Goal: Task Accomplishment & Management: Complete application form

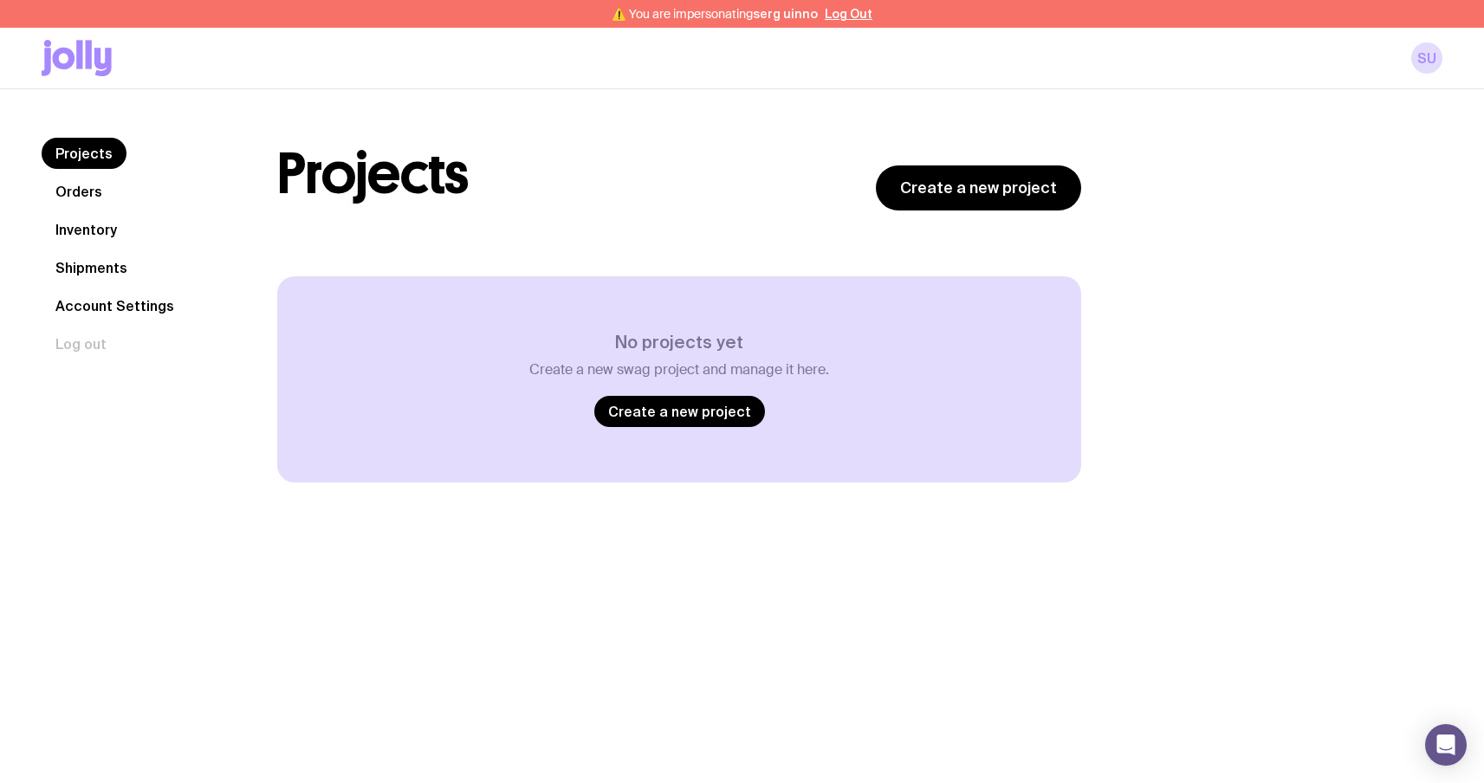
click at [94, 49] on icon at bounding box center [102, 62] width 17 height 29
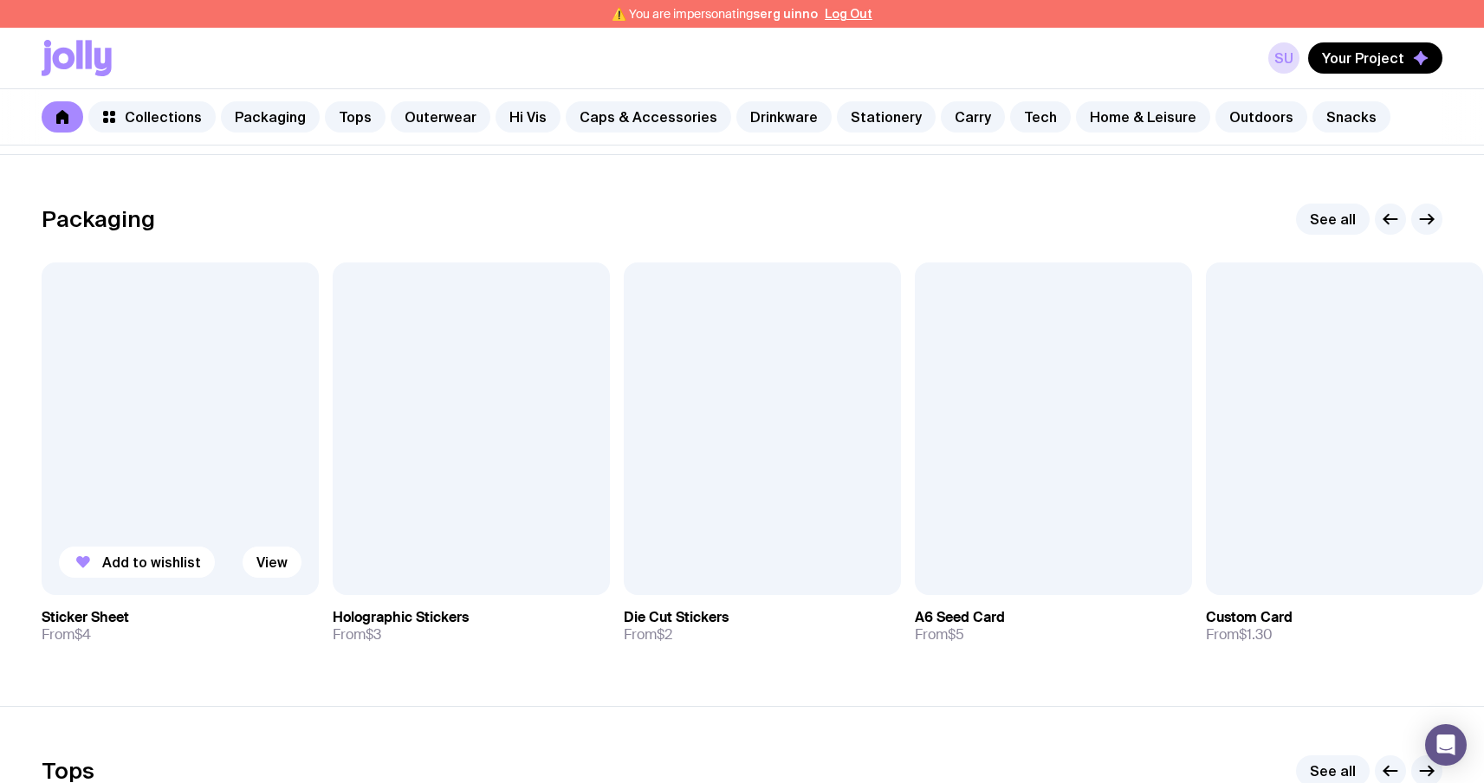
scroll to position [250, 0]
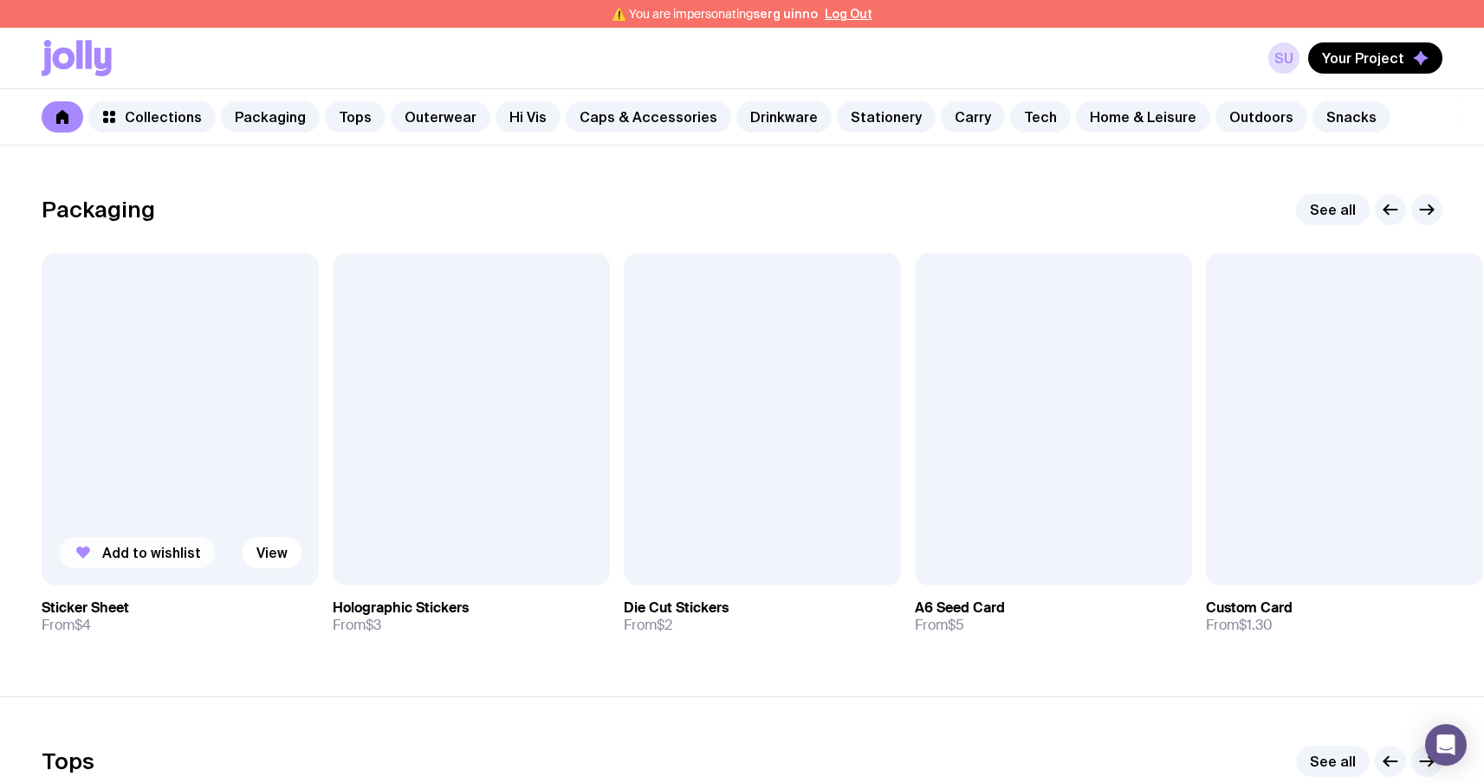
click at [100, 551] on button "Add to wishlist" at bounding box center [137, 552] width 156 height 31
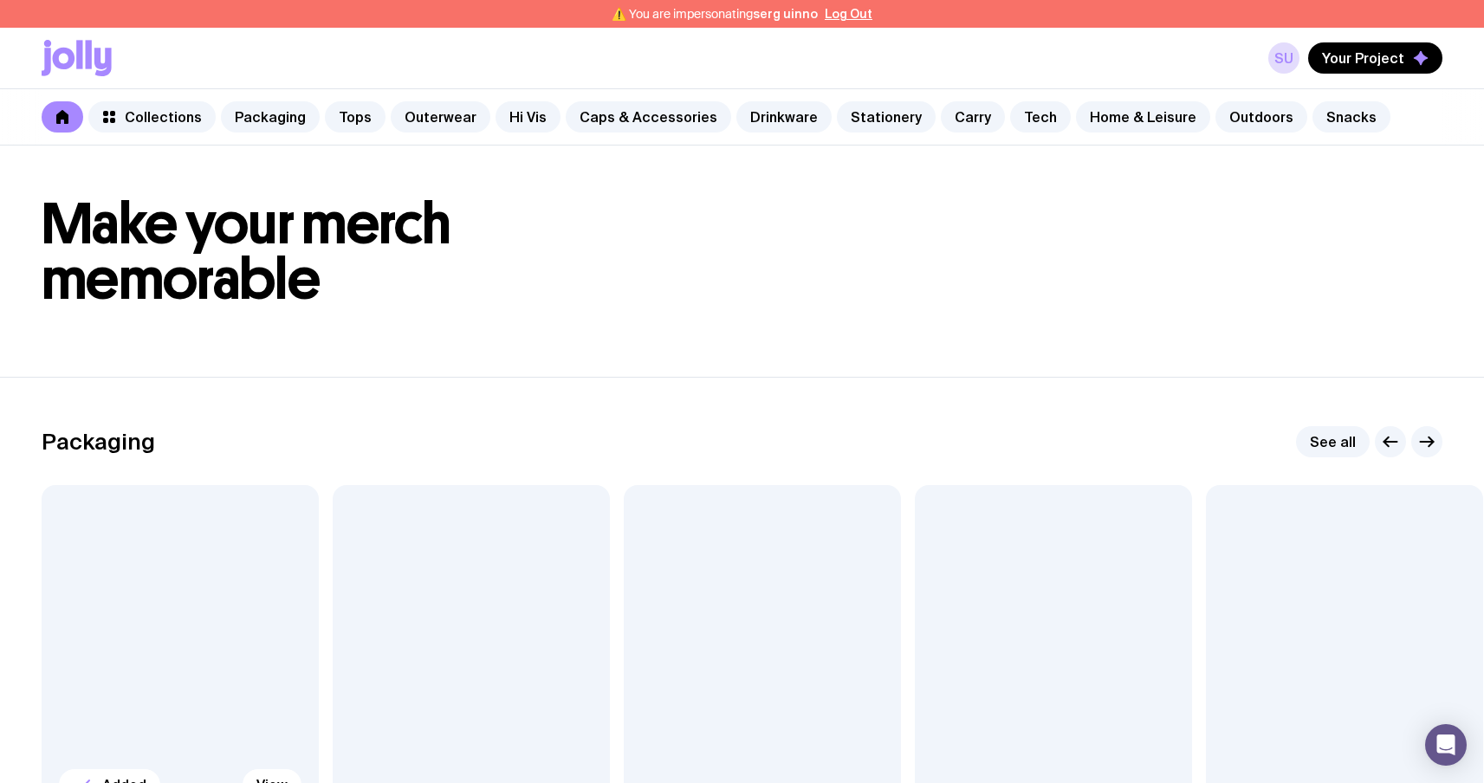
scroll to position [0, 0]
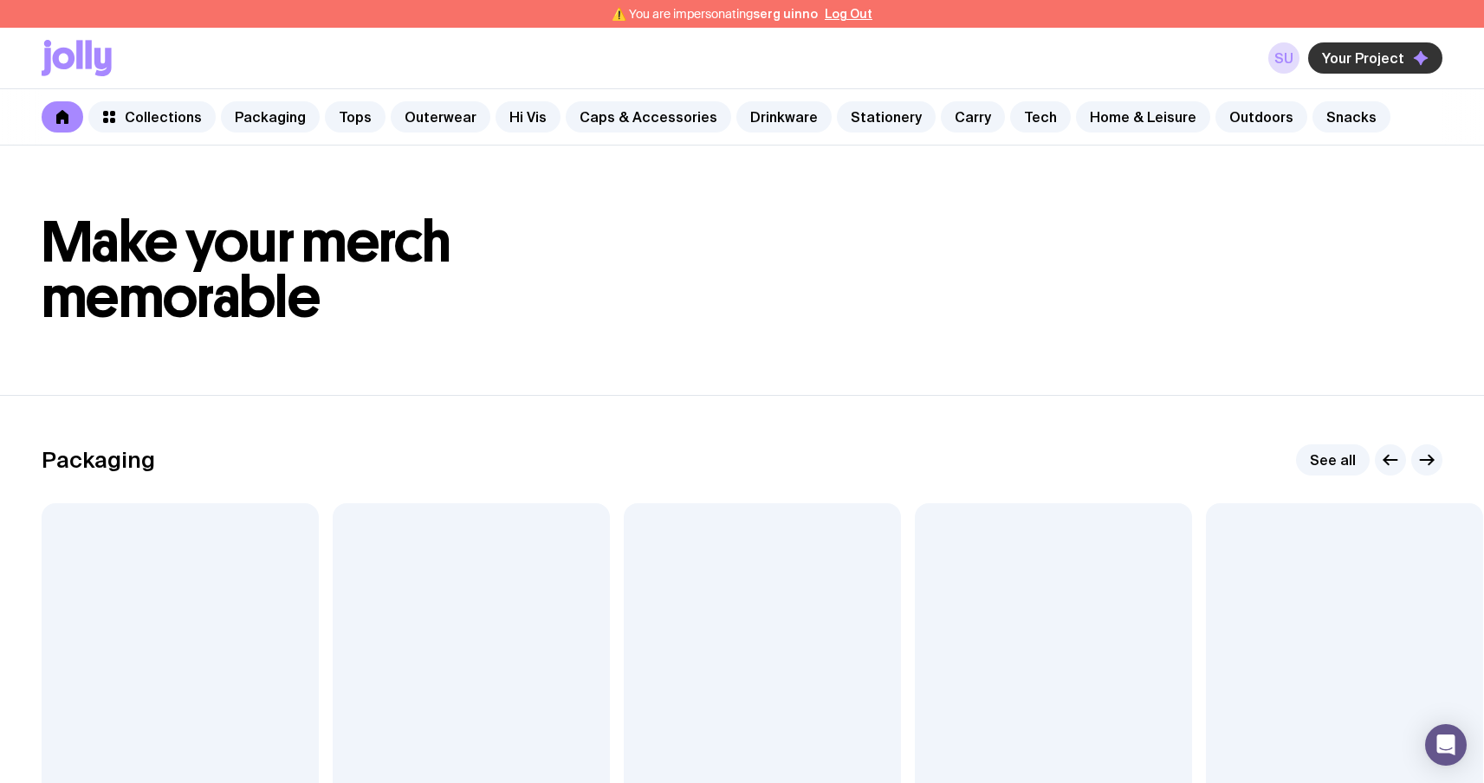
click at [1408, 63] on button "Your Project" at bounding box center [1375, 57] width 134 height 31
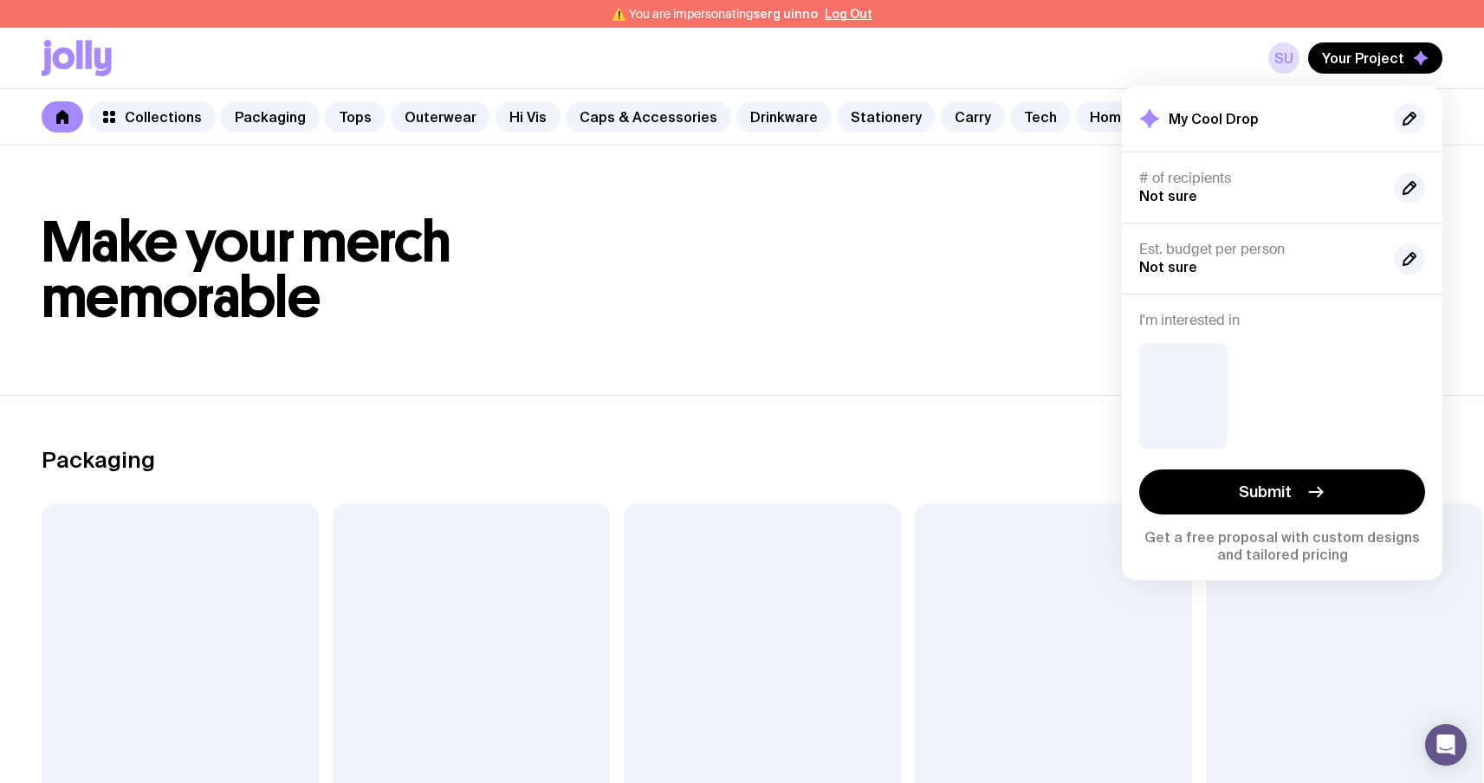
click at [823, 392] on header "Make your merch memorable" at bounding box center [742, 270] width 1484 height 249
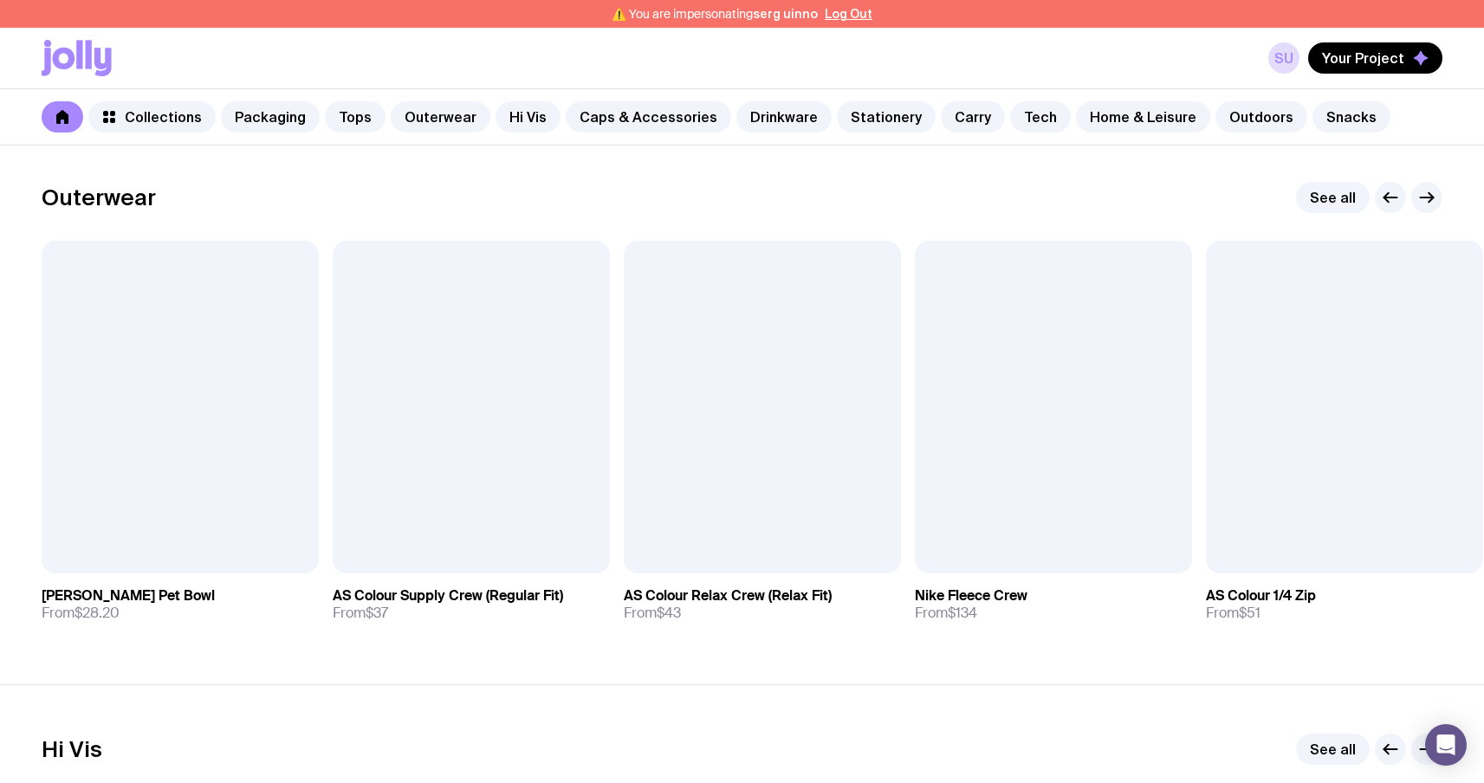
scroll to position [1360, 0]
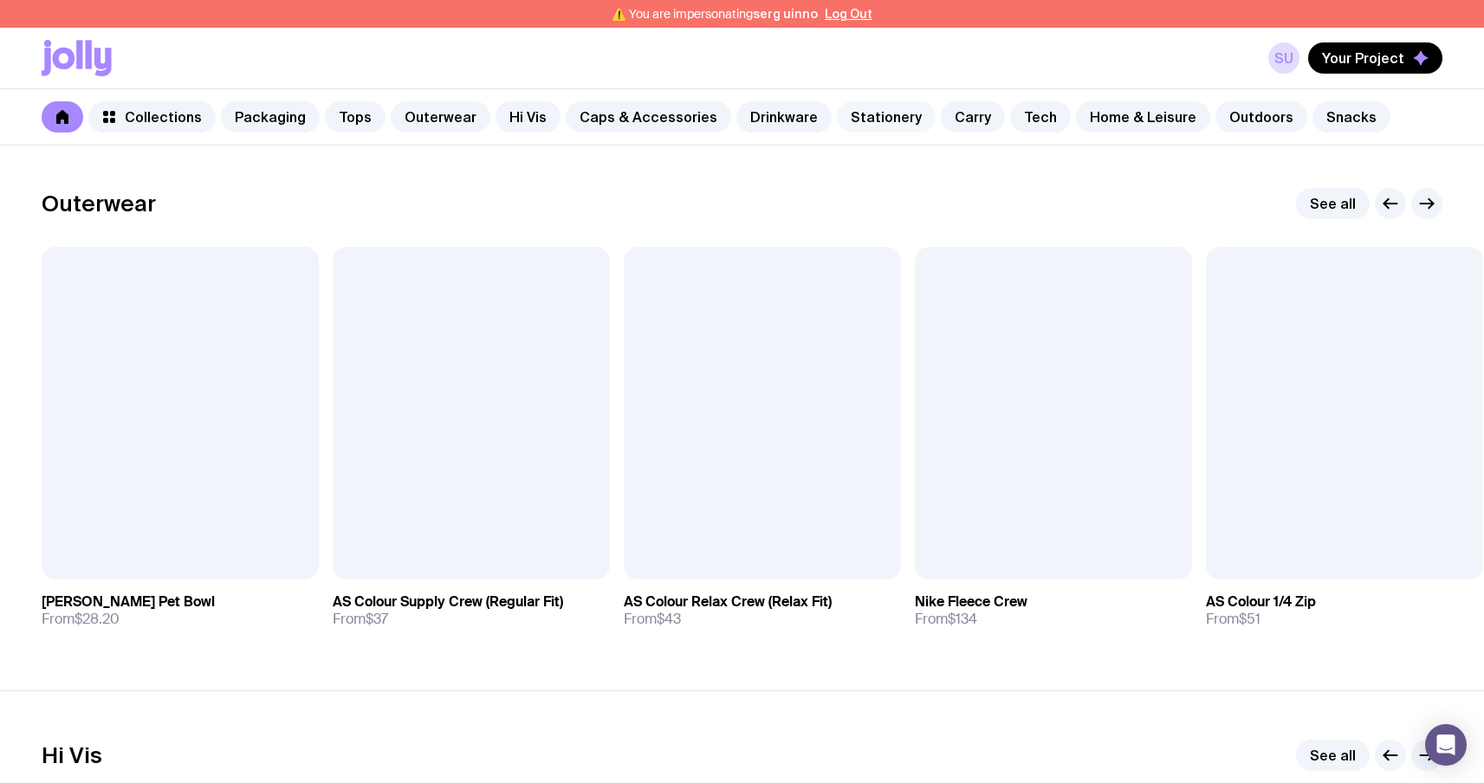
click at [891, 126] on link "Stationery" at bounding box center [886, 116] width 99 height 31
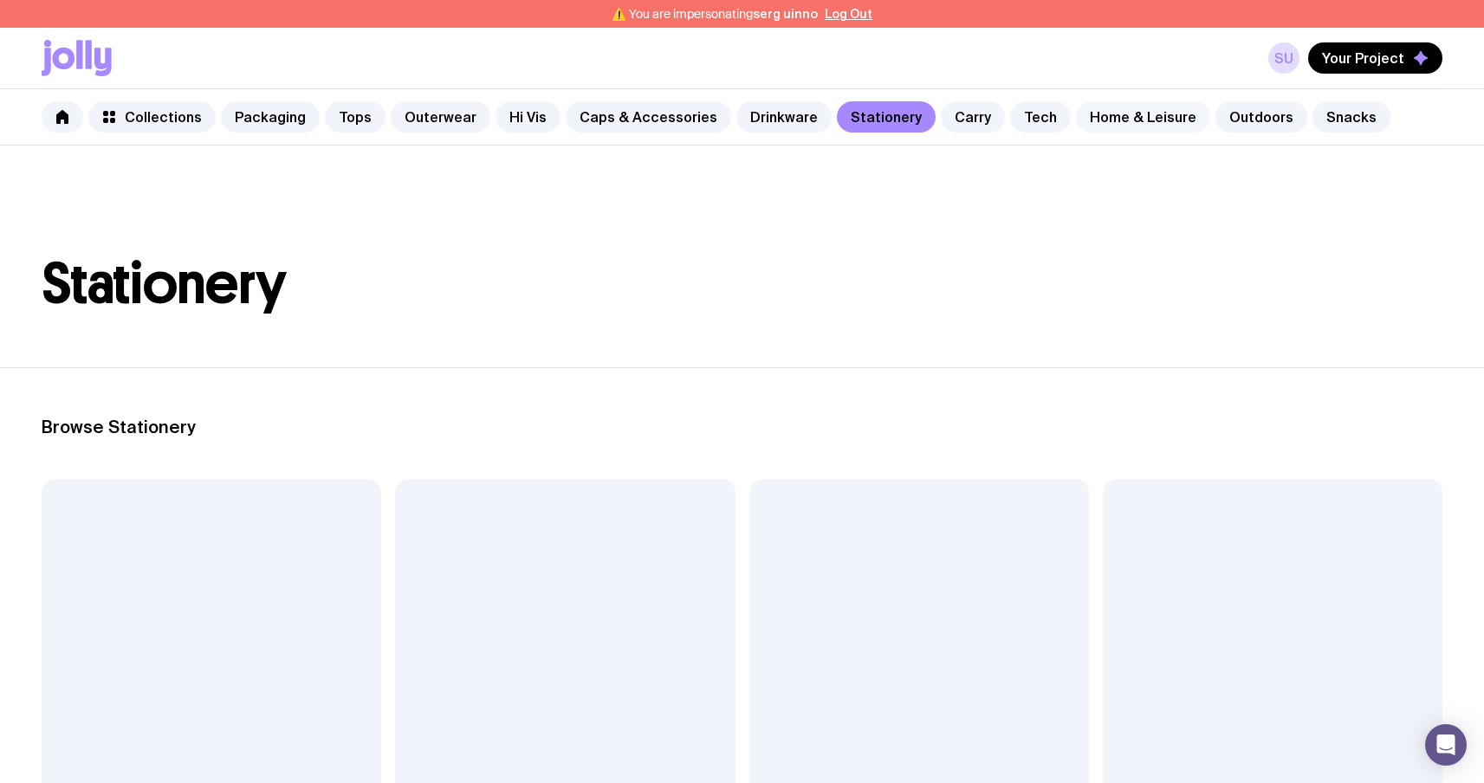
click at [1137, 118] on link "Home & Leisure" at bounding box center [1143, 116] width 134 height 31
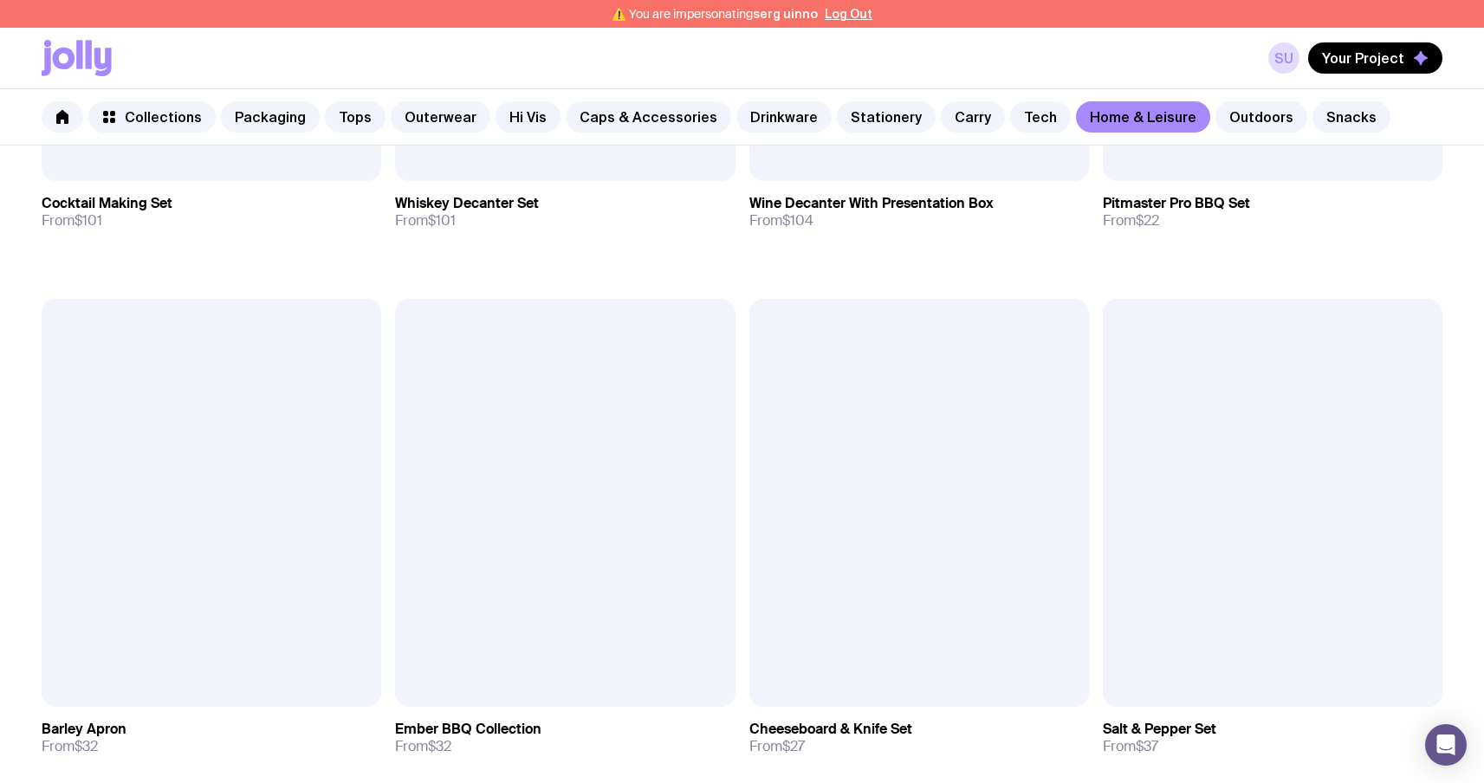
scroll to position [1196, 0]
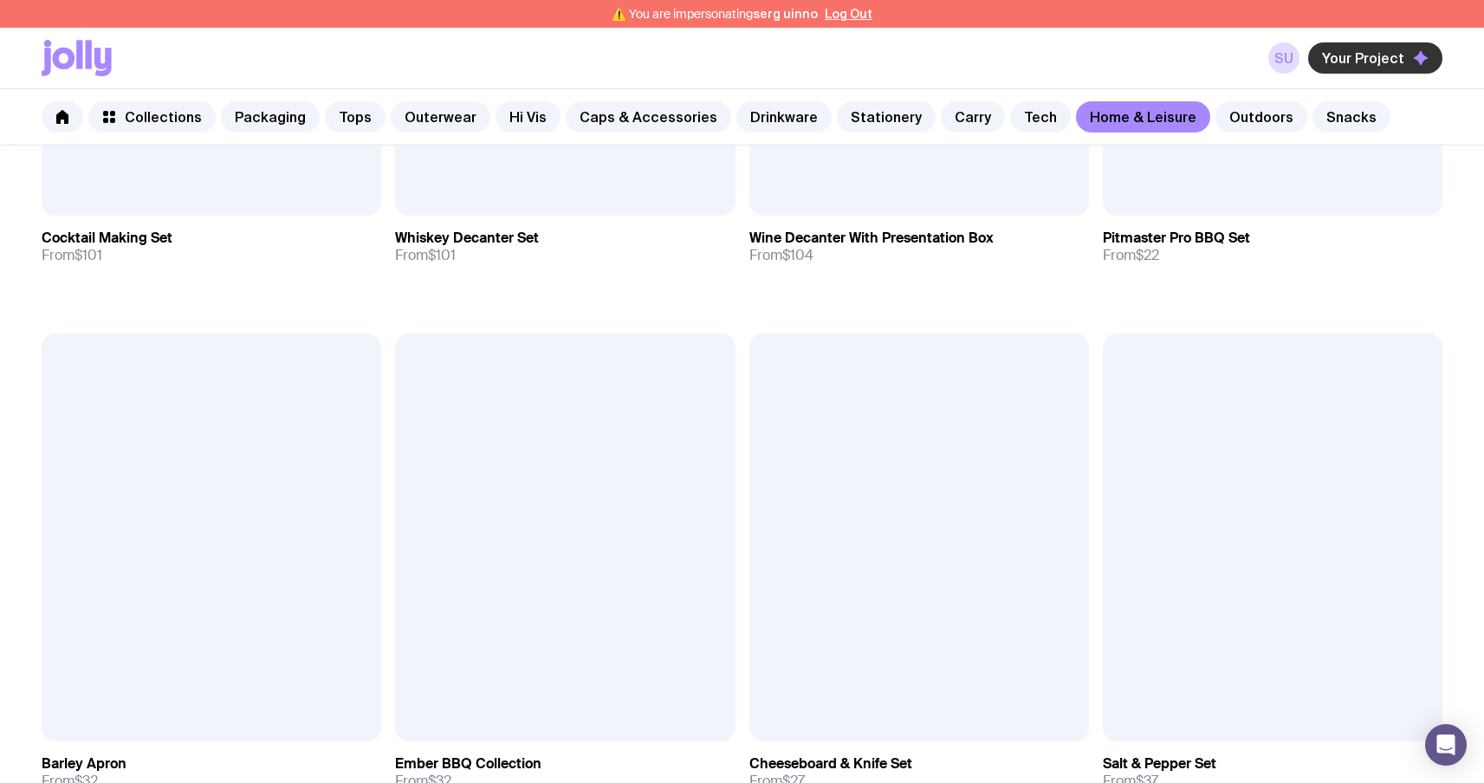
click at [1395, 56] on span "Your Project" at bounding box center [1363, 57] width 82 height 17
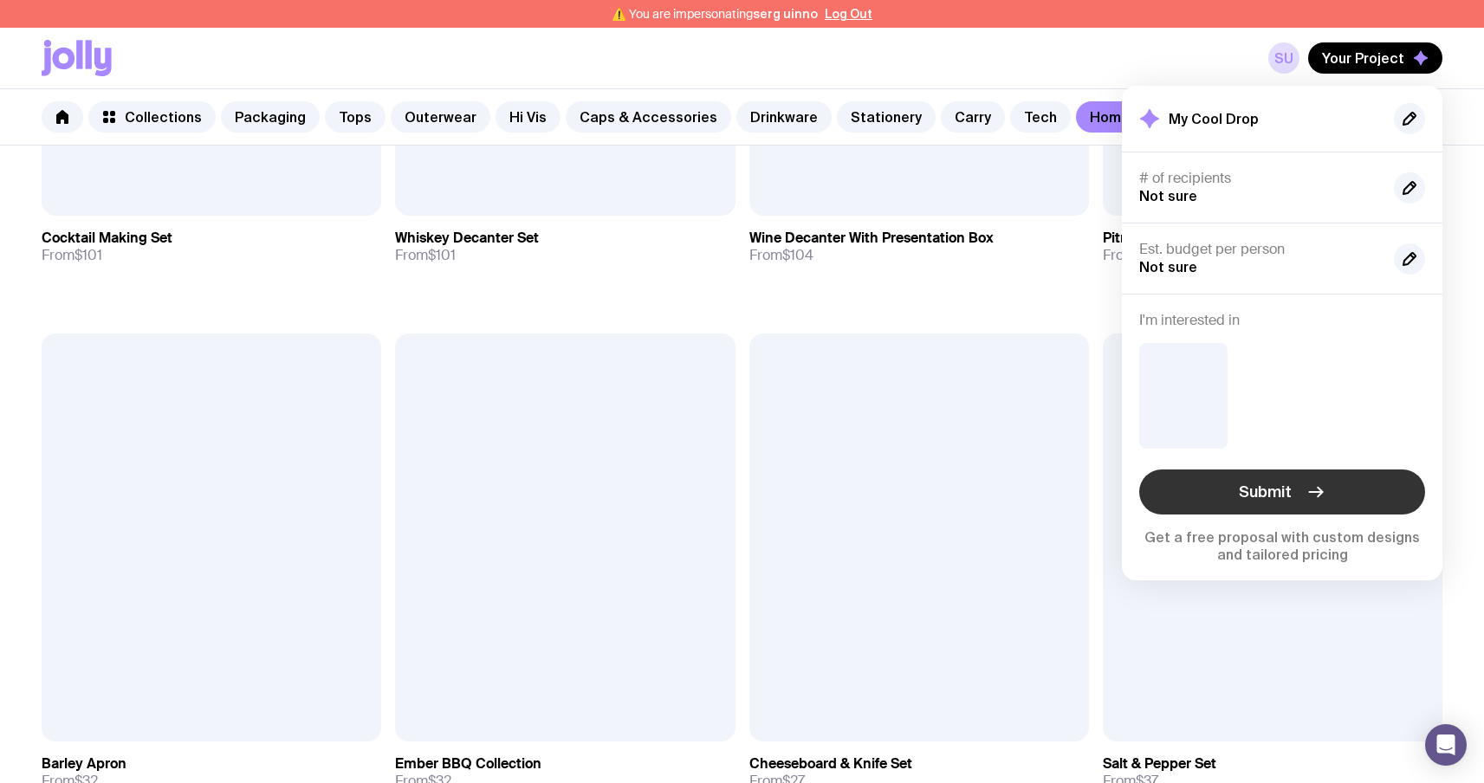
click at [1305, 482] on icon "button" at bounding box center [1315, 492] width 21 height 21
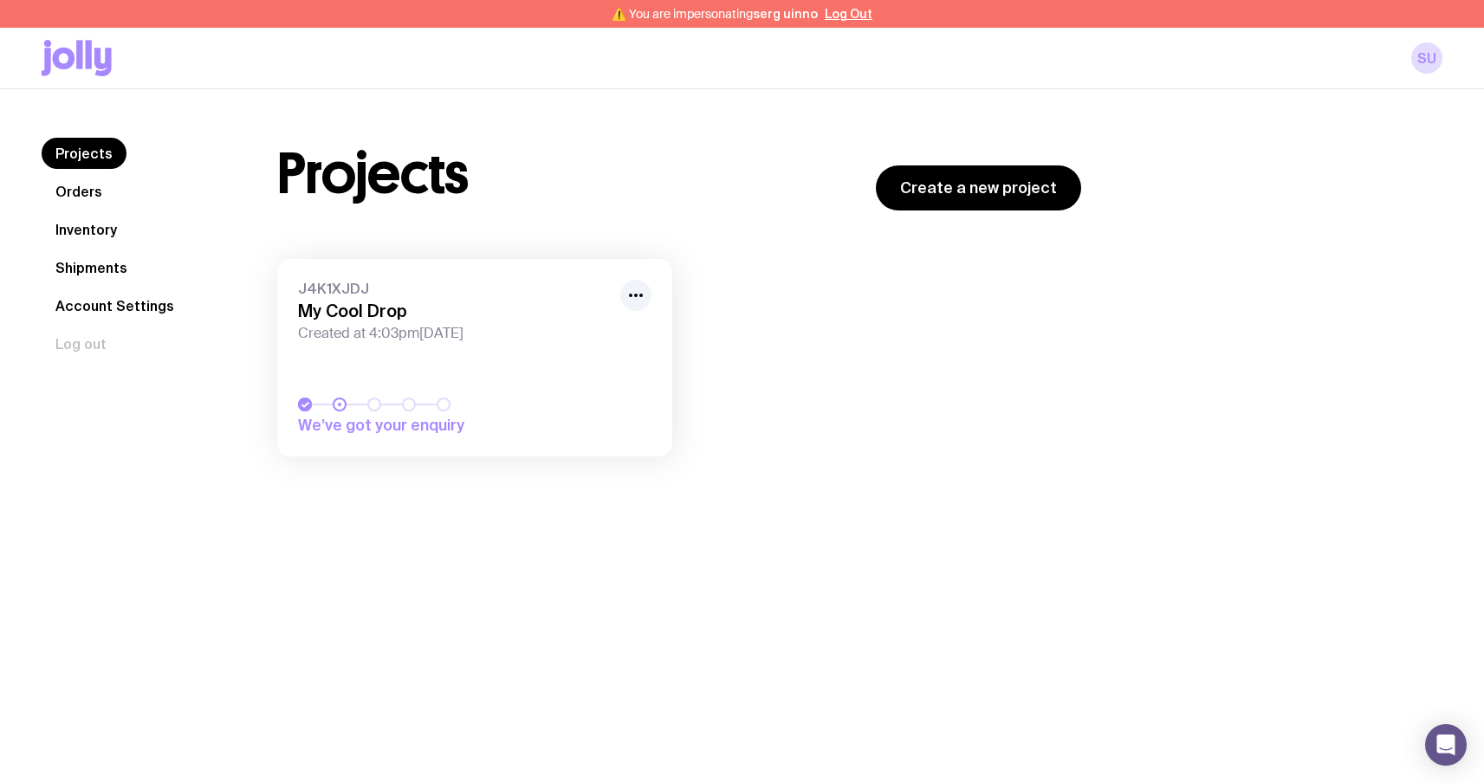
click at [516, 369] on link "J4K1XJDJ My Cool Drop Created at 4:03pm, Wed 17th Sep 2025 We’ve got your enqui…" at bounding box center [474, 357] width 395 height 197
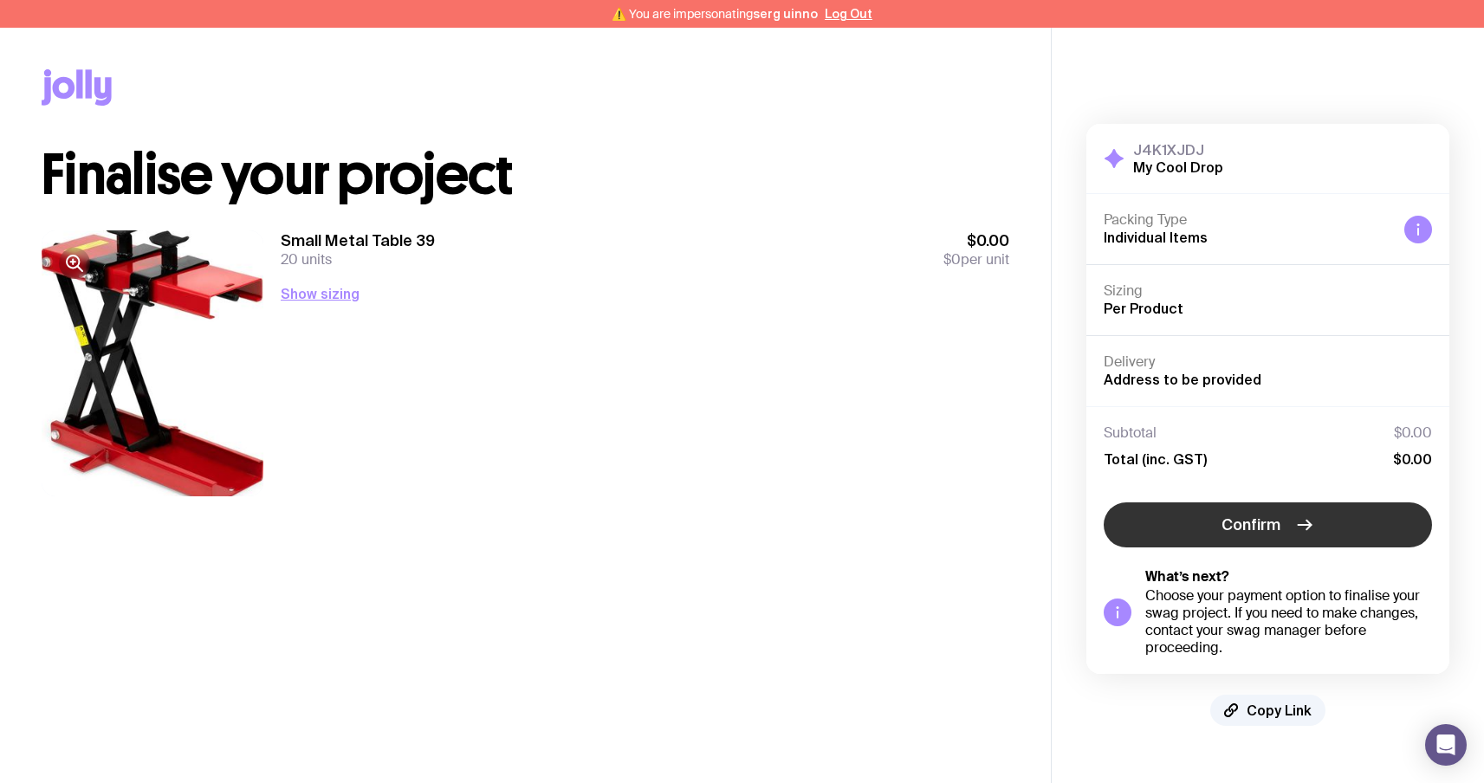
click at [1205, 504] on button "Confirm" at bounding box center [1268, 524] width 328 height 45
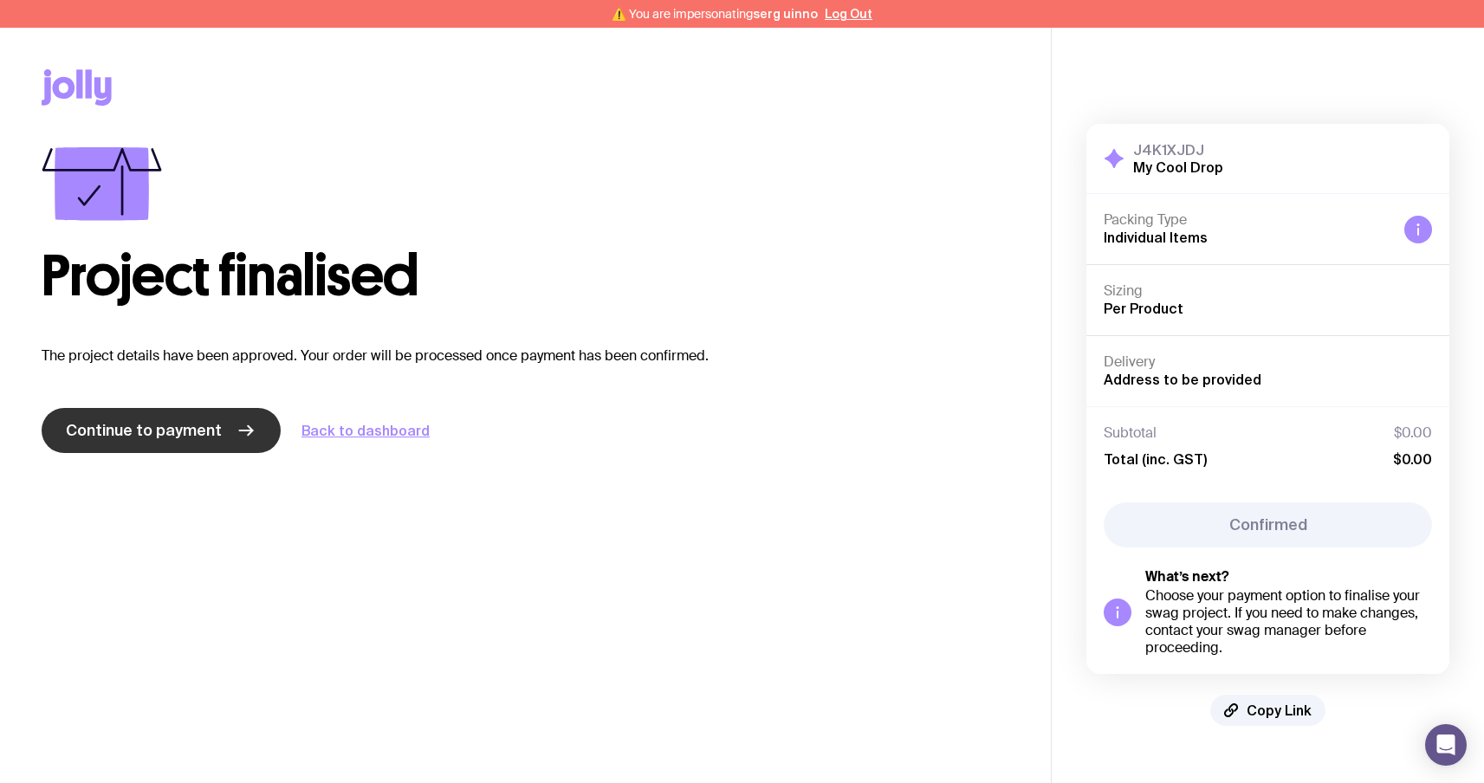
click at [135, 439] on span "Continue to payment" at bounding box center [144, 430] width 156 height 21
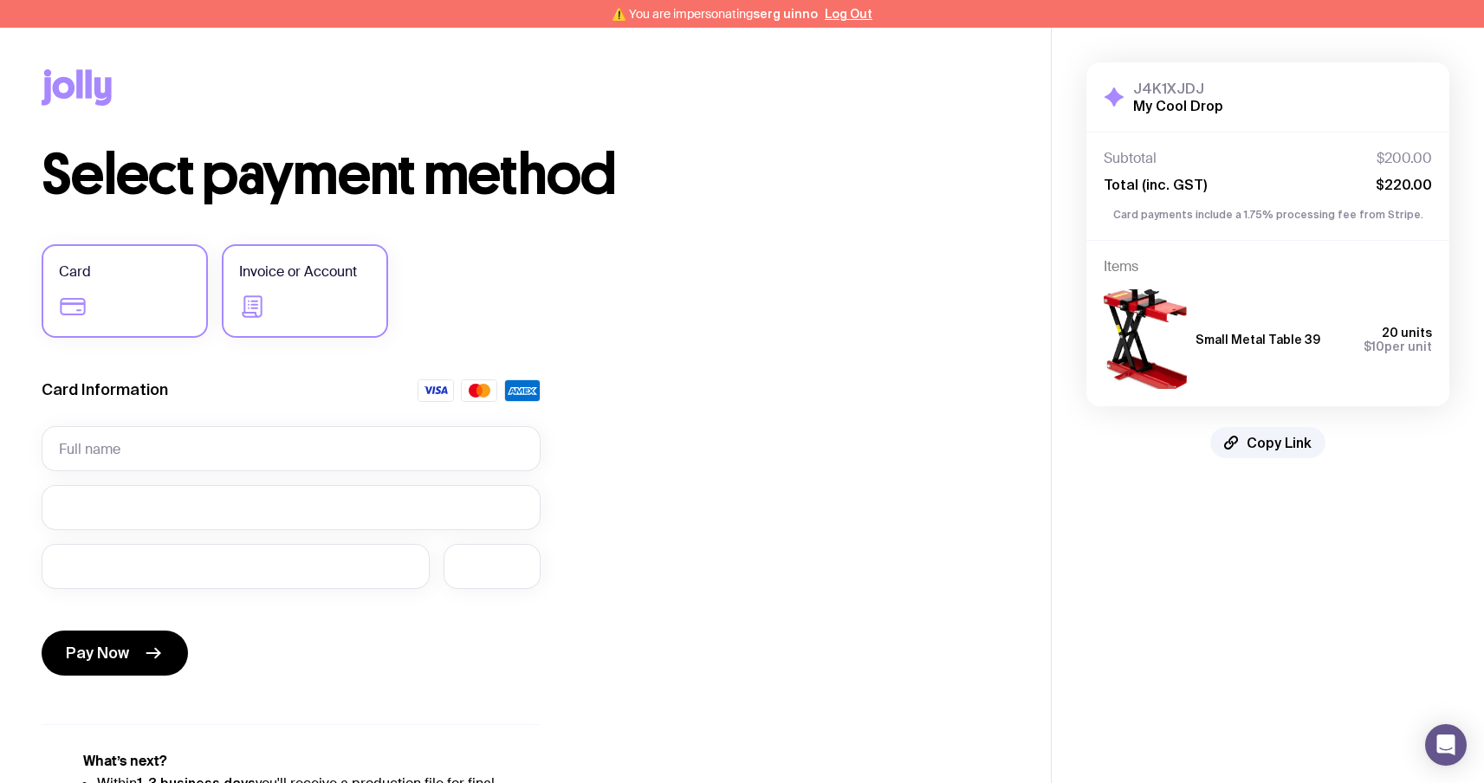
click at [316, 280] on span "Invoice or Account" at bounding box center [298, 272] width 118 height 21
click at [0, 0] on input "Invoice or Account" at bounding box center [0, 0] width 0 height 0
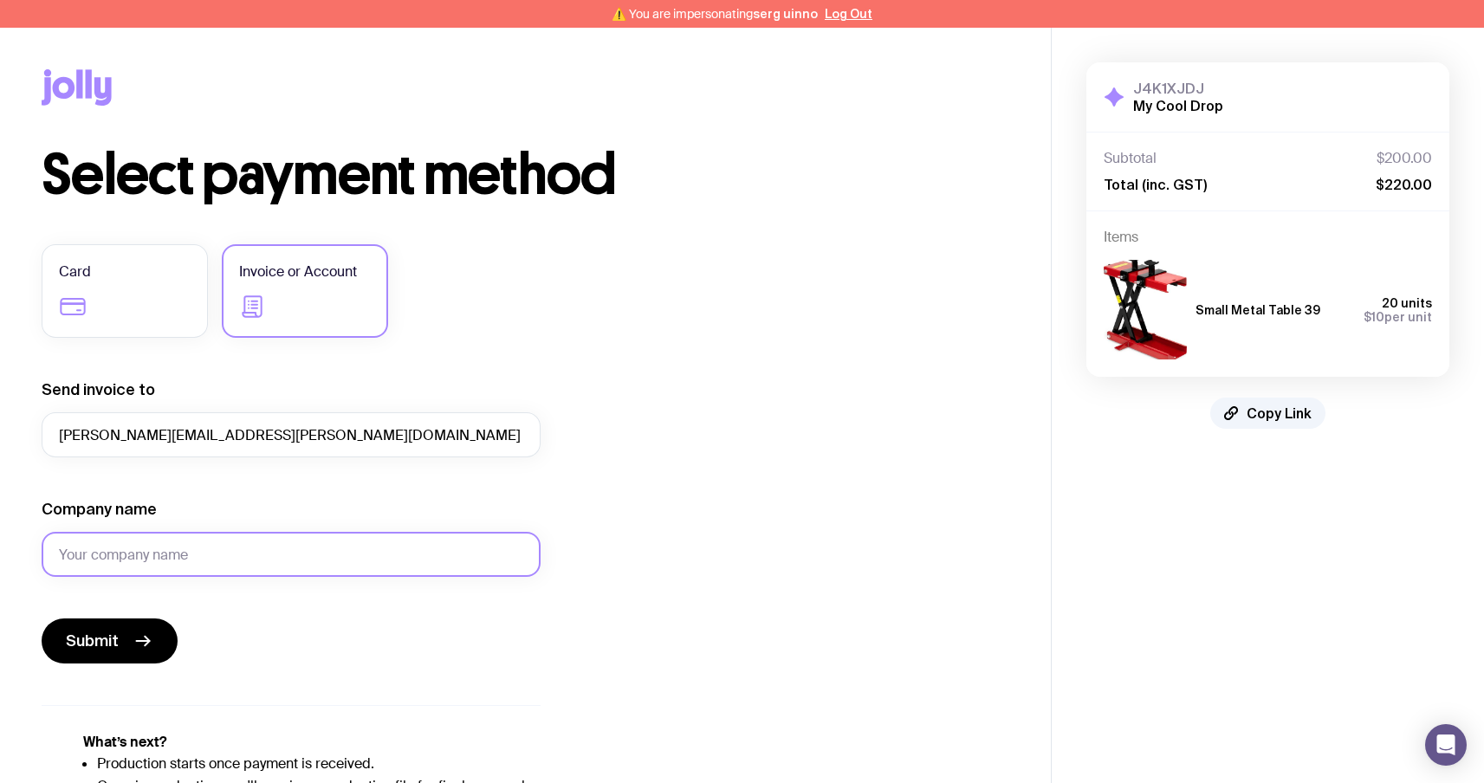
click at [237, 566] on input "Company name" at bounding box center [291, 554] width 499 height 45
click at [230, 565] on input "Company name" at bounding box center [291, 554] width 499 height 45
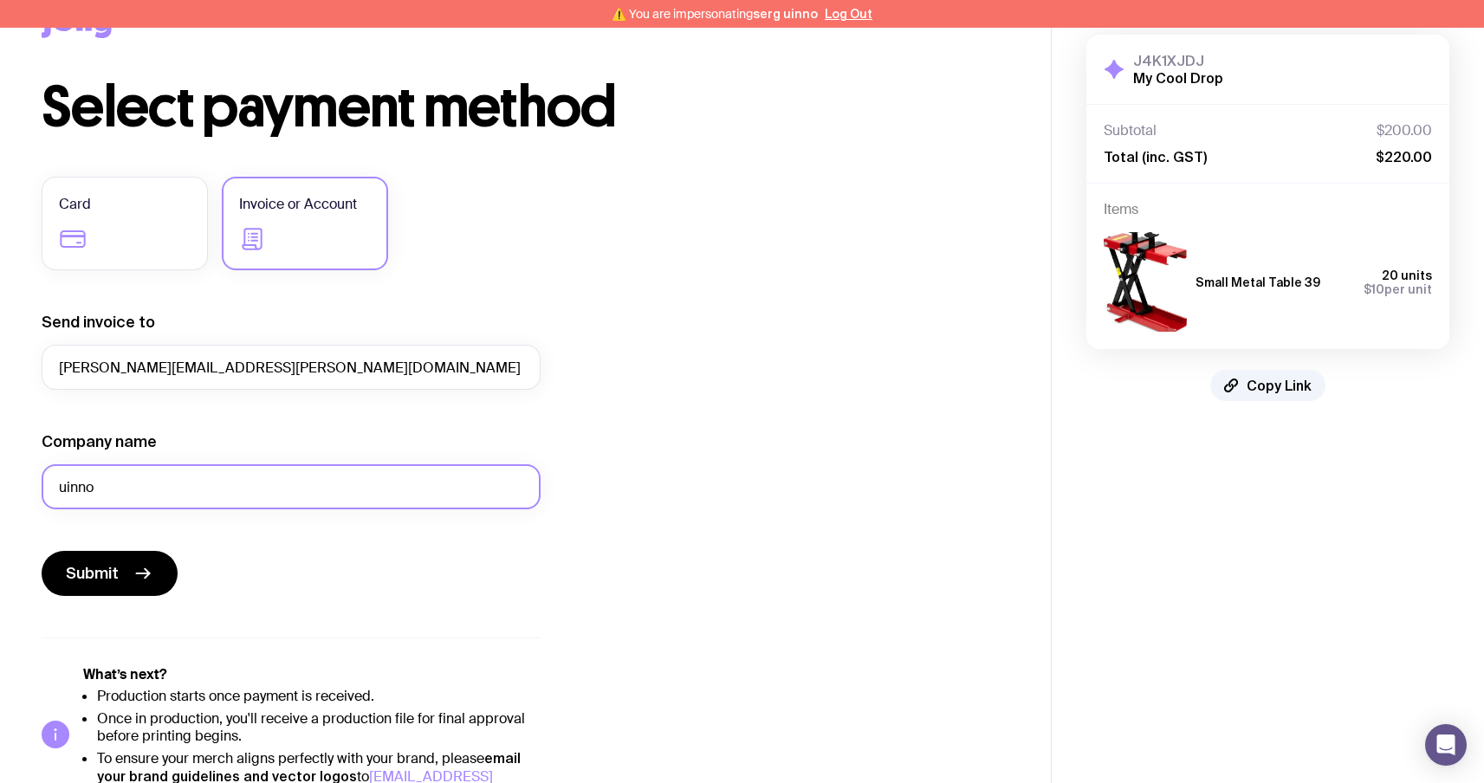
scroll to position [104, 0]
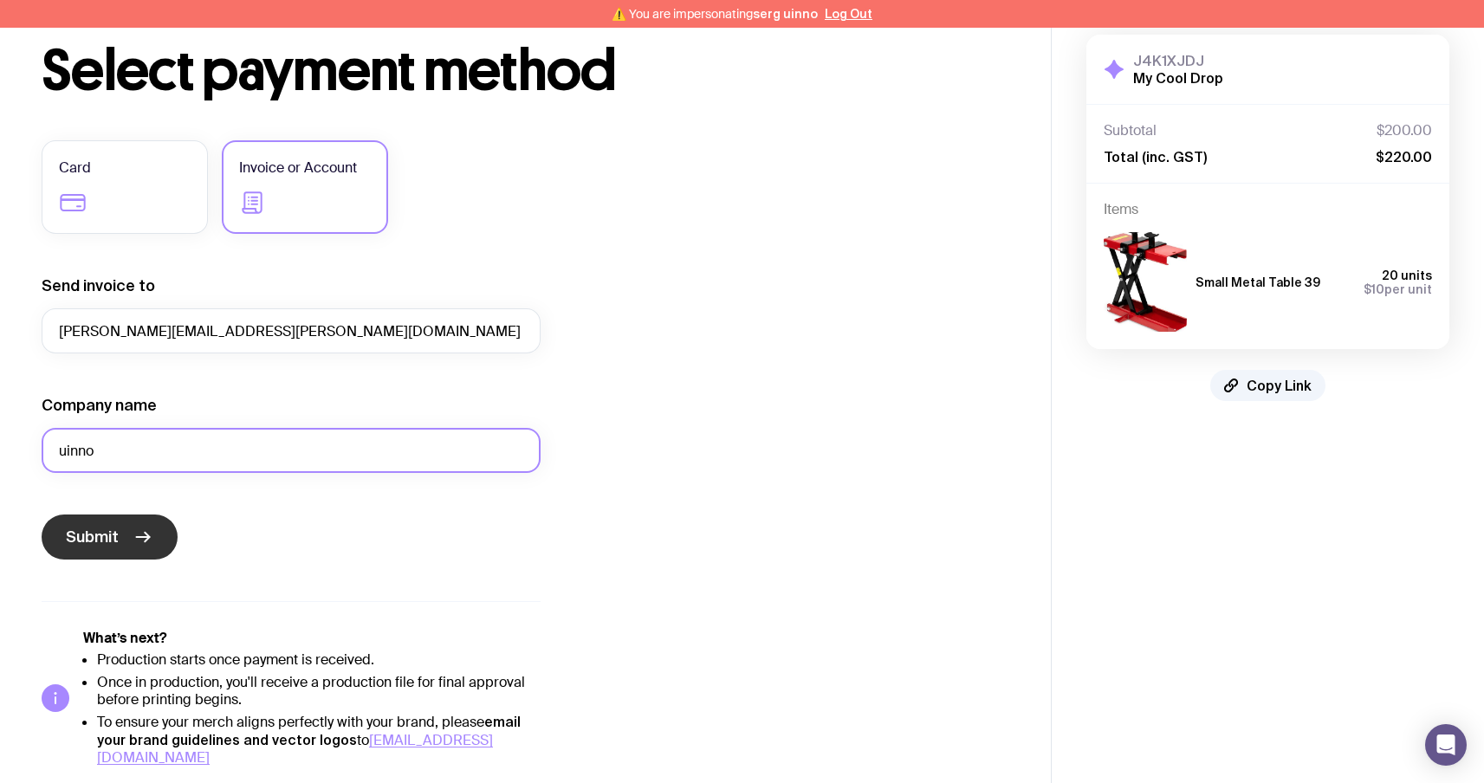
type input "uinno"
click at [113, 541] on span "Submit" at bounding box center [92, 537] width 53 height 21
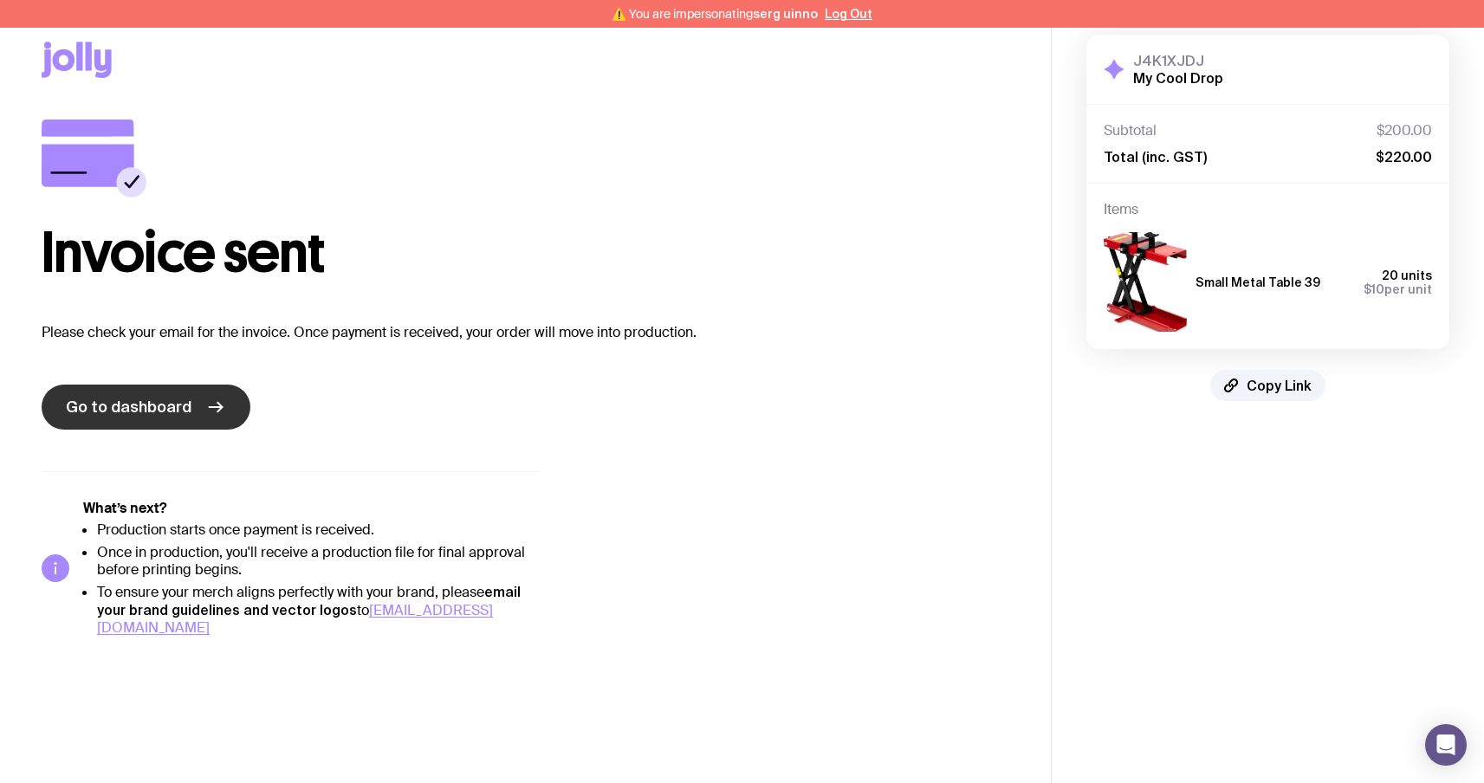
click at [166, 397] on span "Go to dashboard" at bounding box center [129, 407] width 126 height 21
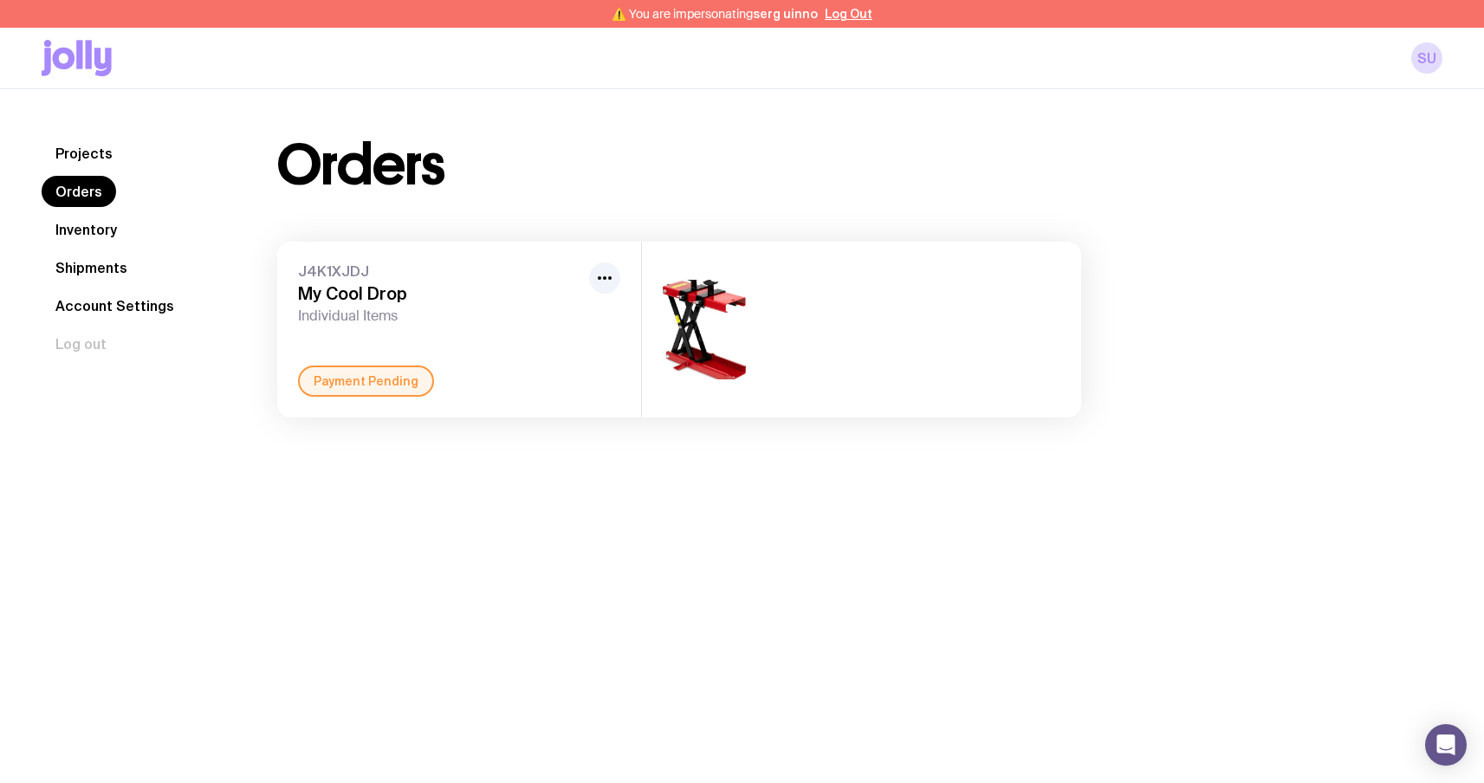
click at [61, 61] on icon at bounding box center [77, 58] width 70 height 36
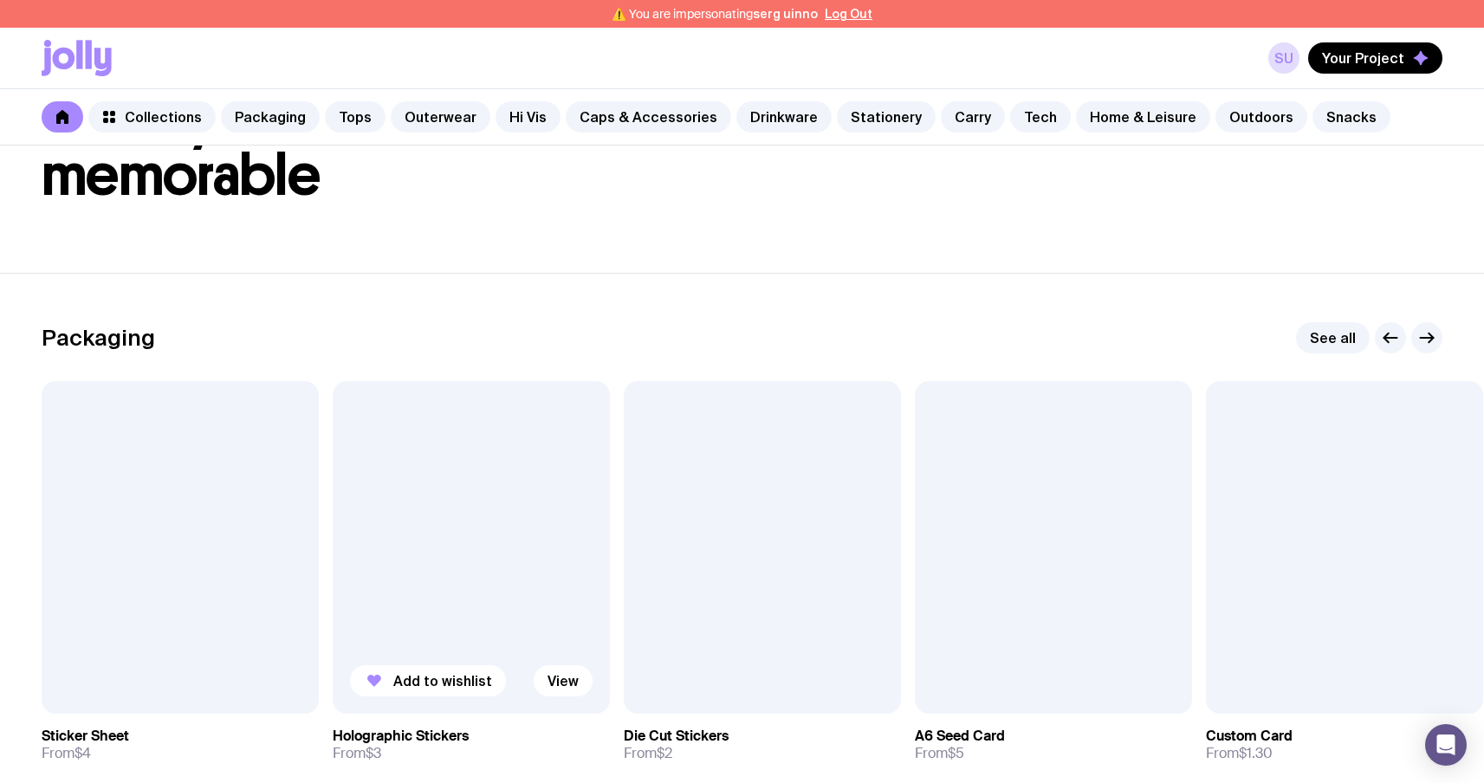
scroll to position [178, 0]
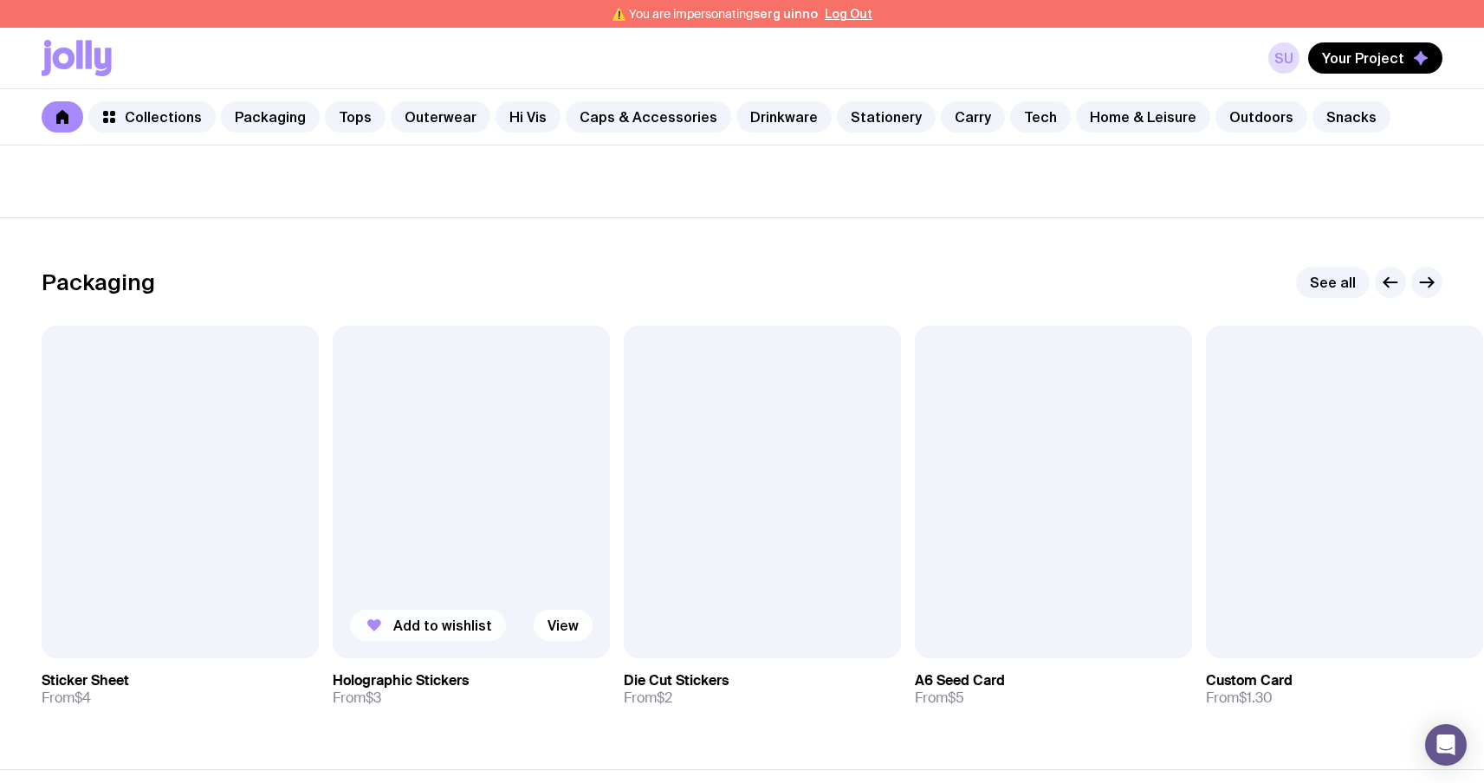
click at [437, 621] on span "Add to wishlist" at bounding box center [442, 625] width 99 height 17
click at [691, 635] on button "Add to wishlist" at bounding box center [719, 625] width 156 height 31
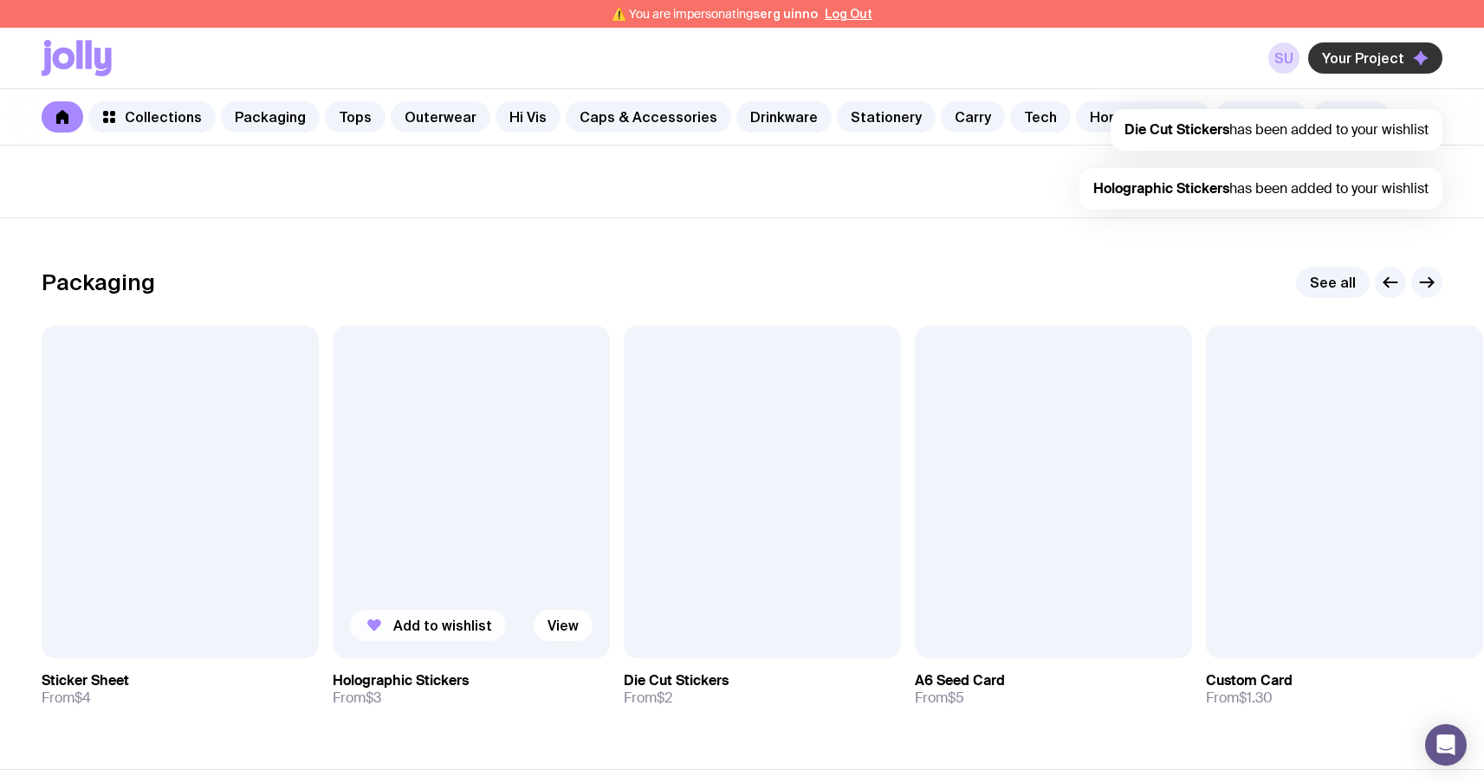
click at [1370, 54] on span "Your Project" at bounding box center [1363, 57] width 82 height 17
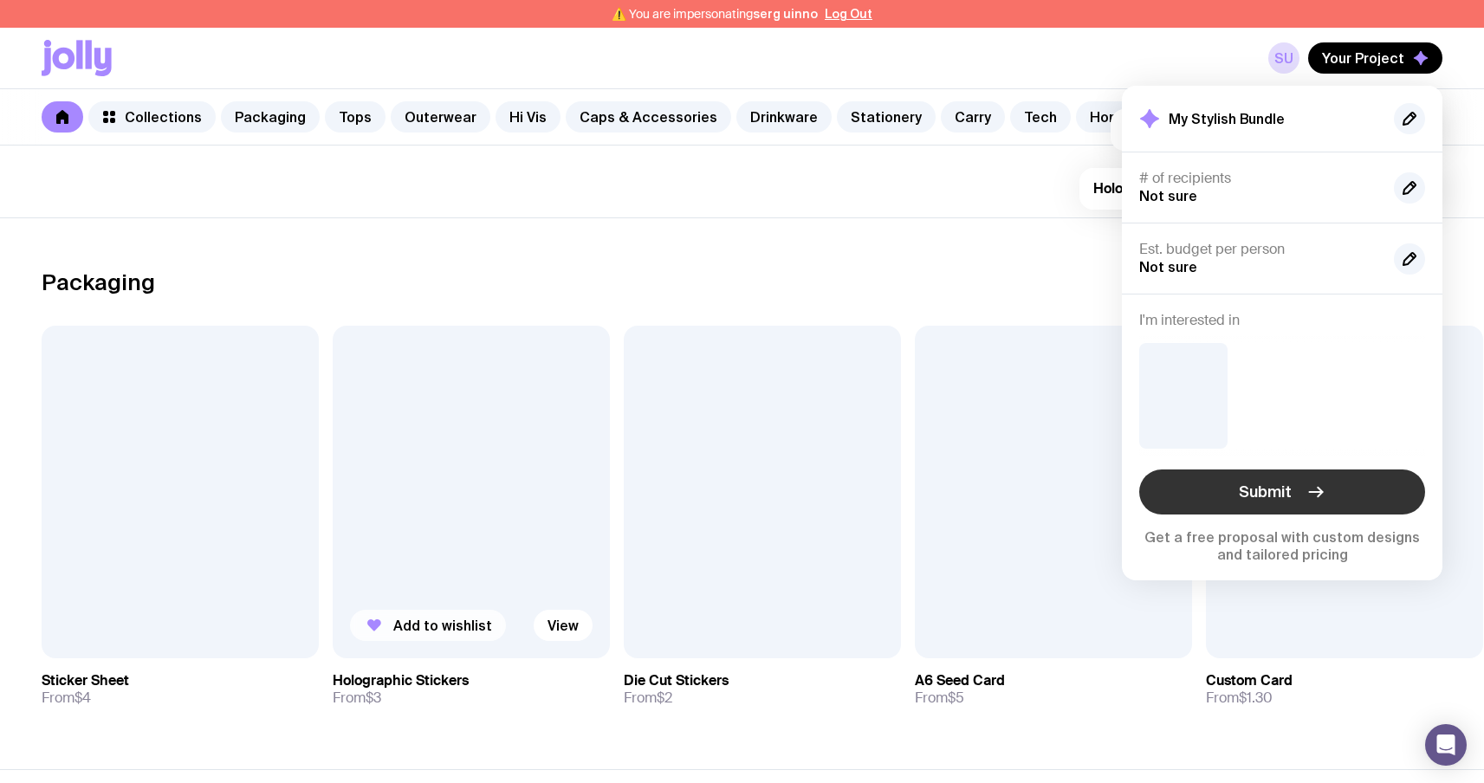
click at [1246, 492] on span "Submit" at bounding box center [1265, 492] width 53 height 21
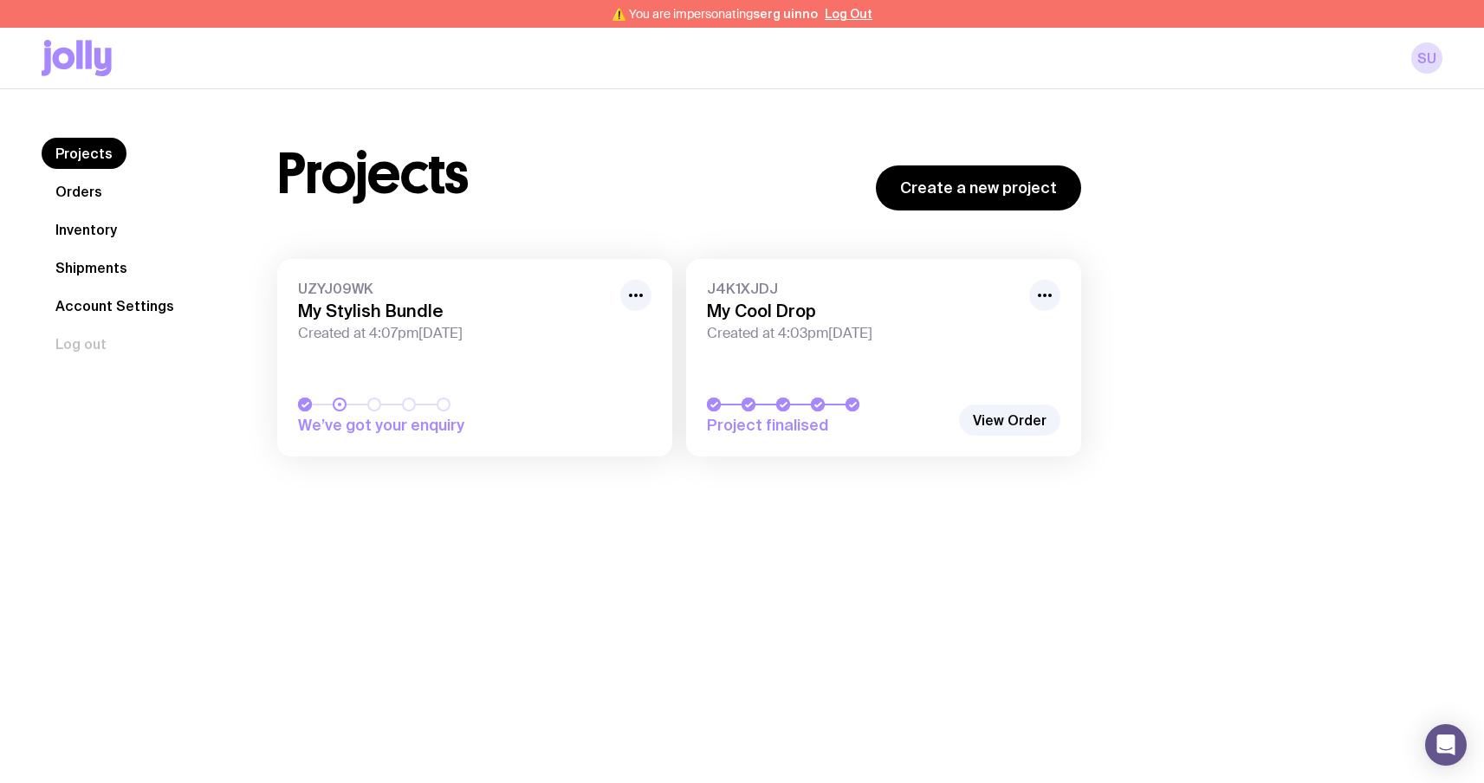
click at [392, 329] on span "Created at 4:07pm, Wed 17th Sep 2025" at bounding box center [454, 333] width 312 height 17
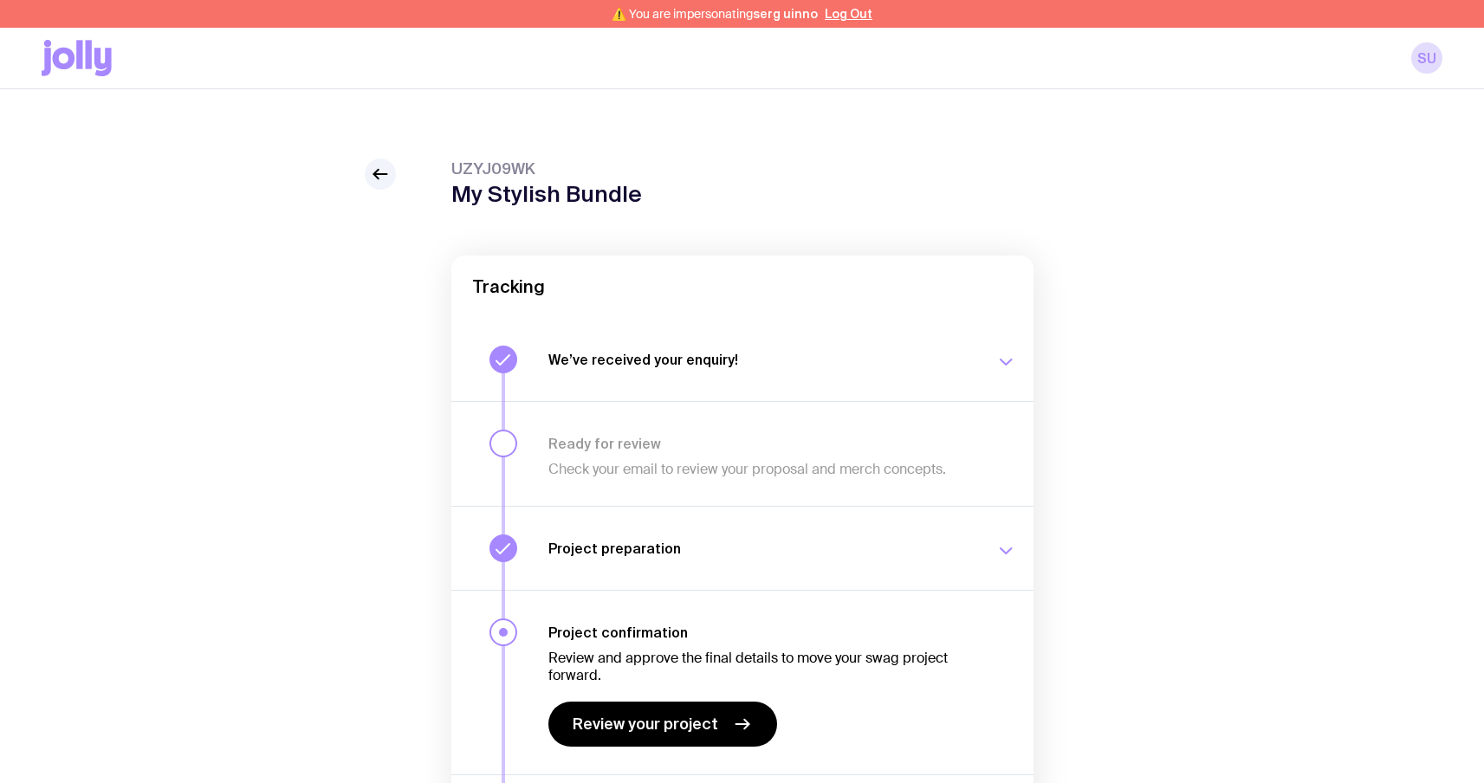
click at [674, 696] on div "Review and approve the final details to move your swag project forward. Review …" at bounding box center [761, 694] width 426 height 106
click at [668, 714] on span "Review your project" at bounding box center [646, 724] width 146 height 21
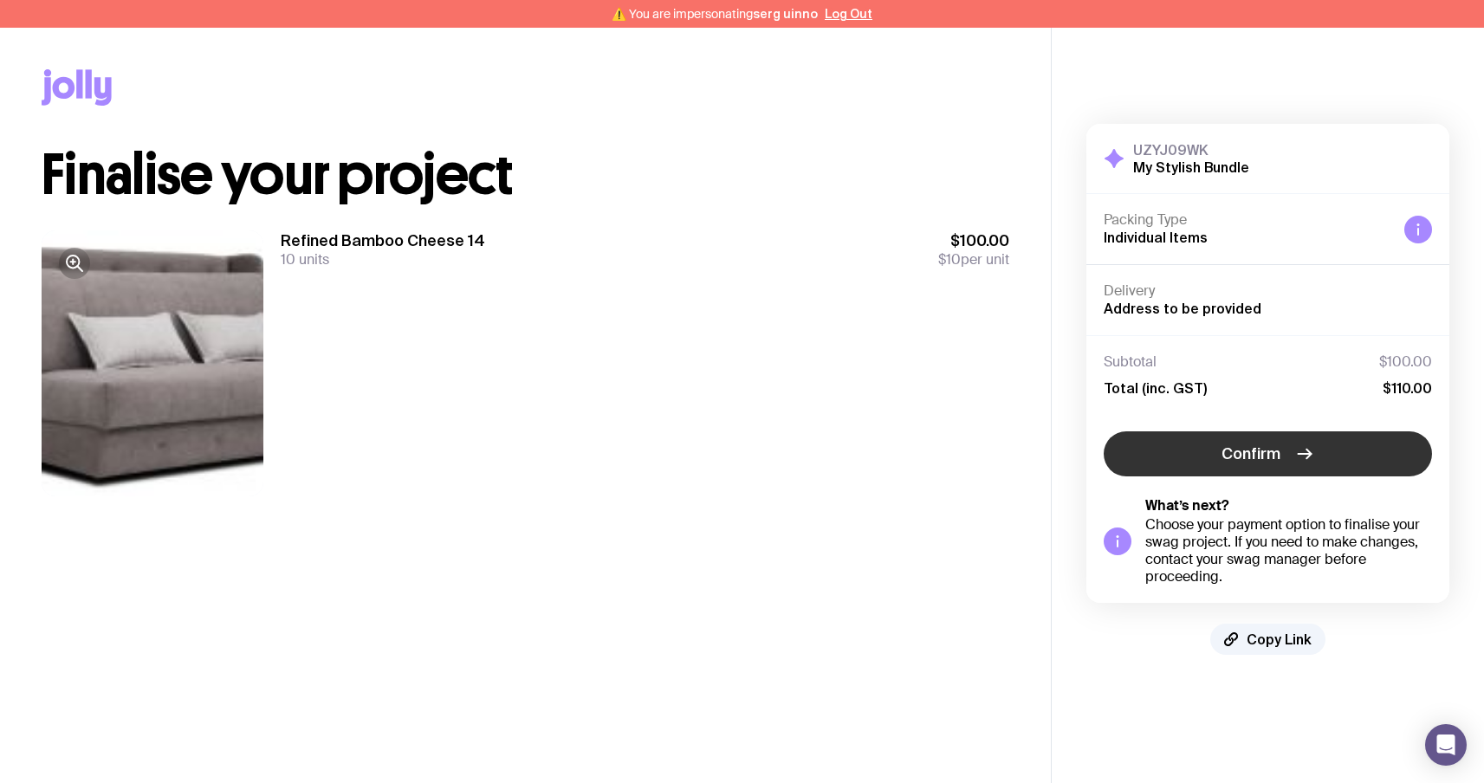
click at [1213, 451] on button "Confirm" at bounding box center [1268, 453] width 328 height 45
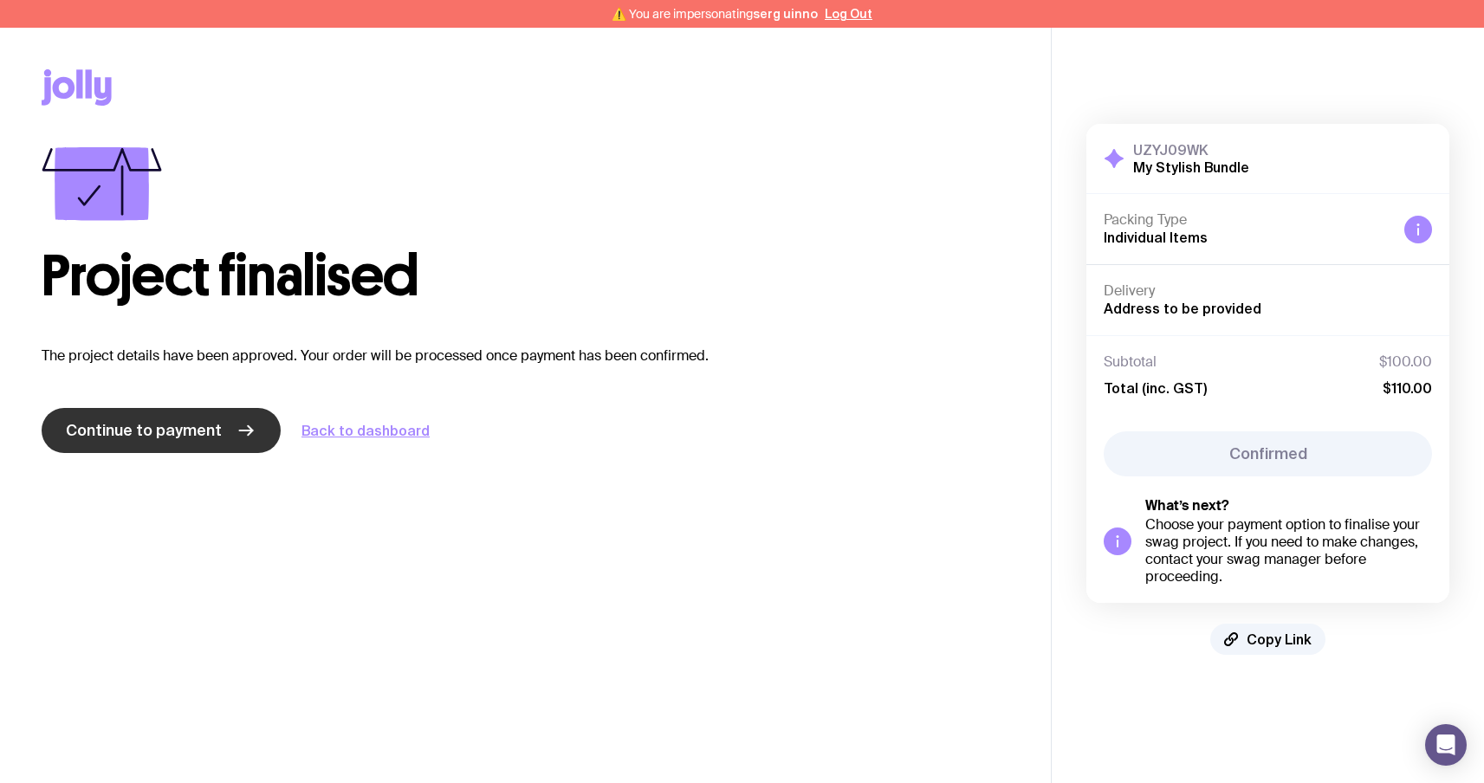
click at [149, 429] on span "Continue to payment" at bounding box center [144, 430] width 156 height 21
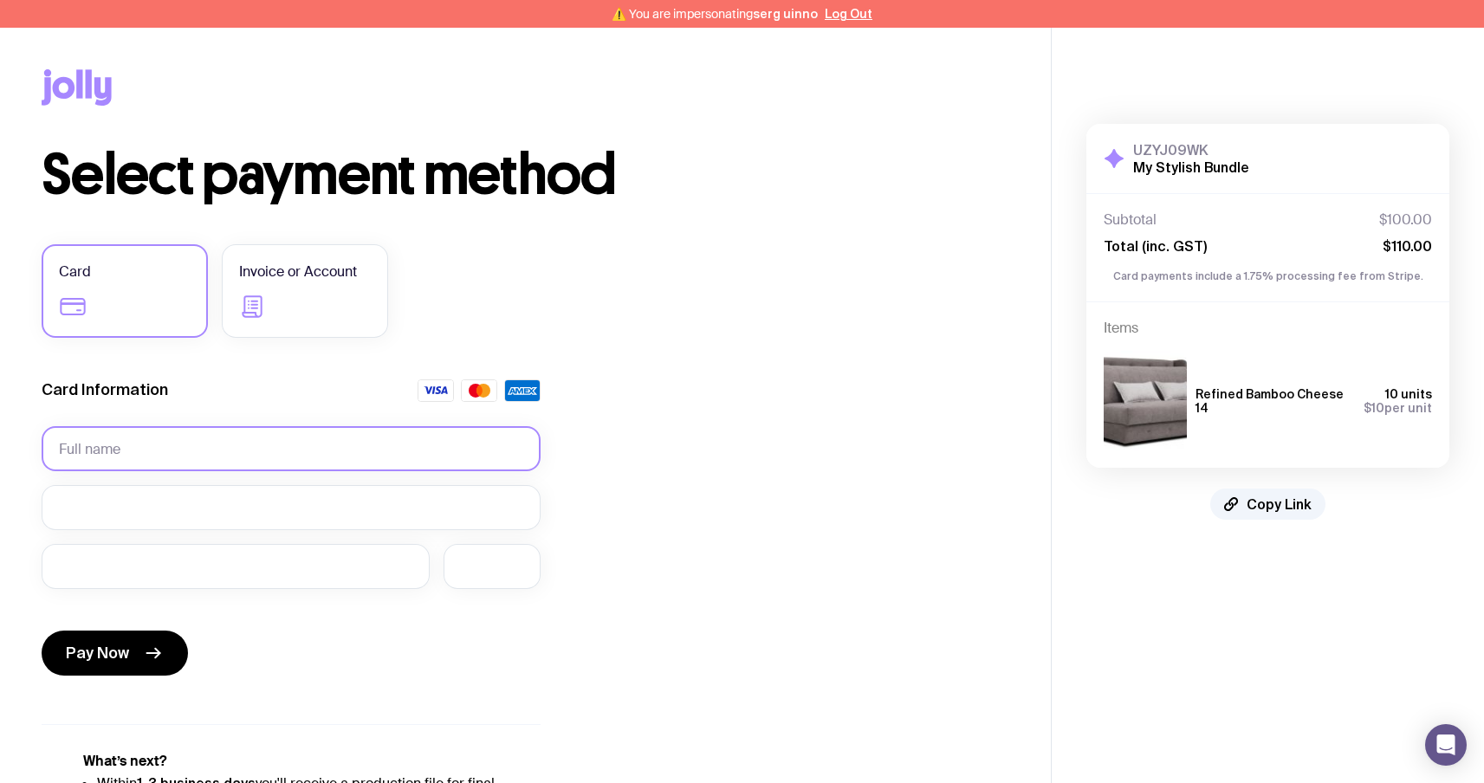
click at [145, 445] on input "text" at bounding box center [291, 448] width 499 height 45
type input "Serhii Brykov"
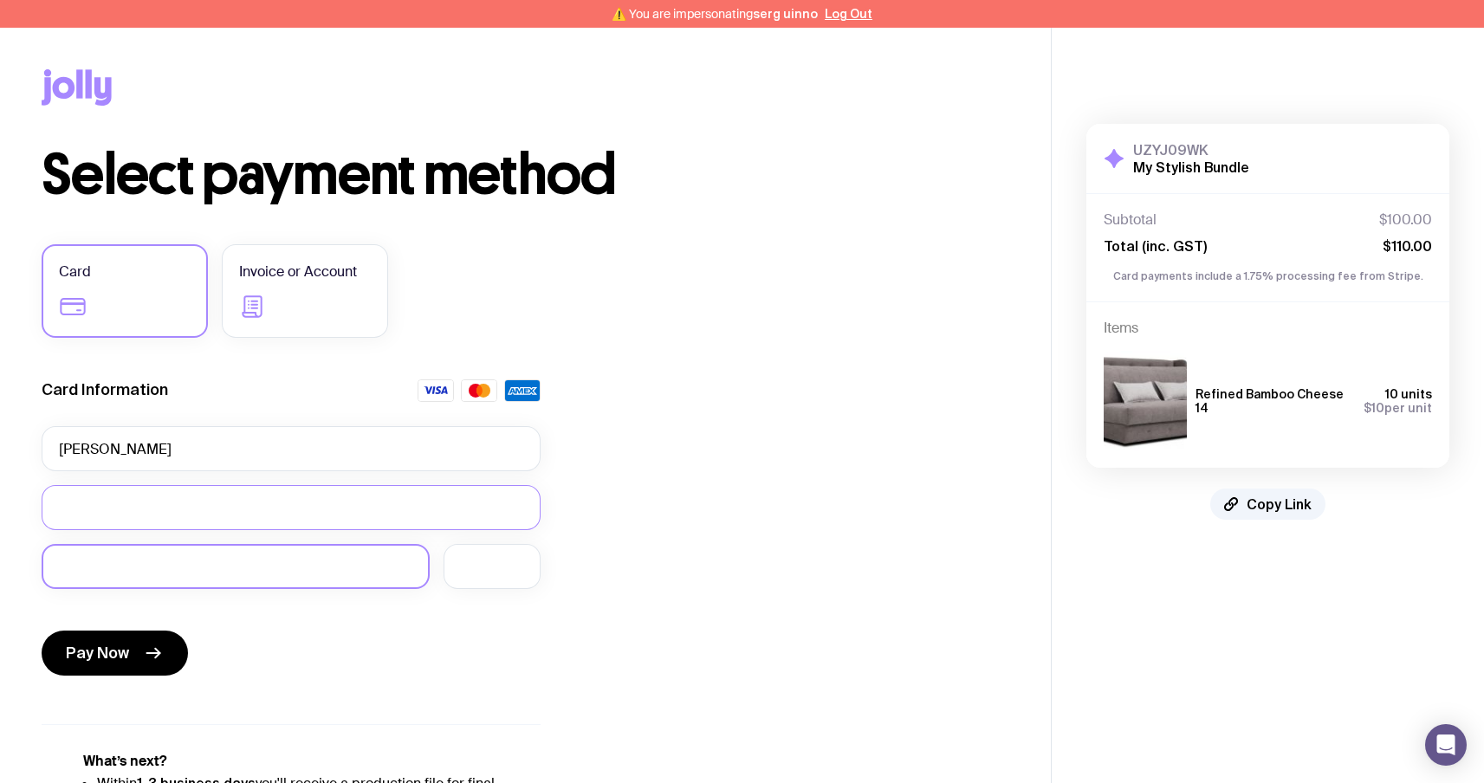
click at [122, 551] on div at bounding box center [236, 566] width 388 height 45
click at [517, 581] on div at bounding box center [491, 566] width 97 height 45
click at [120, 645] on span "Pay Now" at bounding box center [97, 653] width 63 height 21
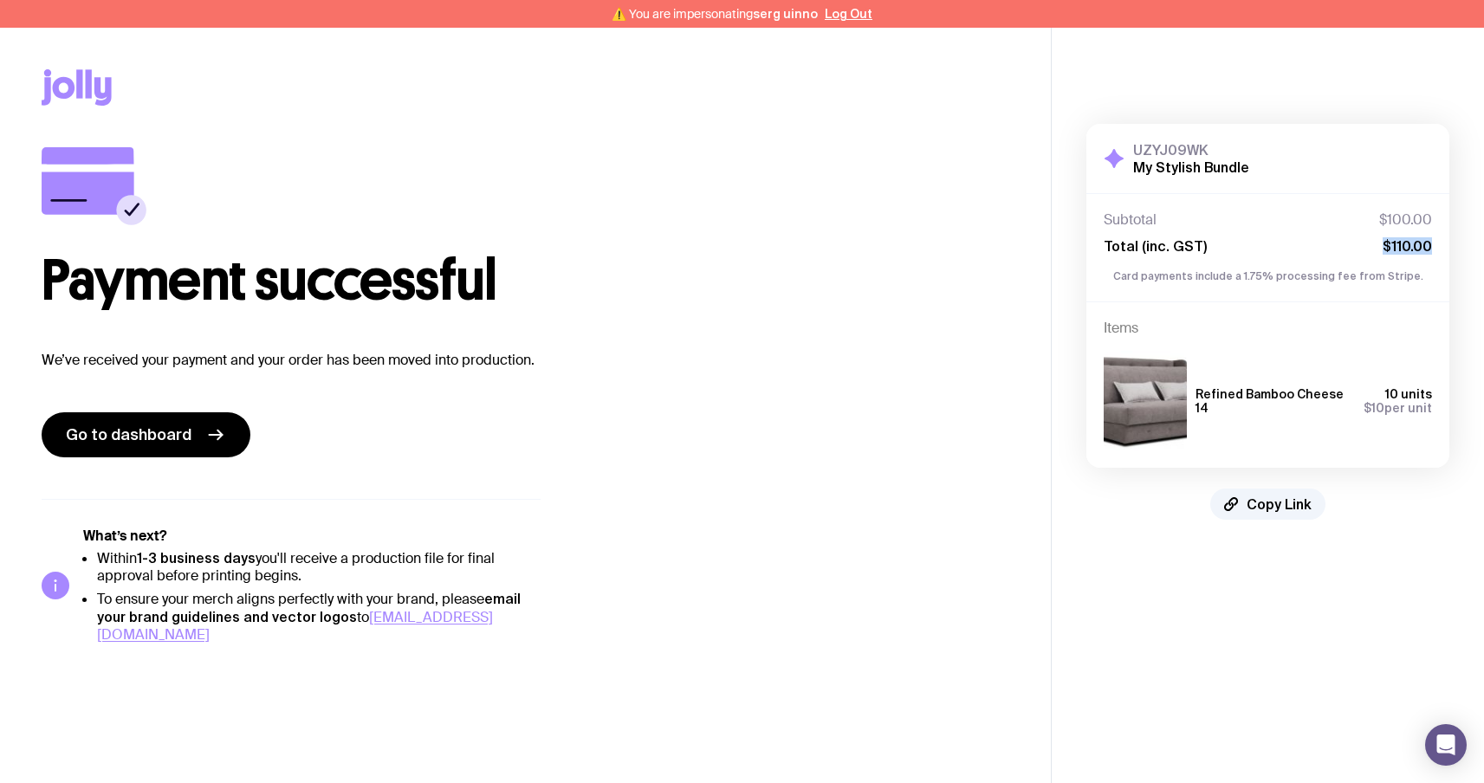
drag, startPoint x: 1376, startPoint y: 252, endPoint x: 1440, endPoint y: 240, distance: 65.2
click at [1440, 240] on div "Subtotal $100.00 Total (inc. GST) $110.00 Card payments include a 1.75% process…" at bounding box center [1267, 247] width 363 height 108
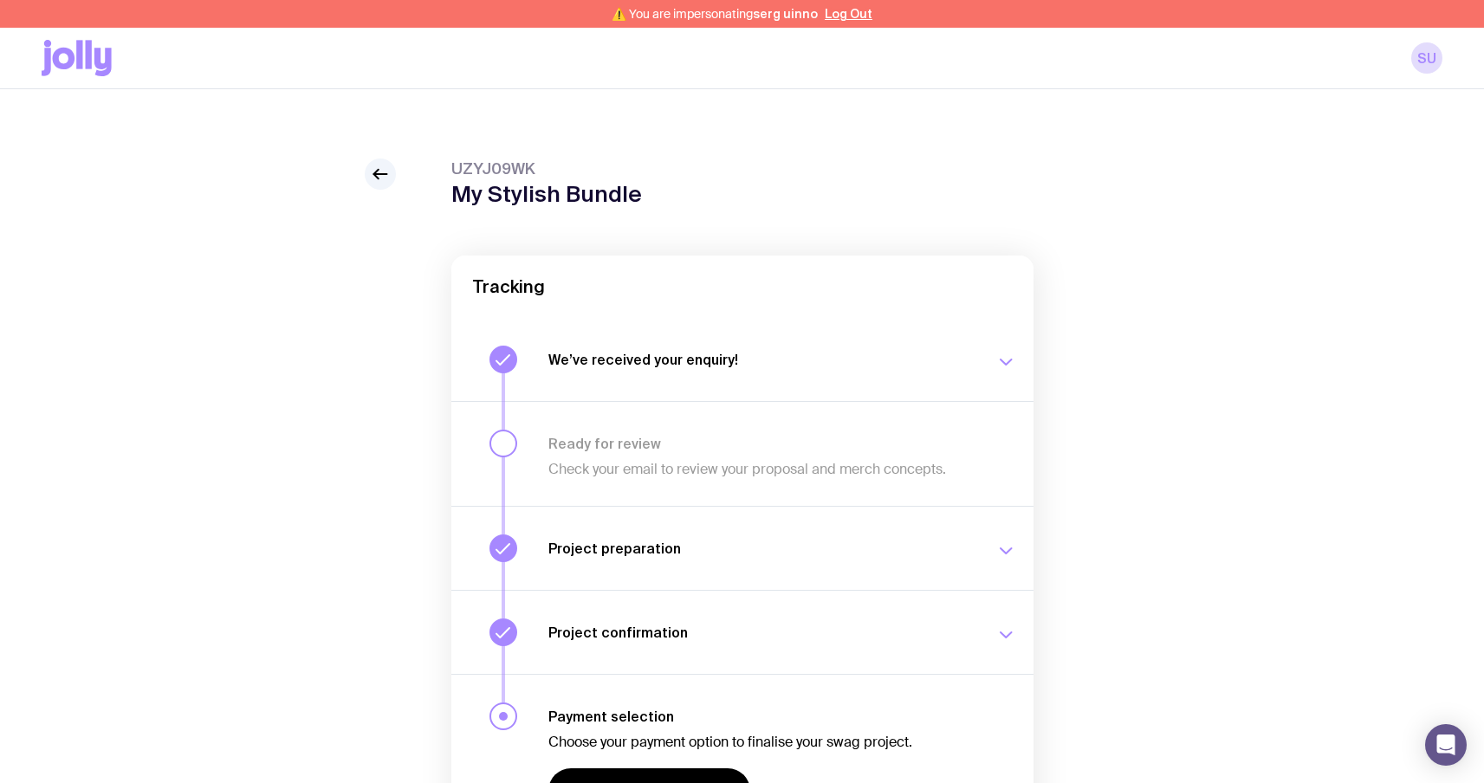
click at [101, 65] on icon at bounding box center [102, 62] width 17 height 29
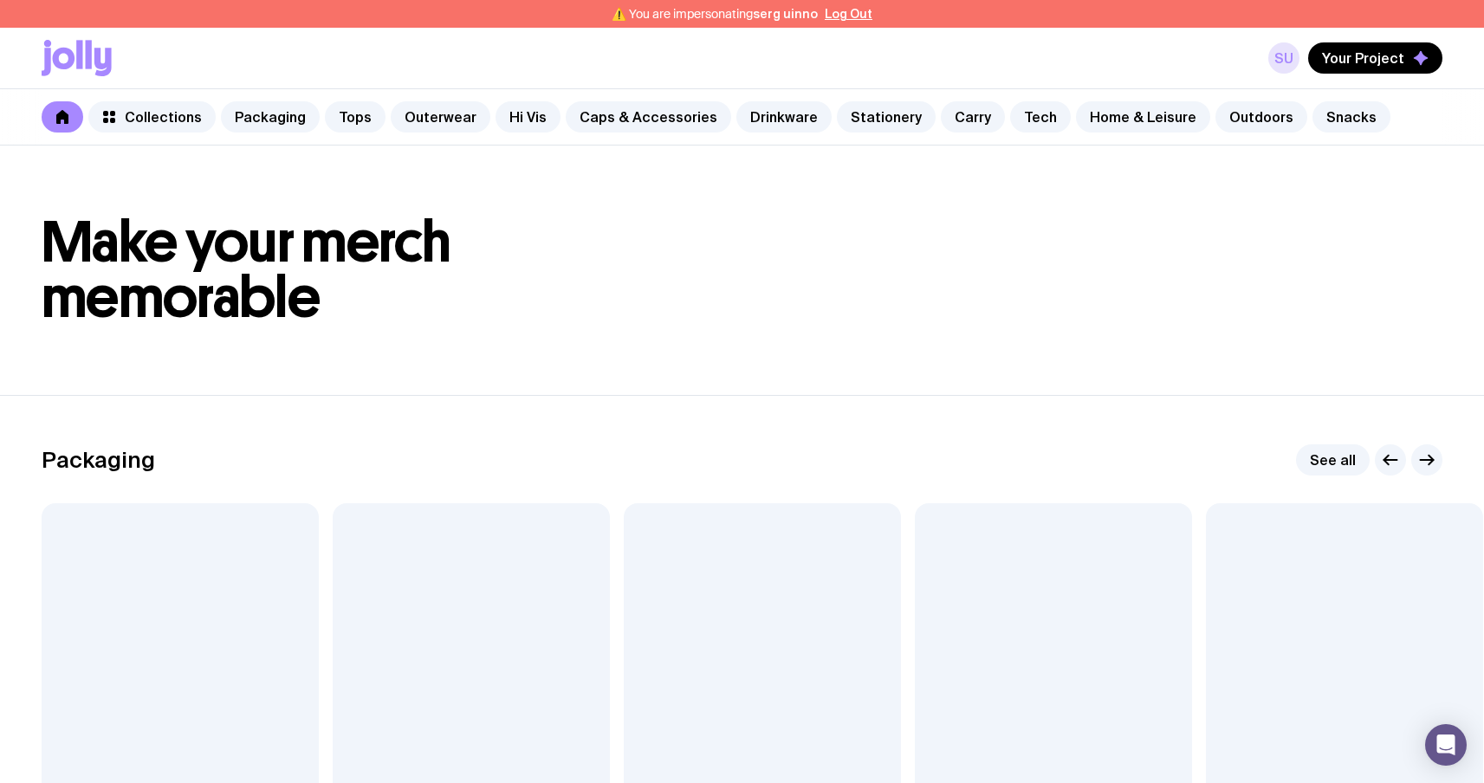
click at [1283, 61] on link "su" at bounding box center [1283, 57] width 31 height 31
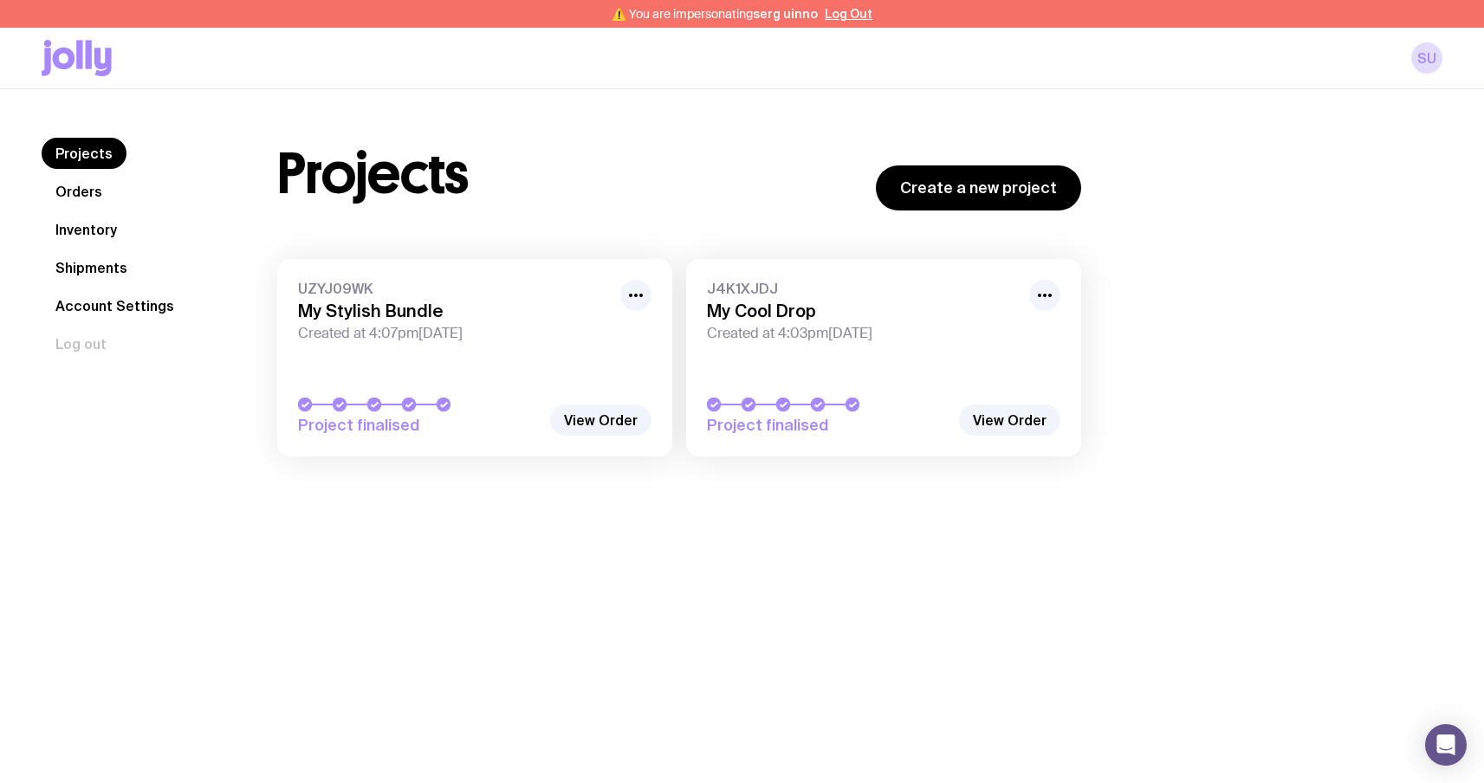
click at [107, 235] on link "Inventory" at bounding box center [86, 229] width 89 height 31
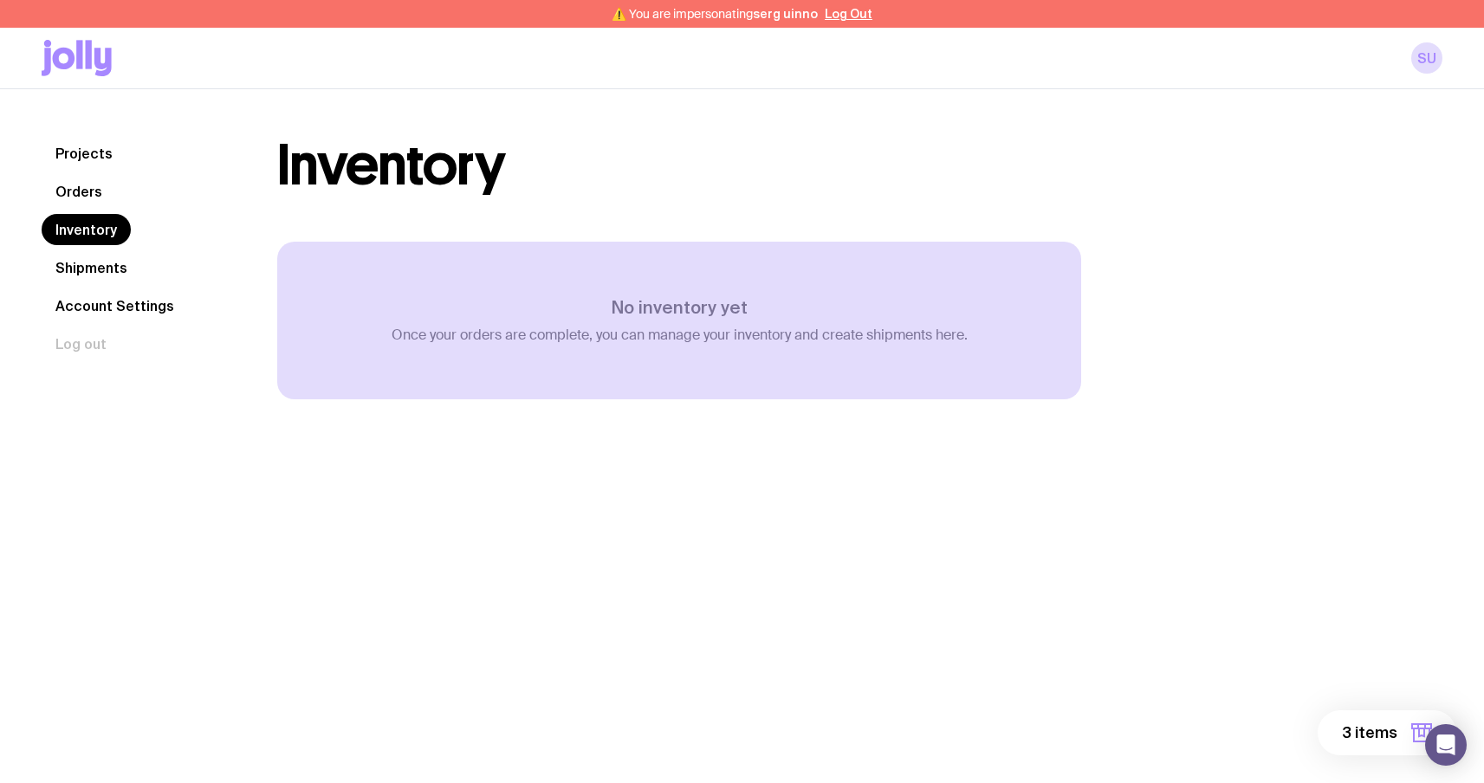
click at [94, 201] on link "Orders" at bounding box center [79, 191] width 74 height 31
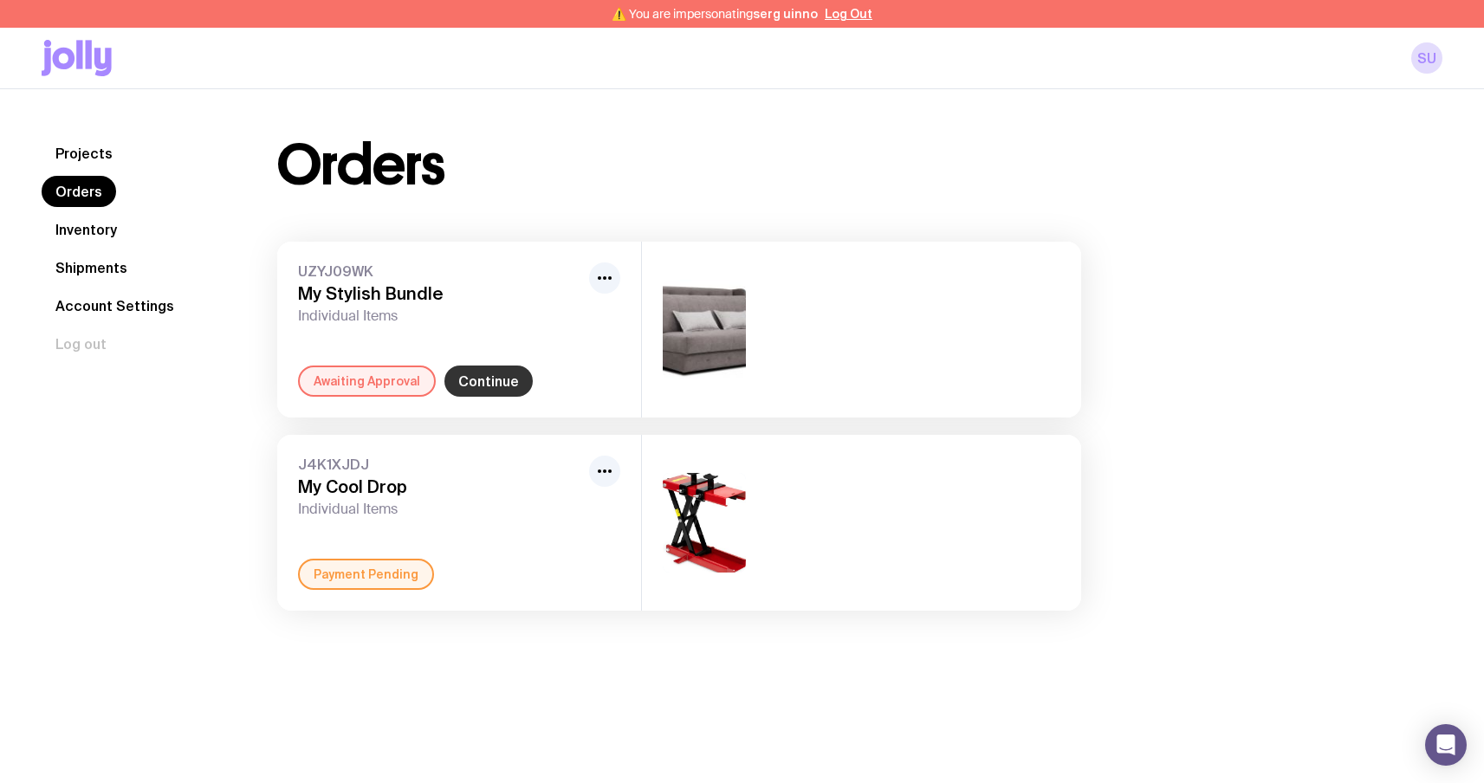
click at [496, 374] on link "Continue" at bounding box center [488, 381] width 88 height 31
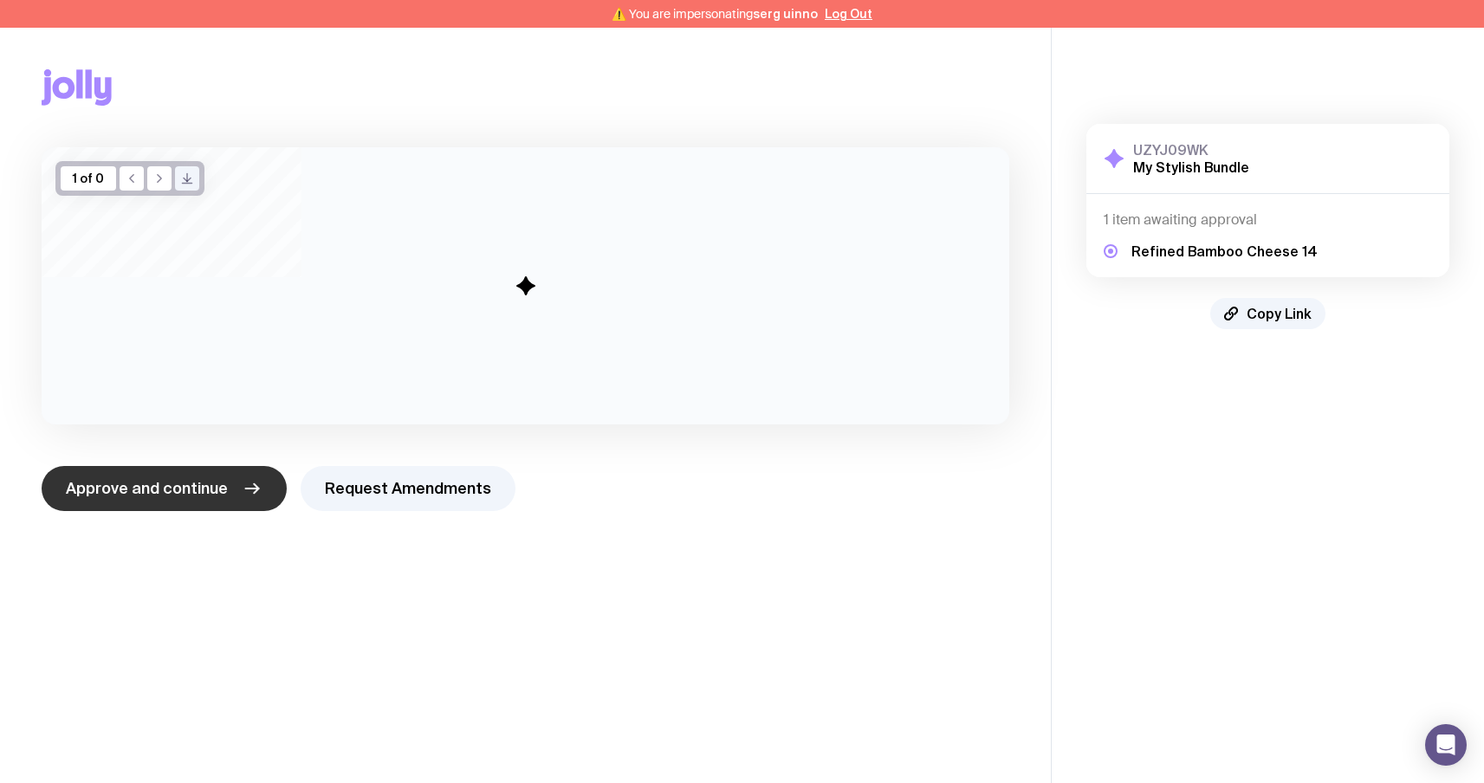
click at [207, 499] on button "Approve and continue" at bounding box center [164, 488] width 245 height 45
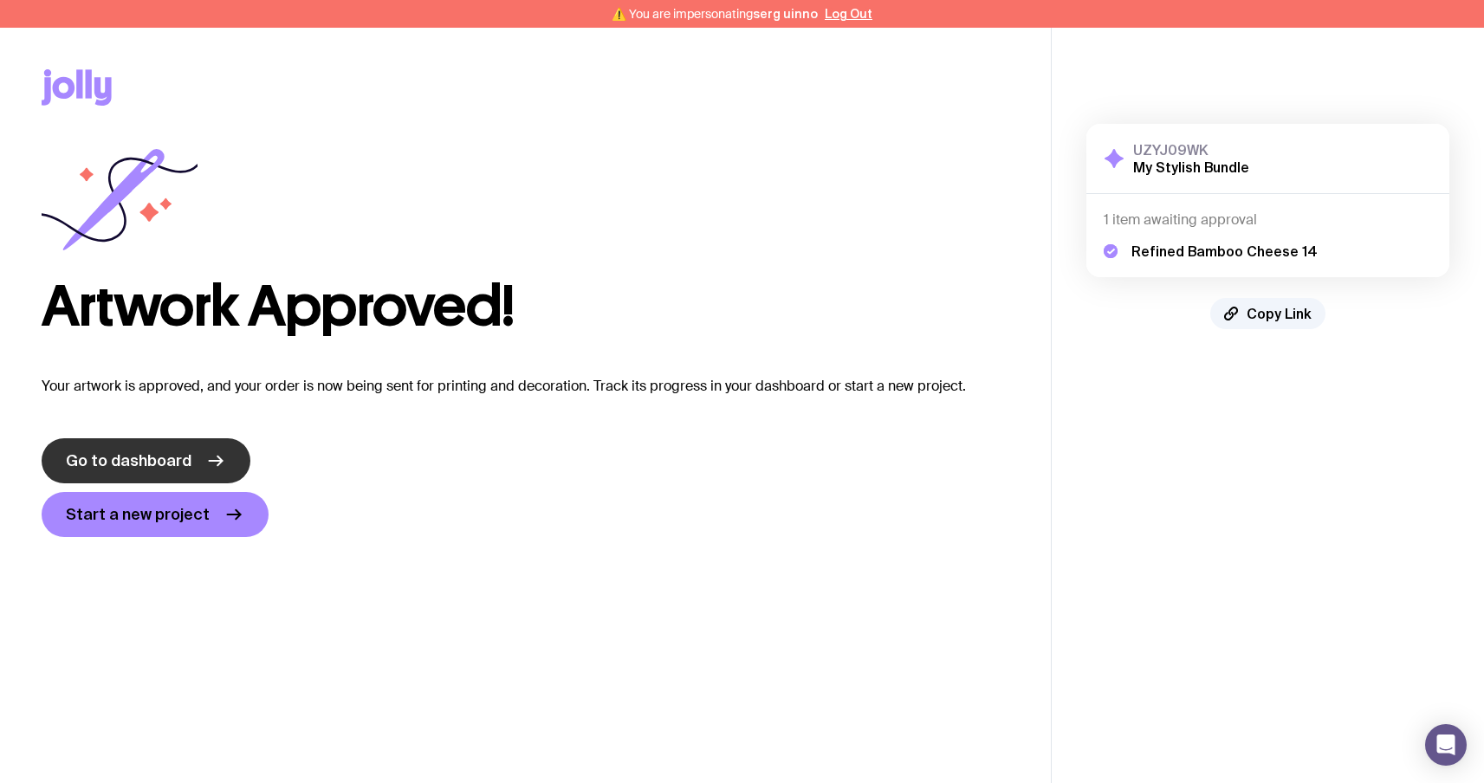
click at [126, 454] on span "Go to dashboard" at bounding box center [129, 460] width 126 height 21
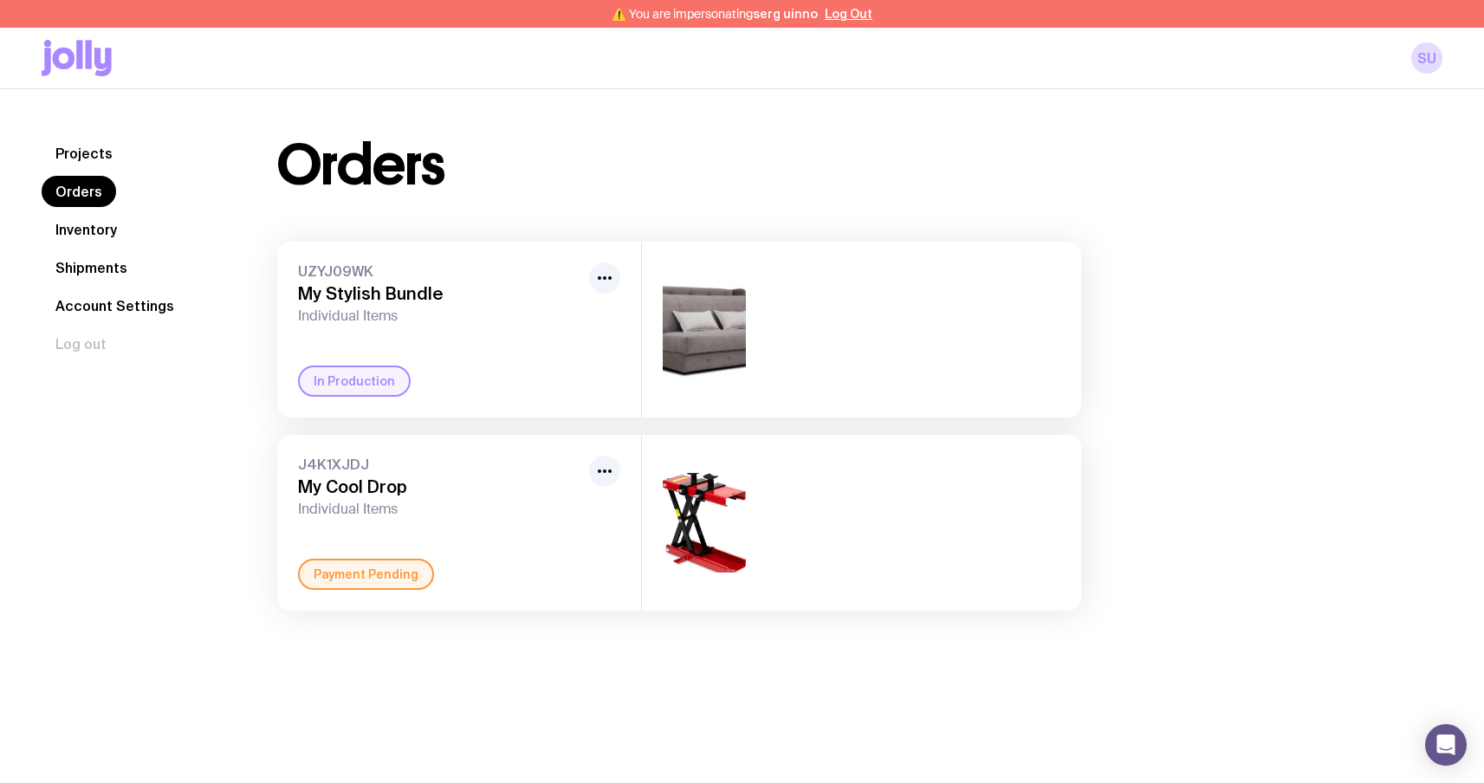
click at [85, 154] on link "Projects" at bounding box center [84, 153] width 85 height 31
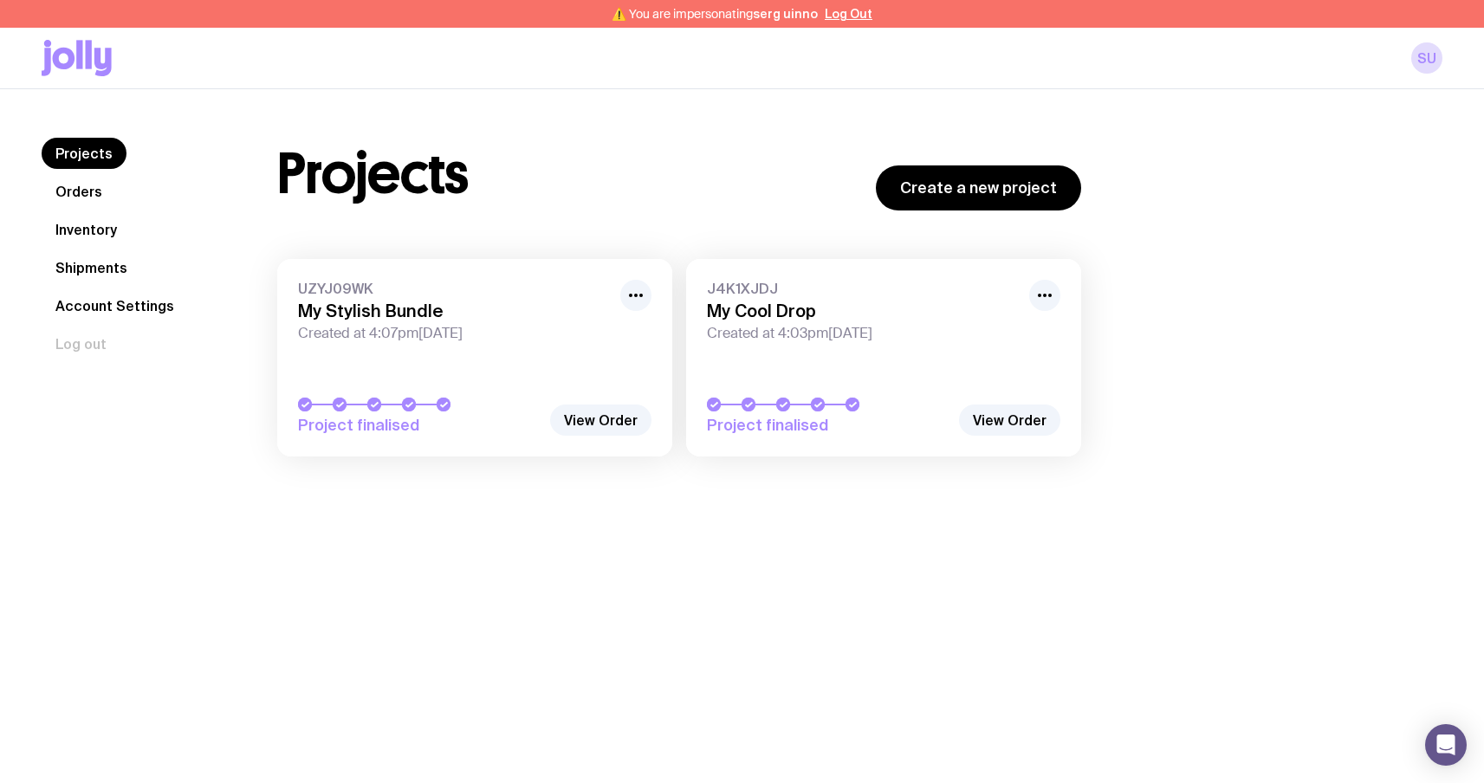
click at [93, 74] on icon at bounding box center [77, 58] width 70 height 36
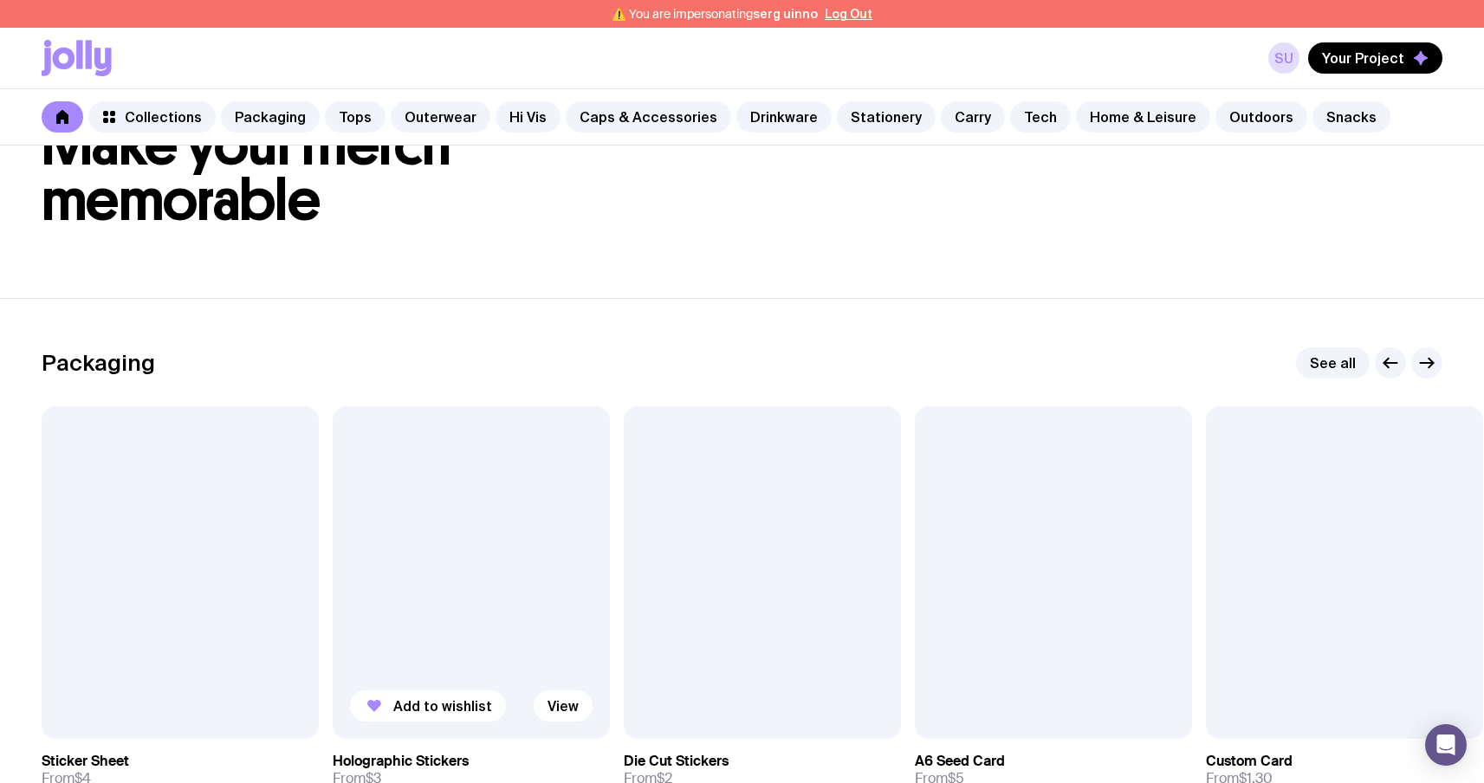
scroll to position [105, 0]
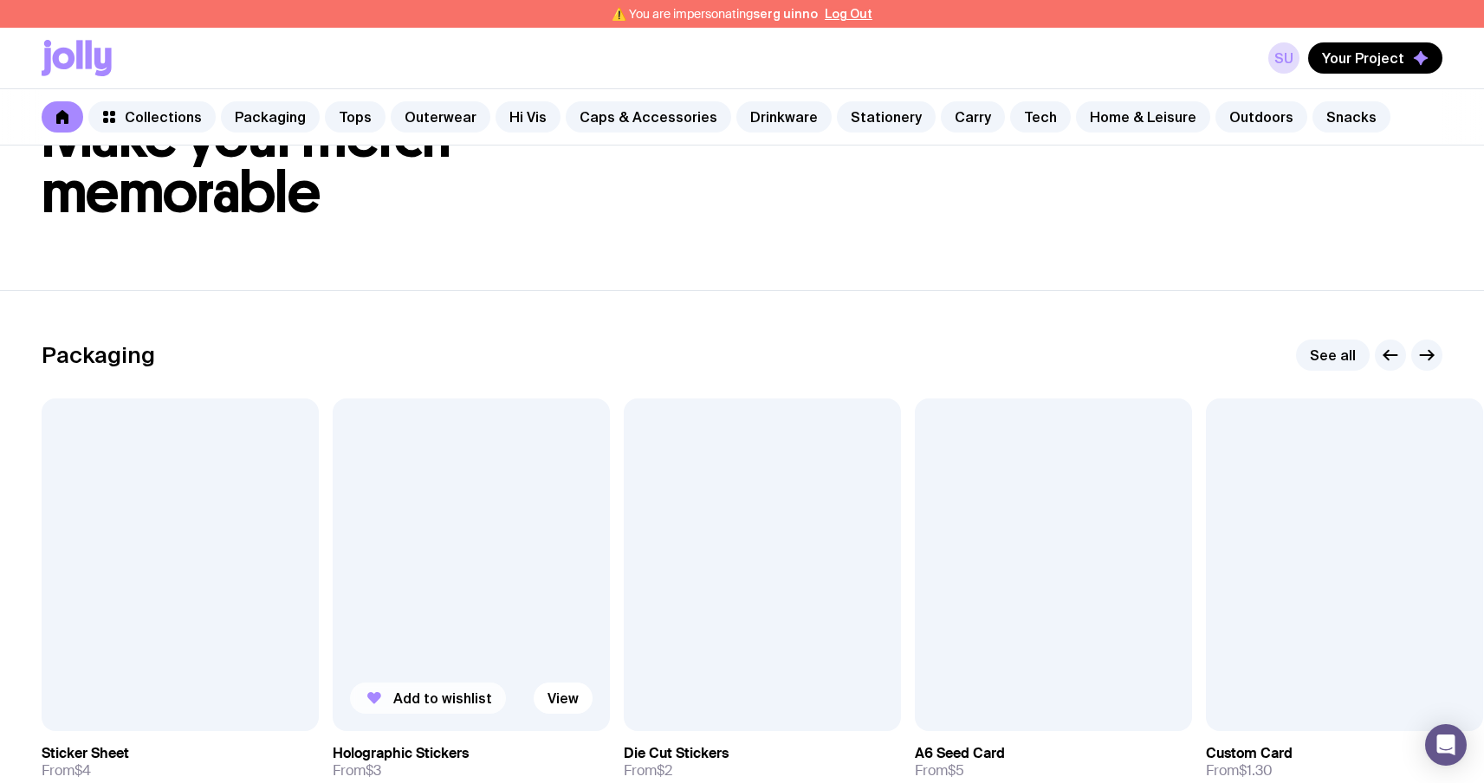
click at [444, 699] on span "Add to wishlist" at bounding box center [442, 697] width 99 height 17
click at [698, 693] on span "Add to wishlist" at bounding box center [733, 697] width 99 height 17
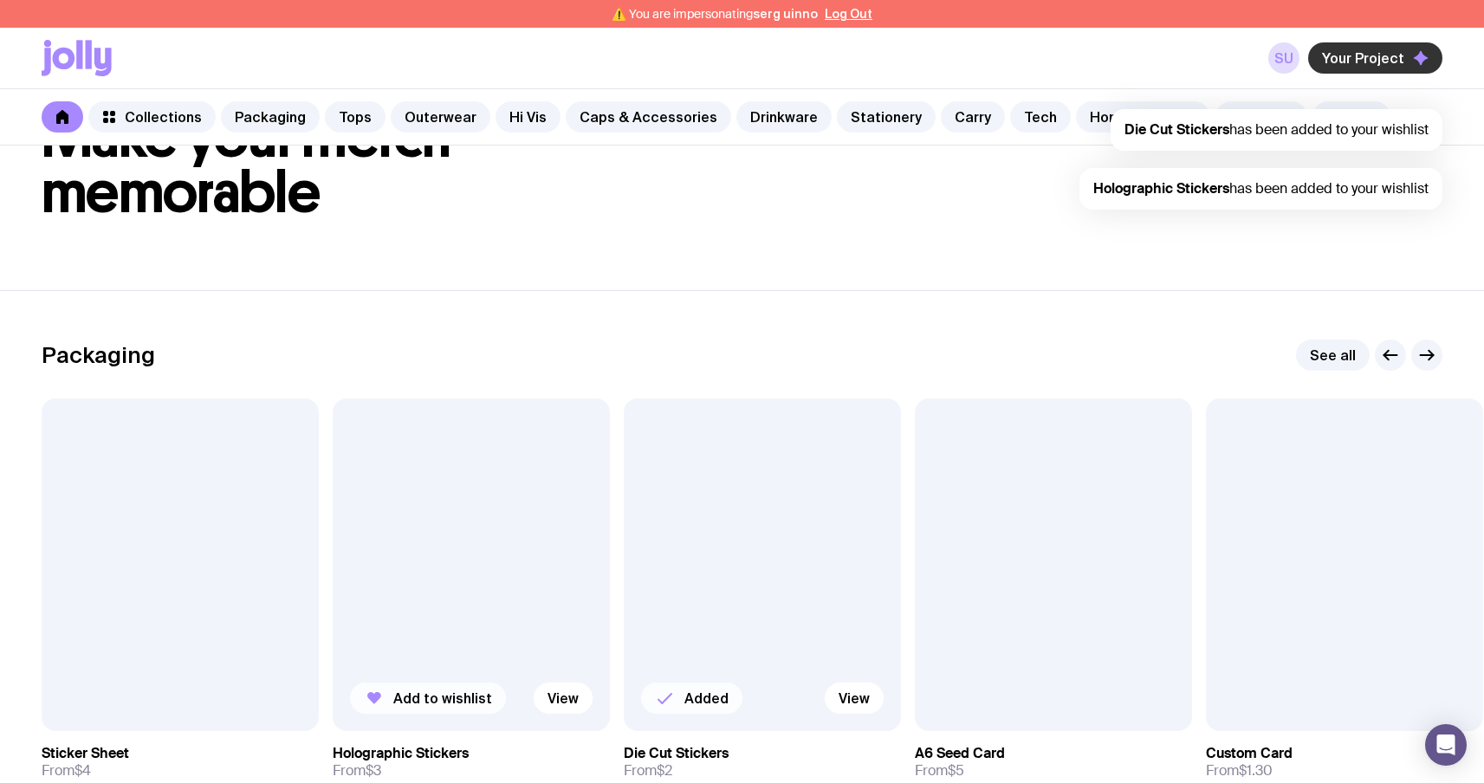
click at [1389, 60] on span "Your Project" at bounding box center [1363, 57] width 82 height 17
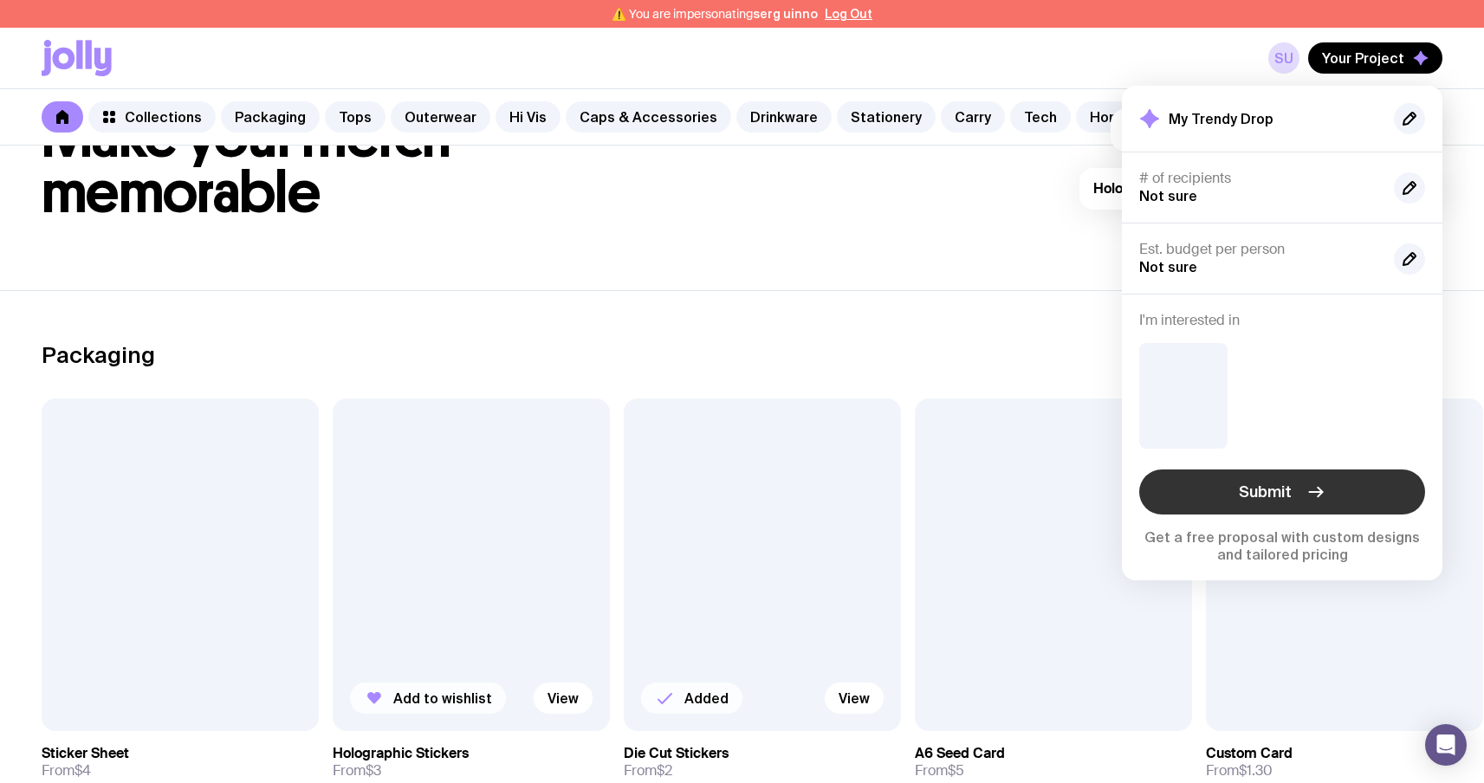
click at [1252, 493] on span "Submit" at bounding box center [1265, 492] width 53 height 21
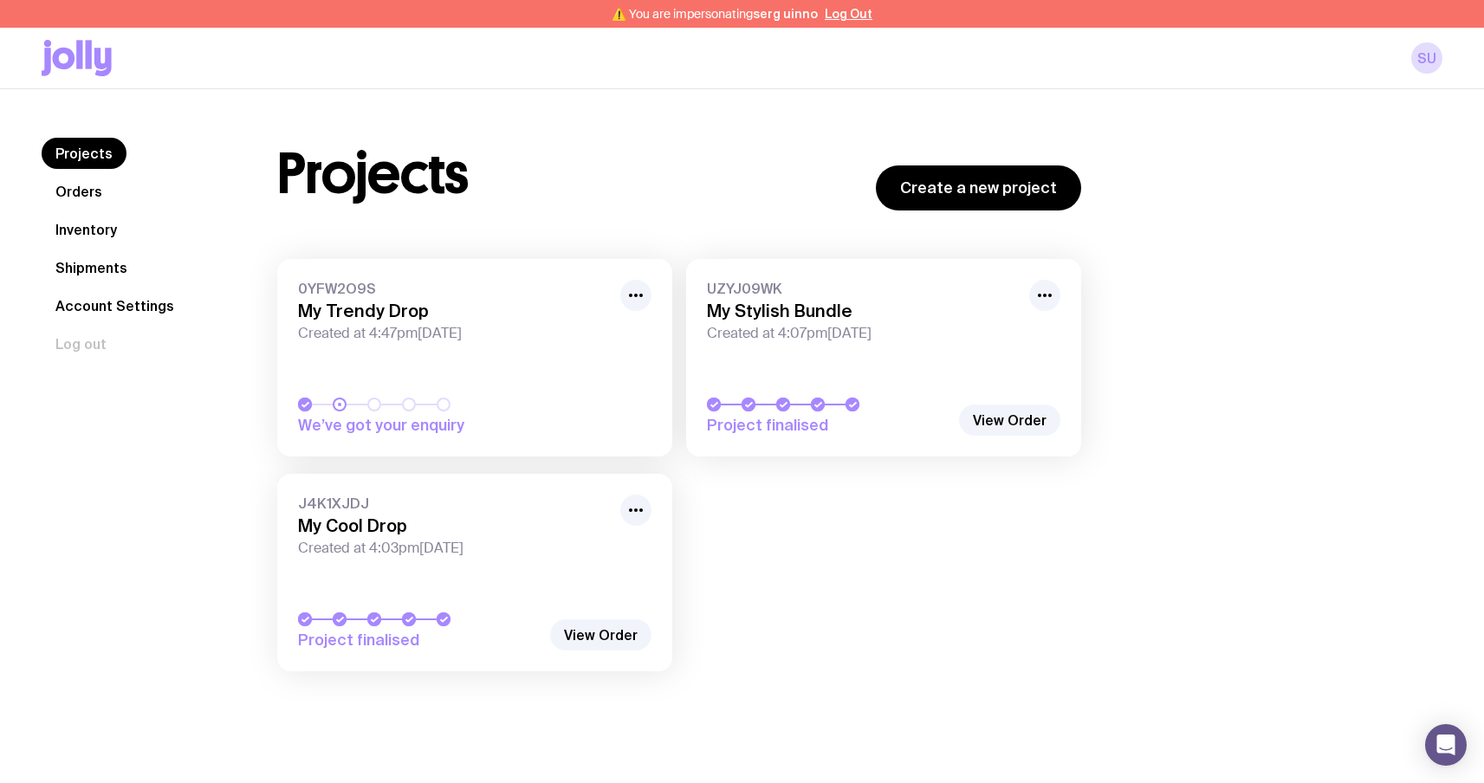
click at [524, 336] on span "Created at 4:47pm, Wed 17th Sep 2025" at bounding box center [454, 333] width 312 height 17
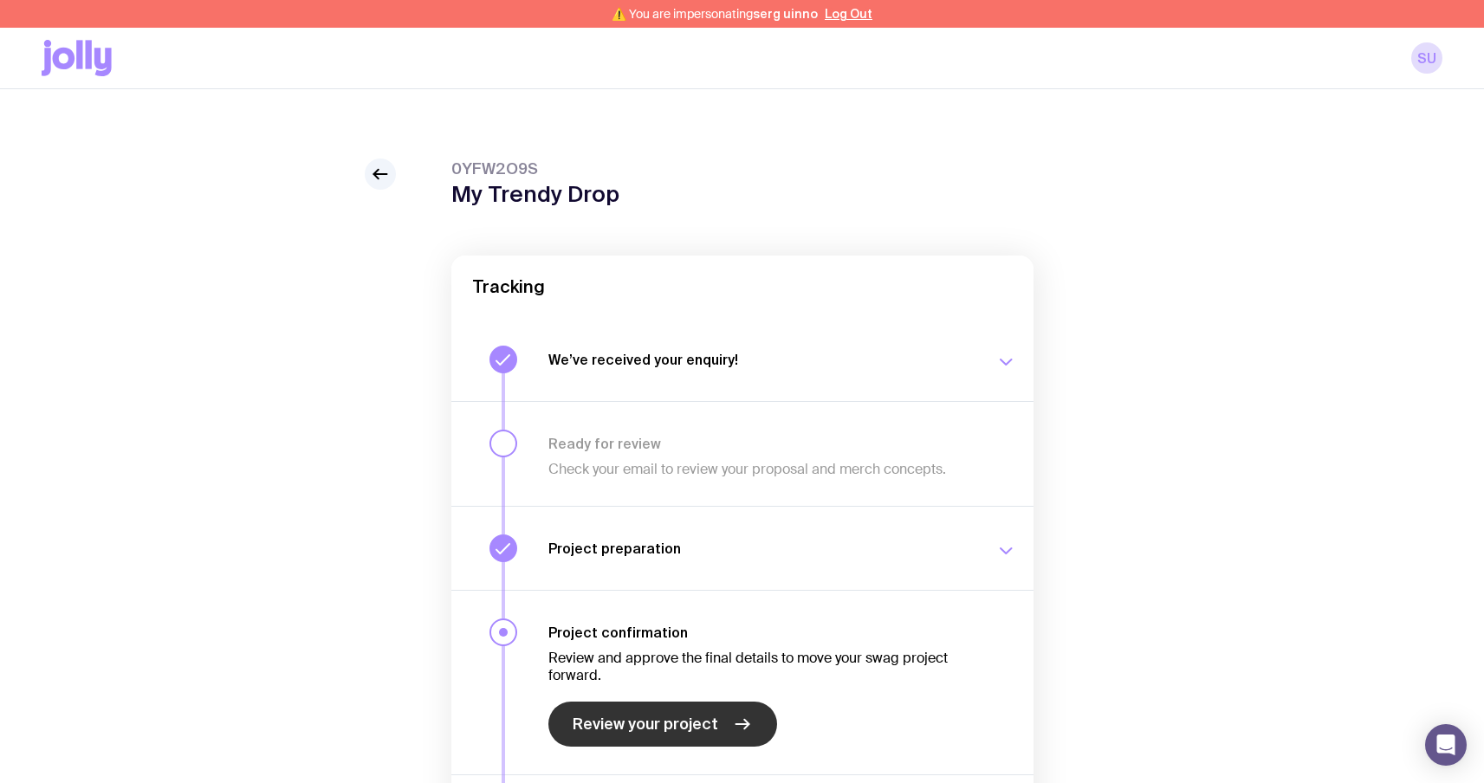
click at [638, 740] on link "Review your project" at bounding box center [662, 724] width 229 height 45
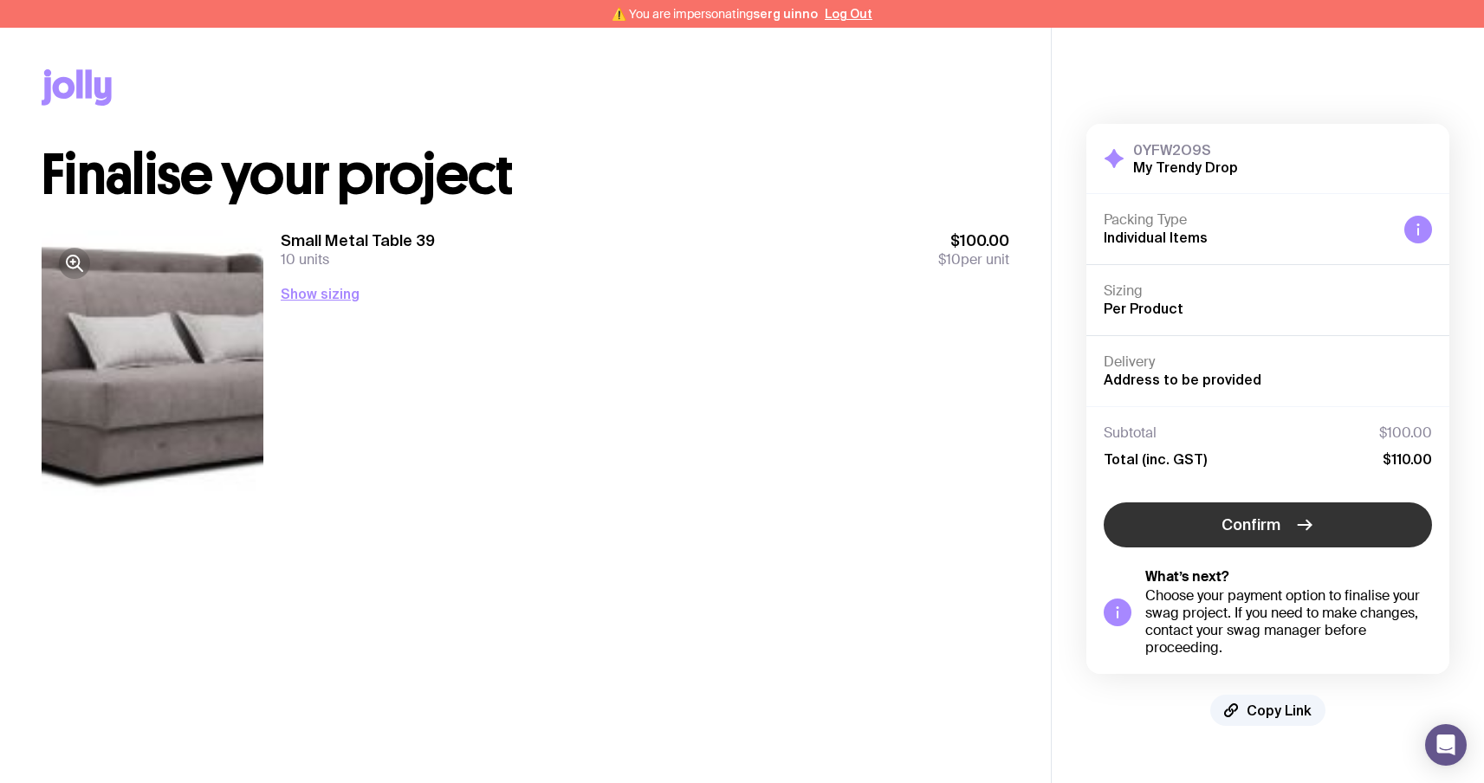
click at [1195, 518] on button "Confirm" at bounding box center [1268, 524] width 328 height 45
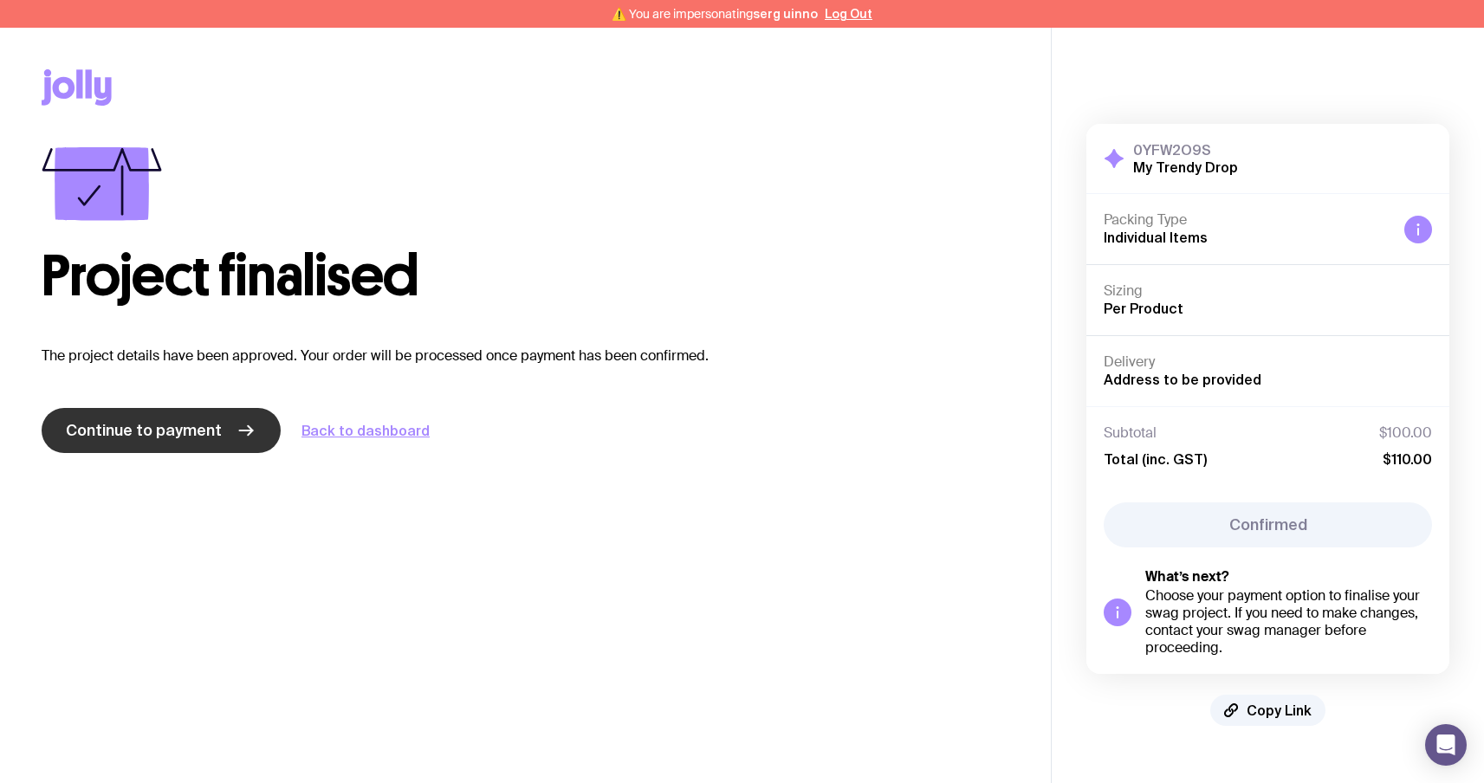
click at [206, 436] on span "Continue to payment" at bounding box center [144, 430] width 156 height 21
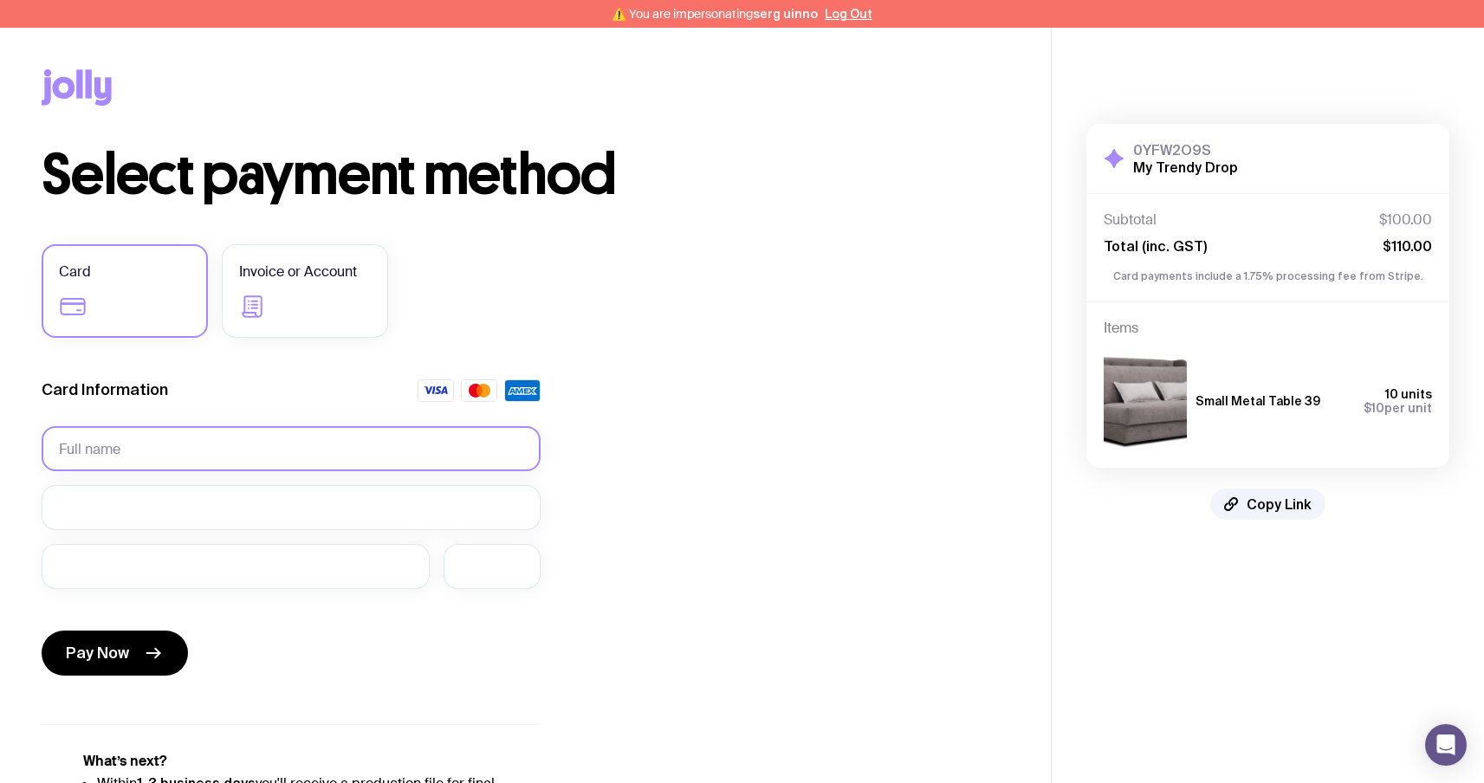
click at [192, 450] on input "text" at bounding box center [291, 448] width 499 height 45
type input "1212"
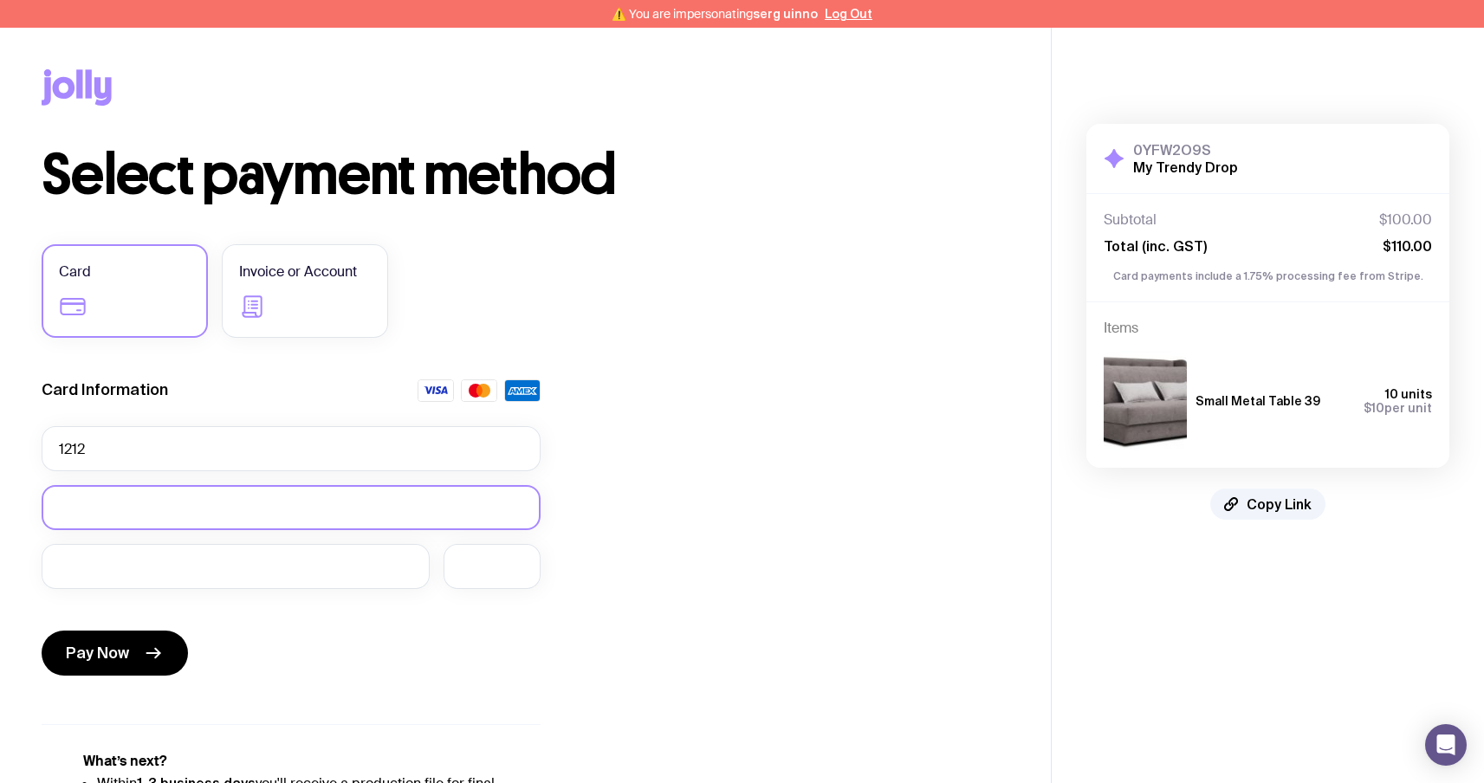
click at [103, 518] on div at bounding box center [291, 507] width 499 height 45
click at [147, 657] on icon "submit" at bounding box center [153, 653] width 21 height 21
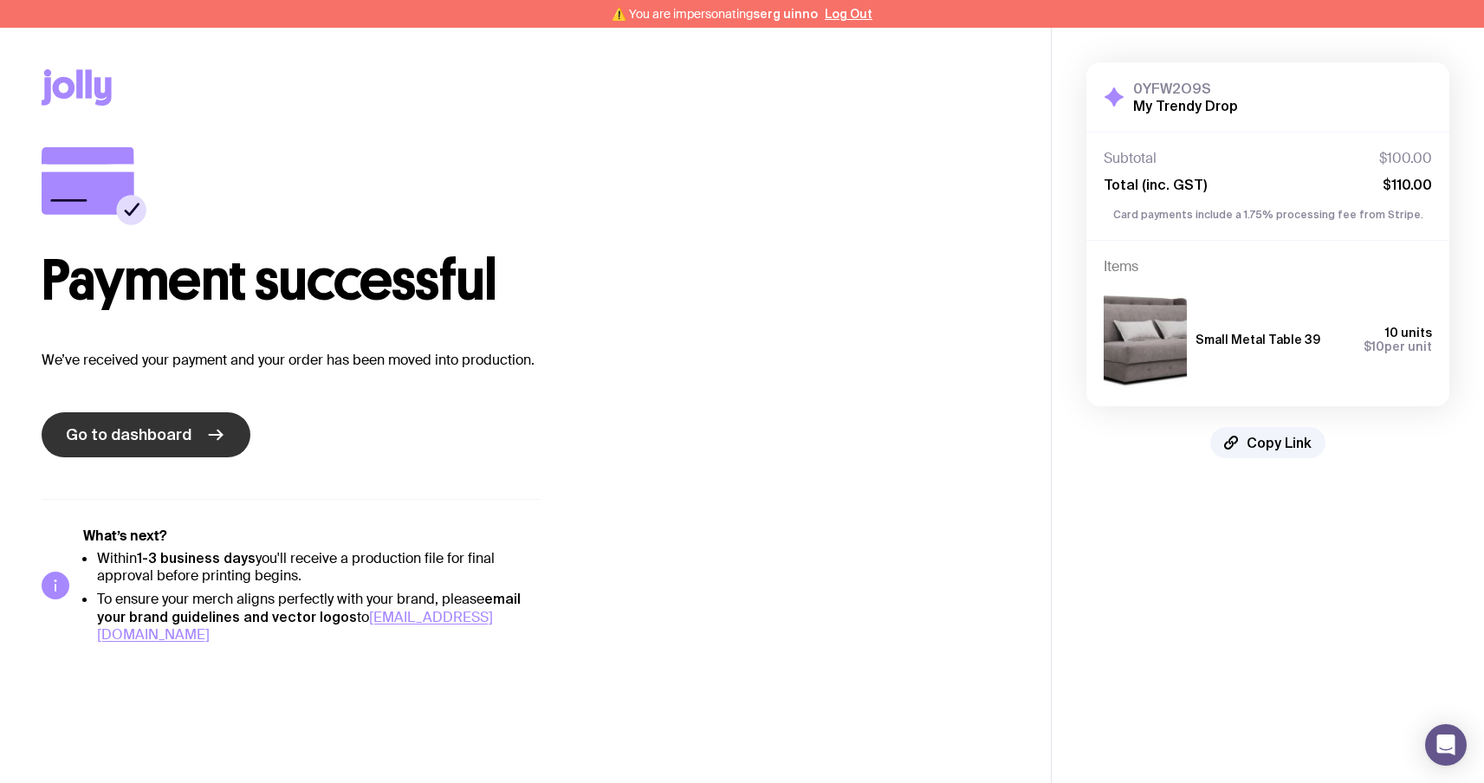
click at [220, 439] on link "Go to dashboard" at bounding box center [146, 434] width 209 height 45
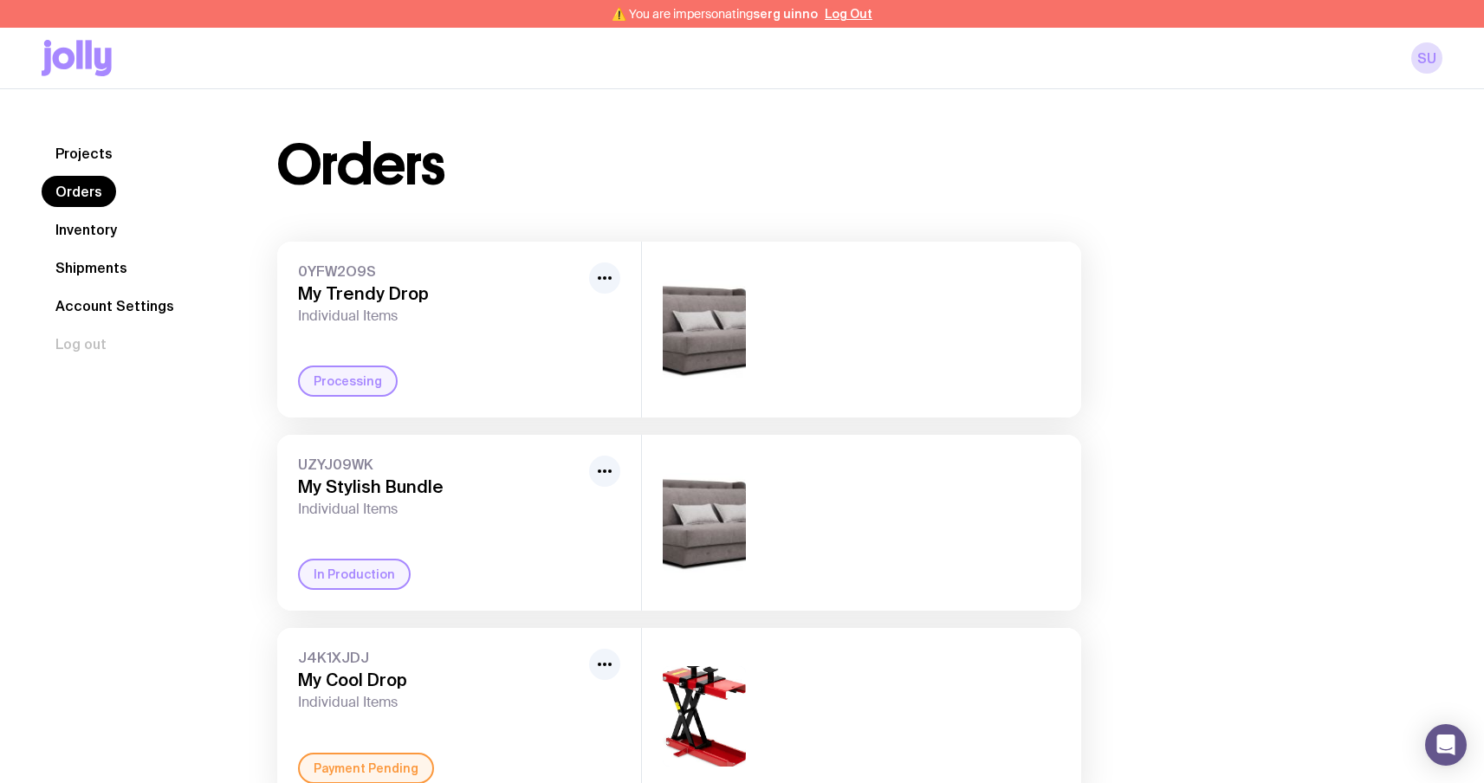
click at [72, 50] on icon at bounding box center [77, 58] width 70 height 36
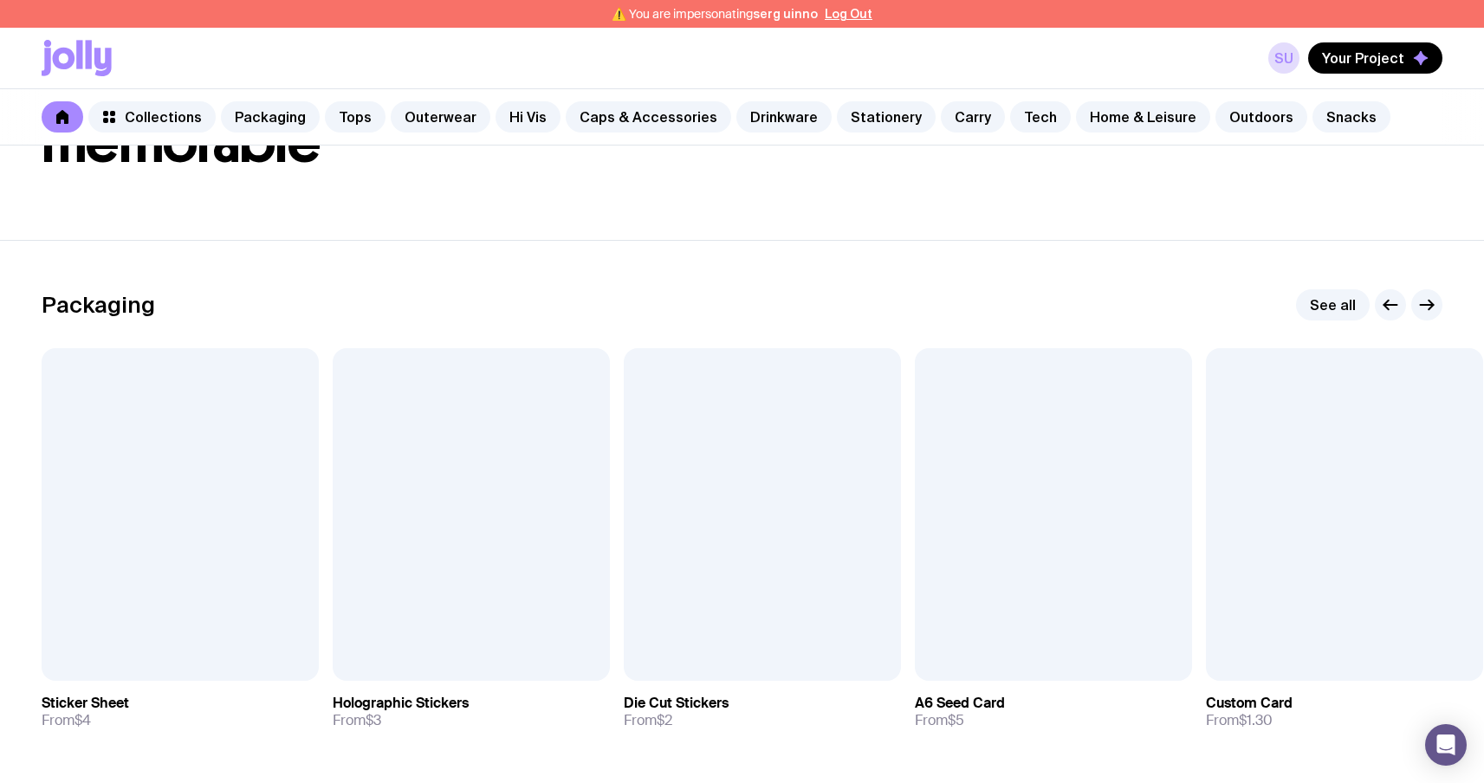
scroll to position [196, 0]
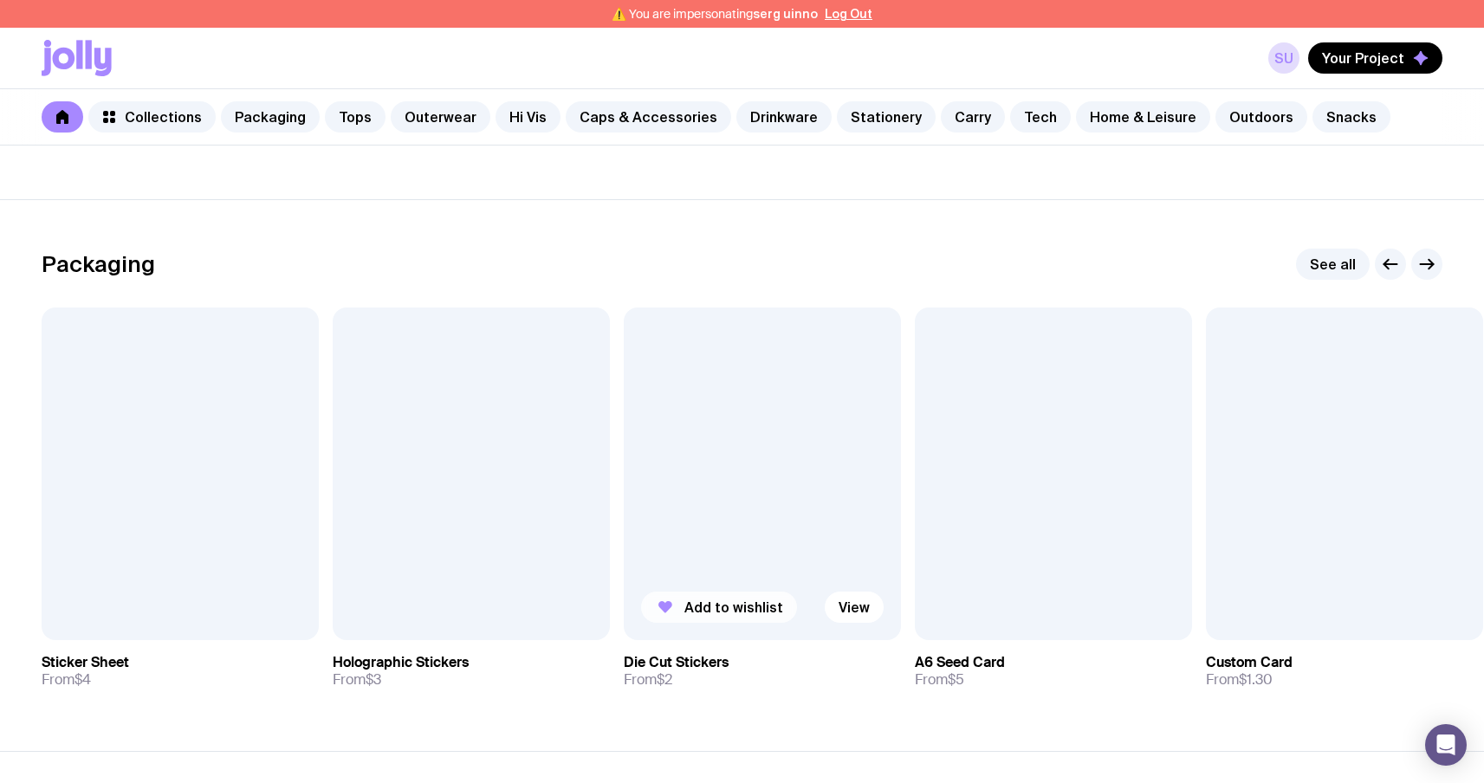
click at [676, 592] on button "Add to wishlist" at bounding box center [719, 607] width 156 height 31
click at [988, 594] on button "Add to wishlist" at bounding box center [1010, 607] width 156 height 31
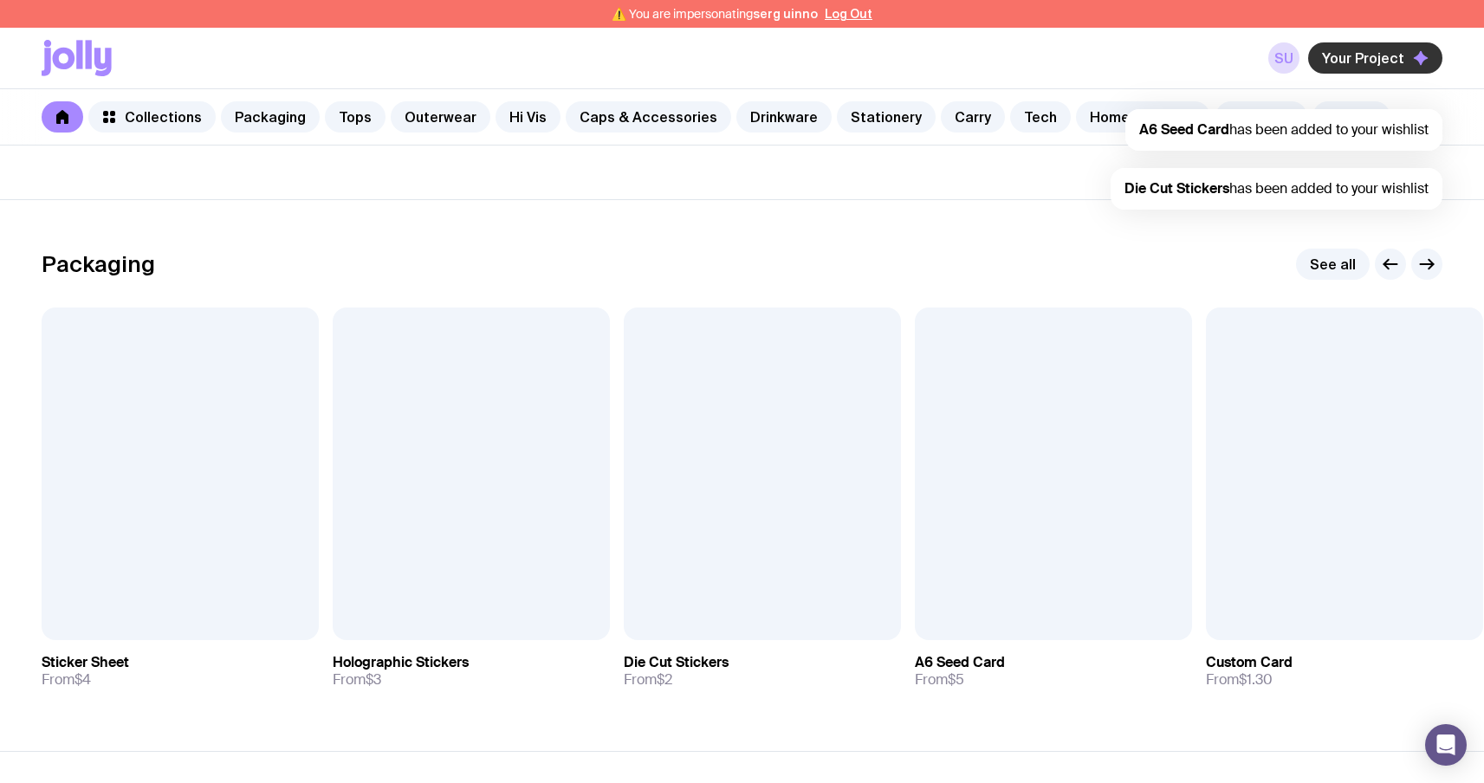
click at [1398, 65] on span "Your Project" at bounding box center [1363, 57] width 82 height 17
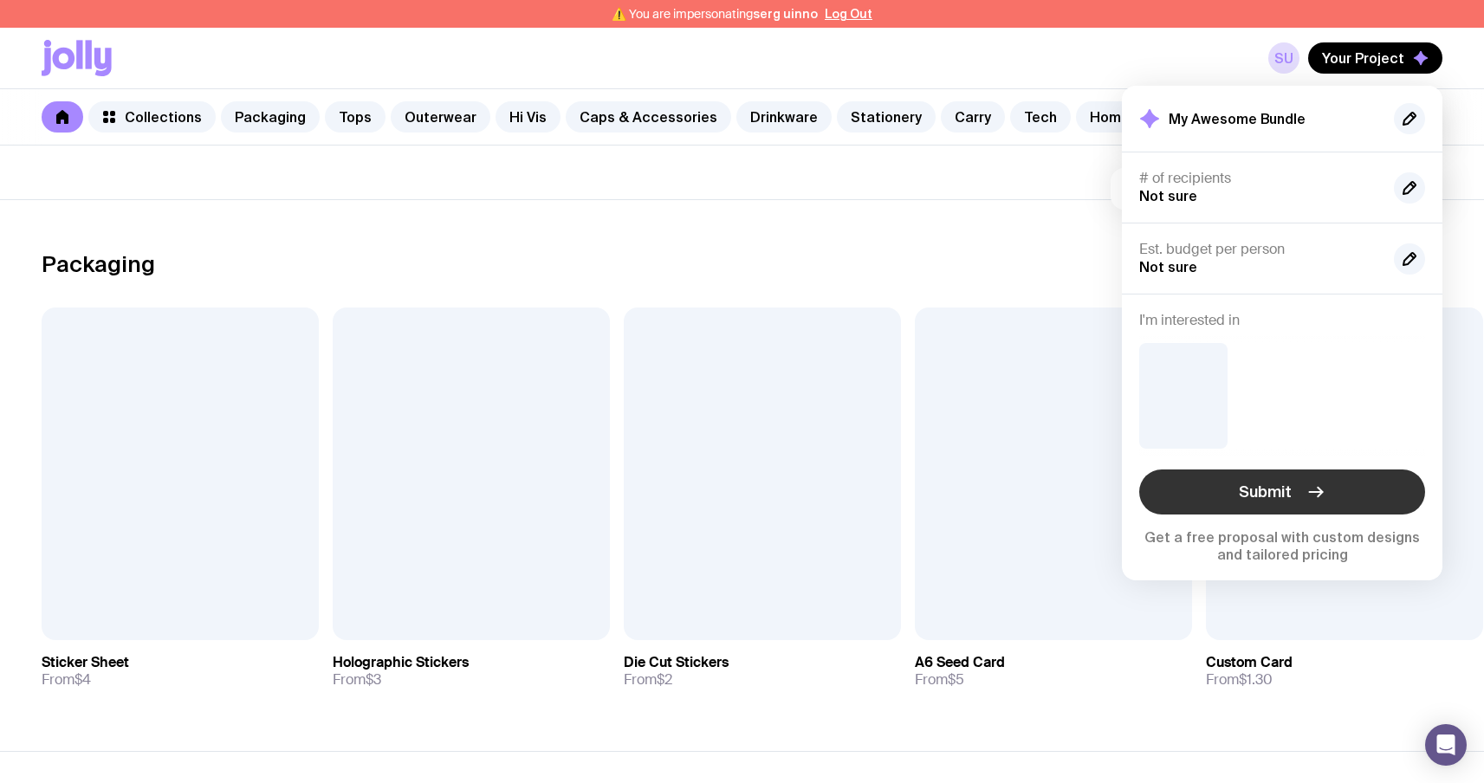
click at [1302, 482] on button "Submit" at bounding box center [1282, 491] width 286 height 45
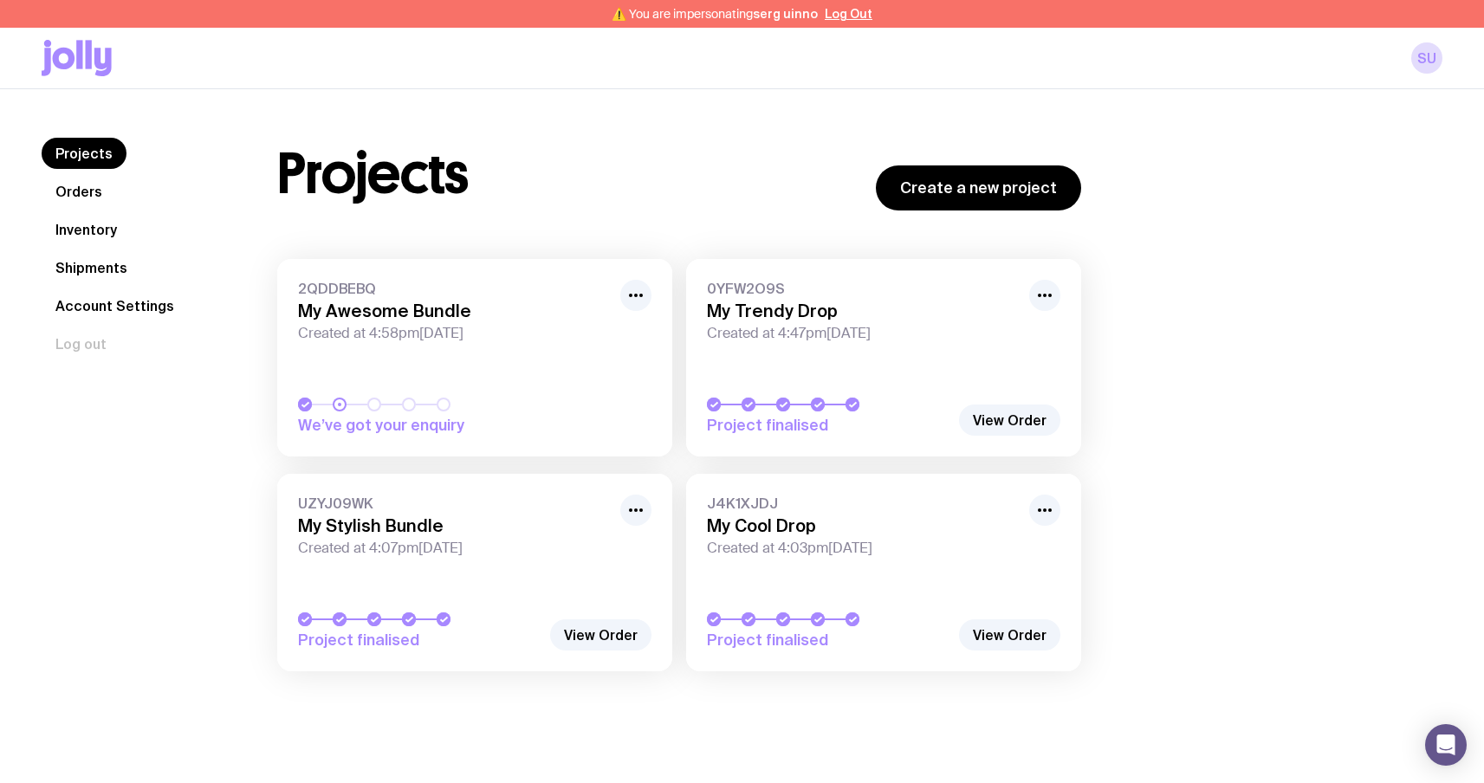
click at [310, 288] on span "2QDDBEBQ" at bounding box center [454, 288] width 312 height 17
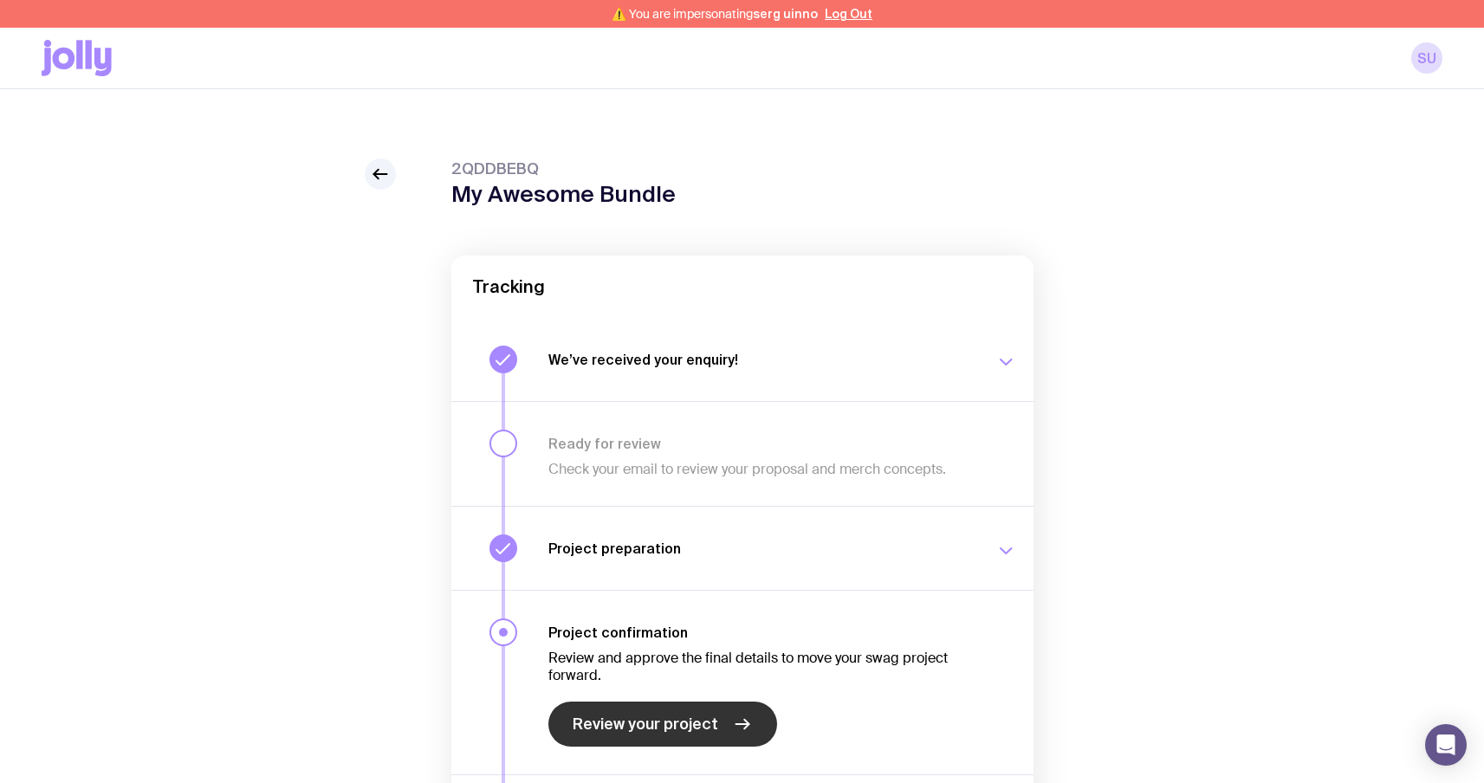
click at [641, 704] on link "Review your project" at bounding box center [662, 724] width 229 height 45
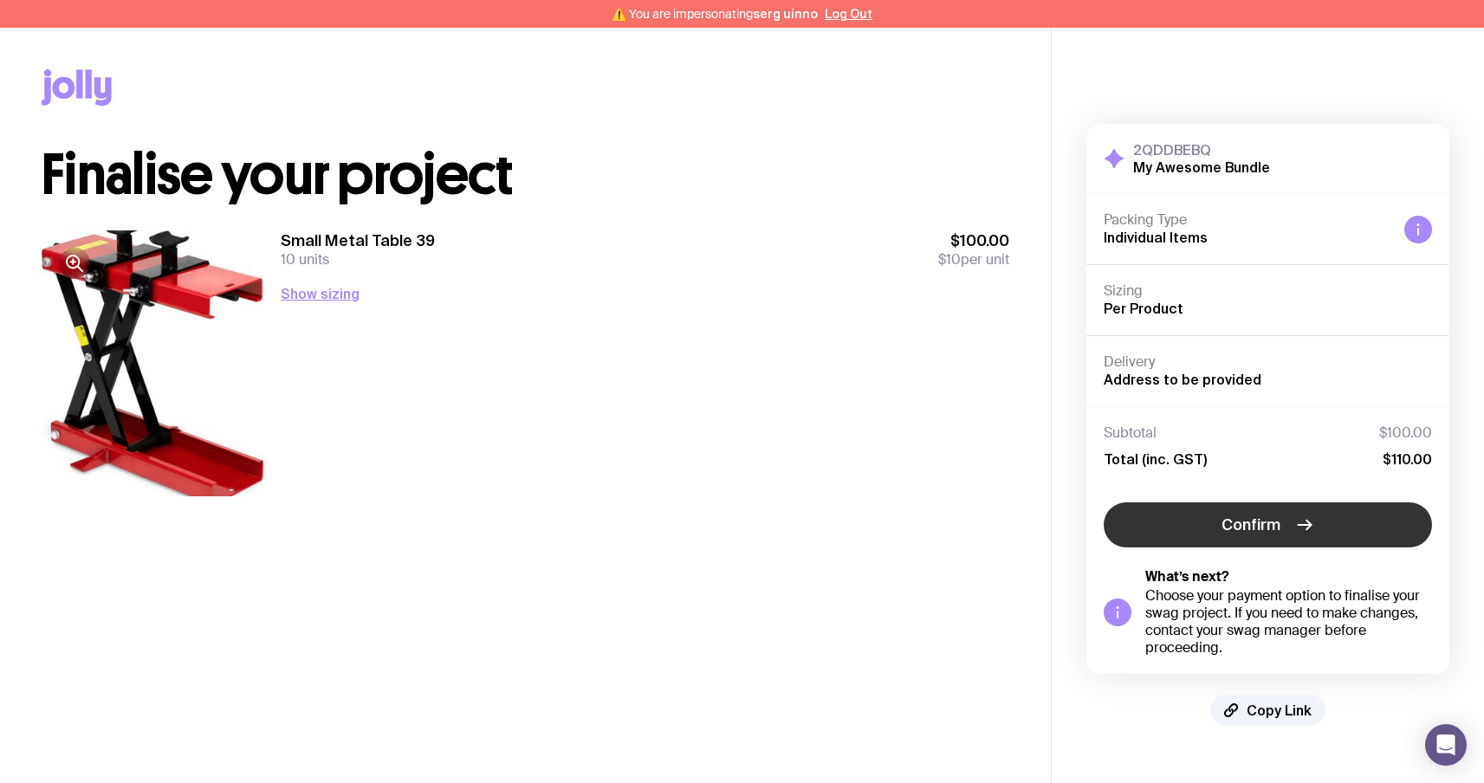
click at [1220, 518] on button "Confirm" at bounding box center [1268, 524] width 328 height 45
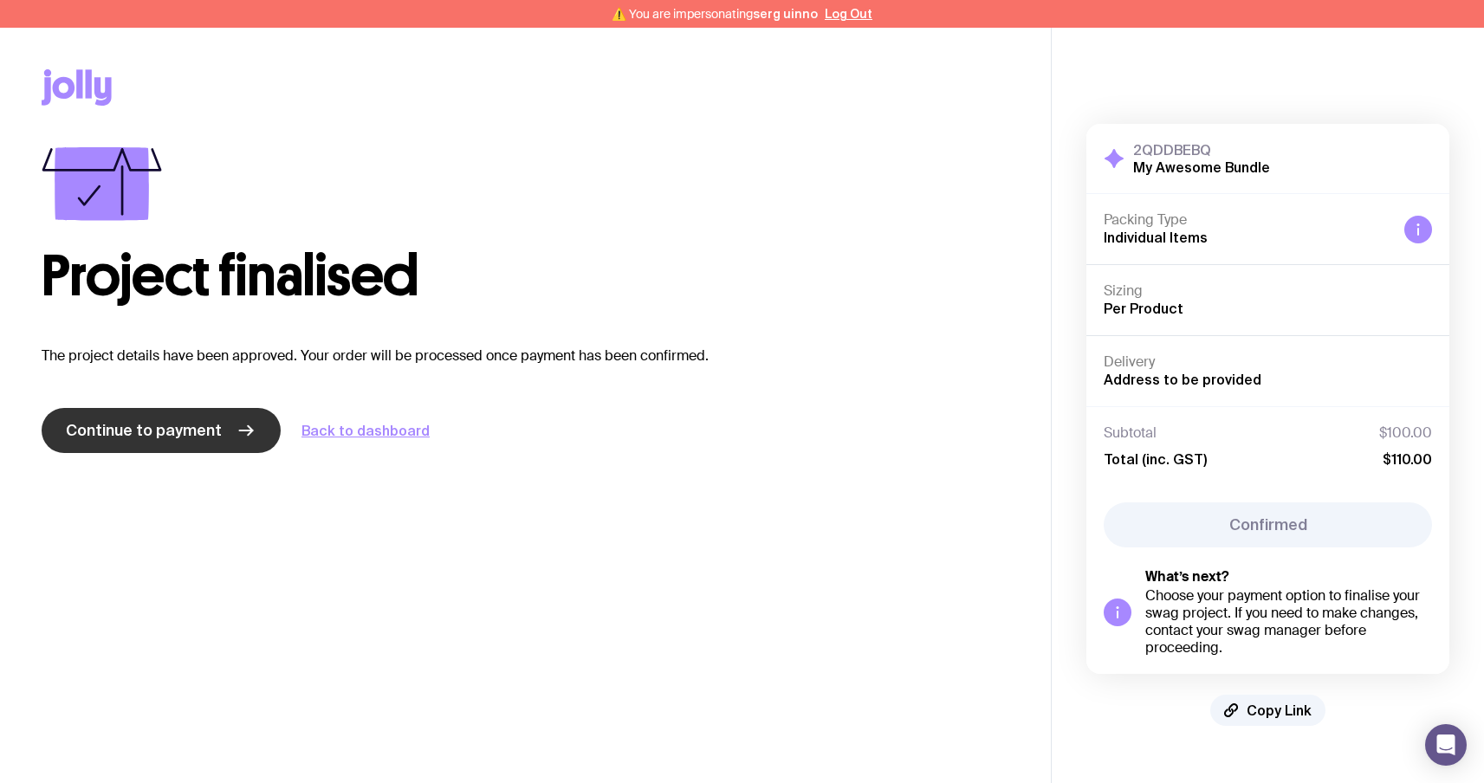
click at [145, 422] on span "Continue to payment" at bounding box center [144, 430] width 156 height 21
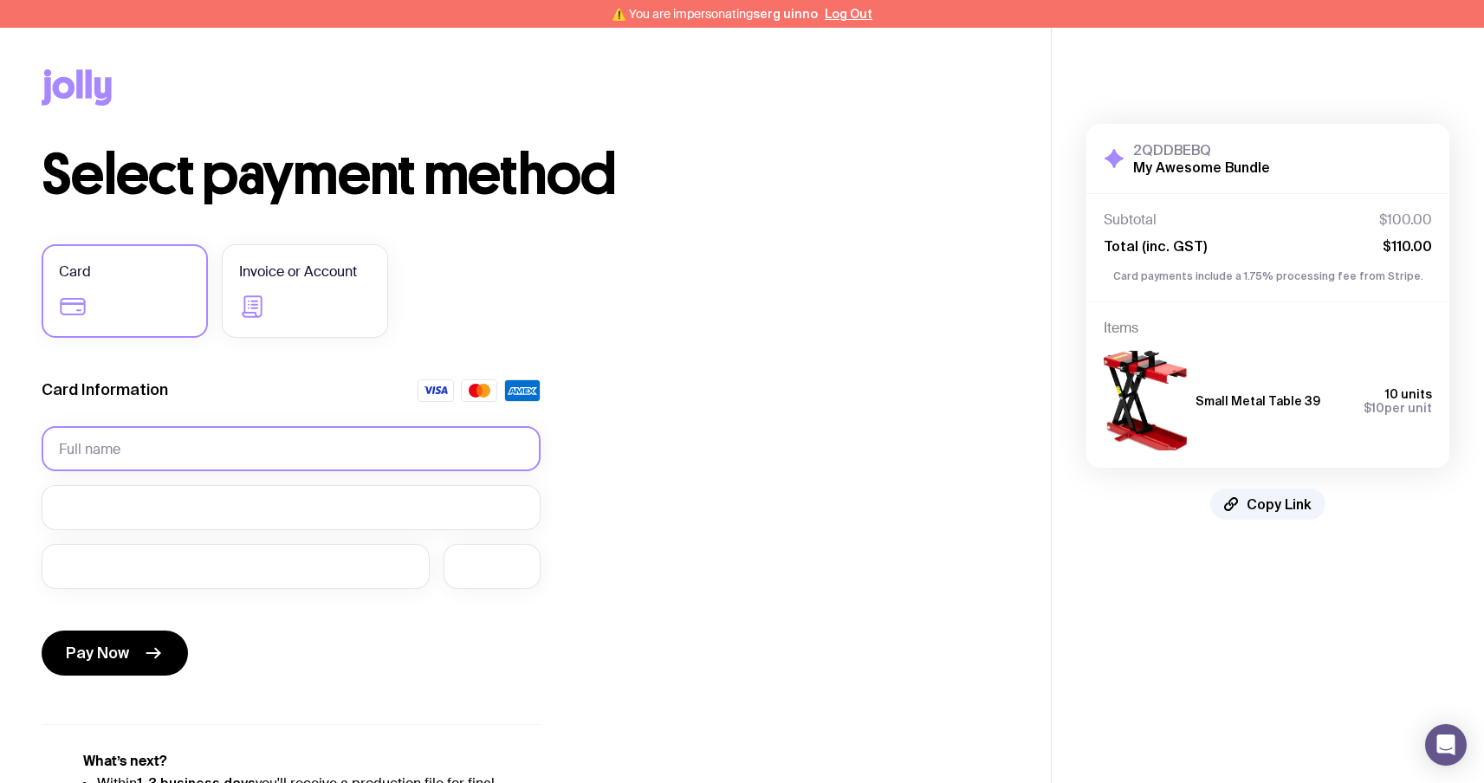
click at [123, 453] on input "text" at bounding box center [291, 448] width 499 height 45
type input "і"
type input "test"
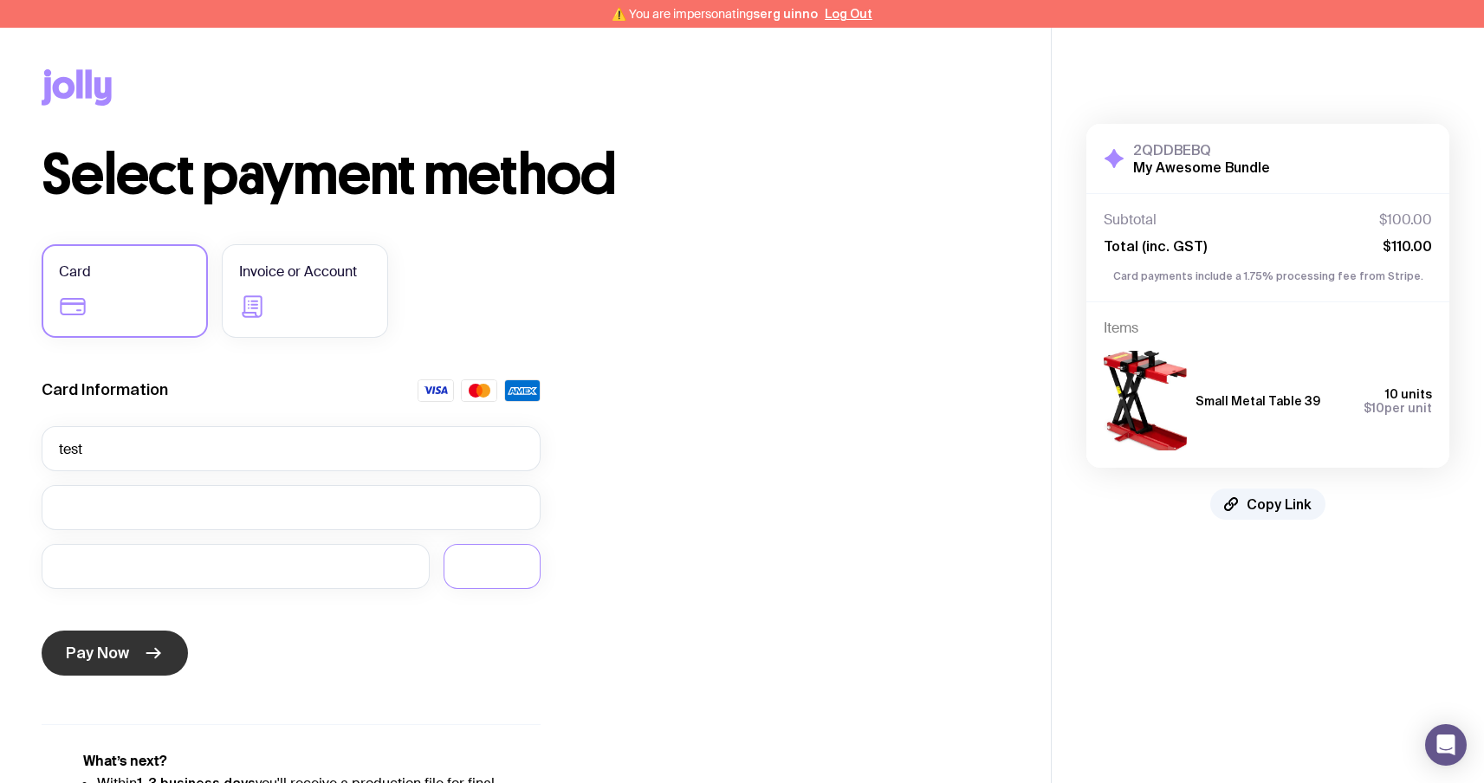
click at [133, 650] on button "Pay Now" at bounding box center [115, 653] width 146 height 45
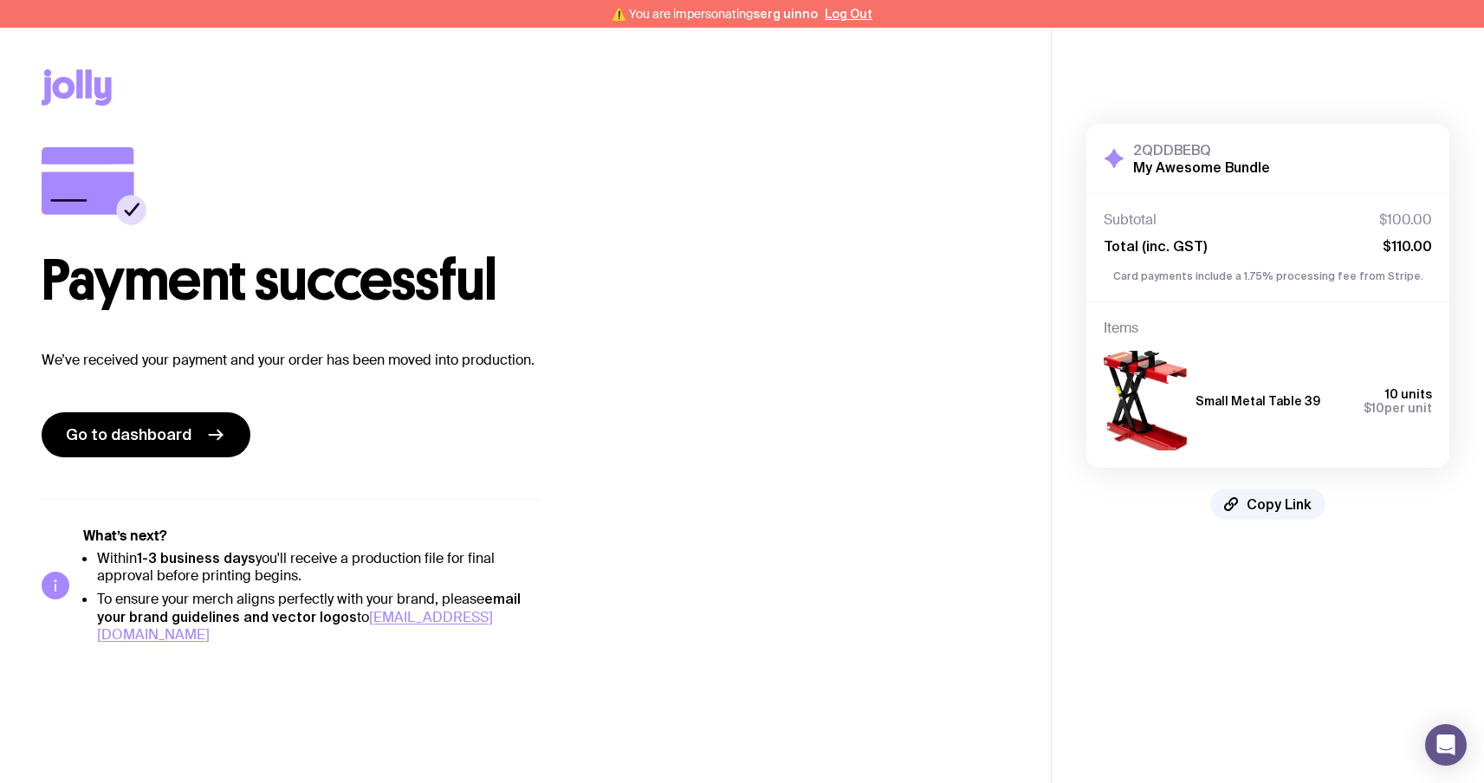
click at [463, 462] on div "Payment successful We’ve received your payment and your order has been moved in…" at bounding box center [526, 395] width 968 height 496
drag, startPoint x: 1126, startPoint y: 278, endPoint x: 1423, endPoint y: 275, distance: 297.1
click at [1423, 275] on p "Card payments include a 1.75% processing fee from Stripe." at bounding box center [1268, 277] width 328 height 16
drag, startPoint x: 1382, startPoint y: 240, endPoint x: 1452, endPoint y: 245, distance: 70.4
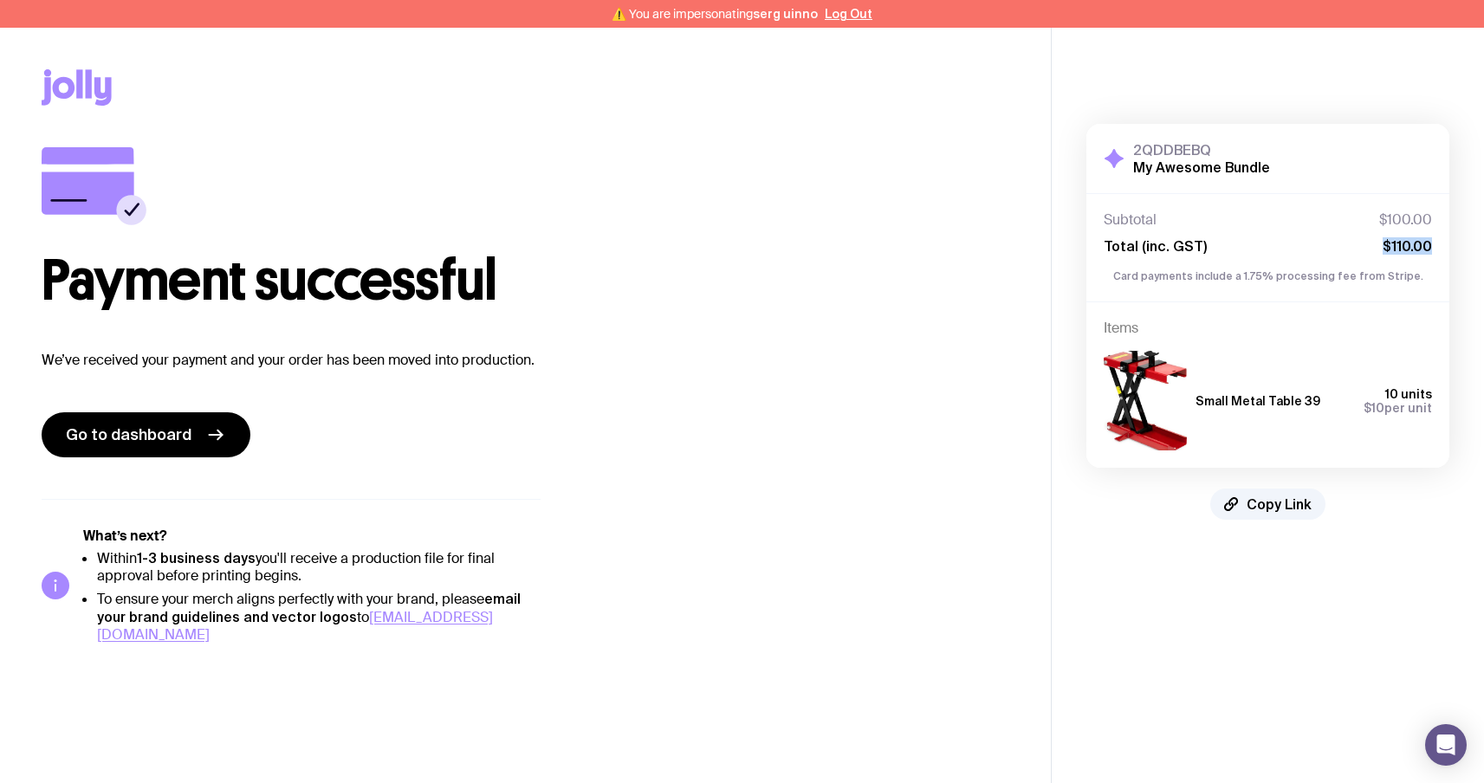
click at [1451, 245] on div "2QDDBEBQ My Awesome Bundle Hide Details Subtotal $100.00 Total (inc. GST) $110.…" at bounding box center [1268, 321] width 432 height 465
click at [83, 92] on icon at bounding box center [77, 87] width 70 height 36
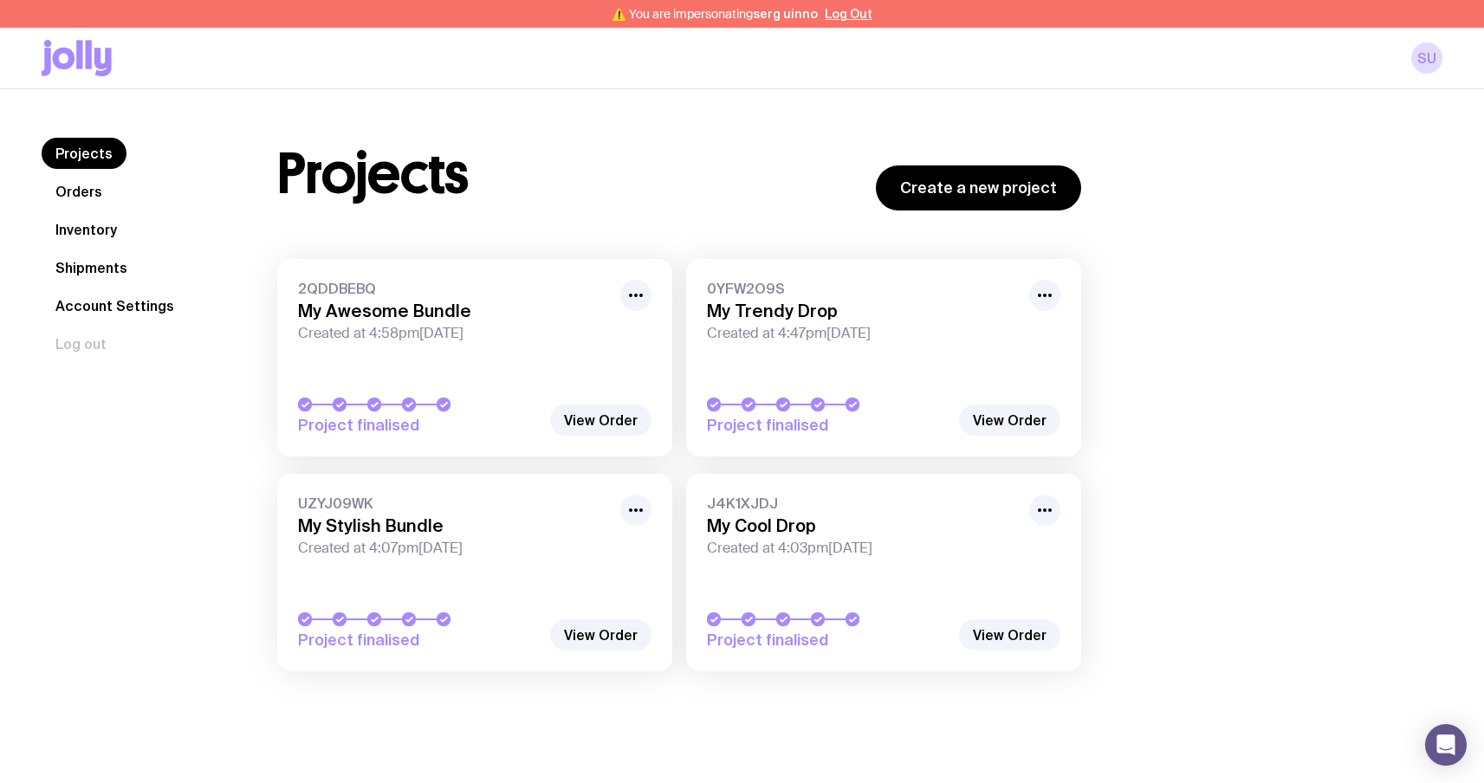
click at [105, 53] on icon at bounding box center [102, 62] width 17 height 29
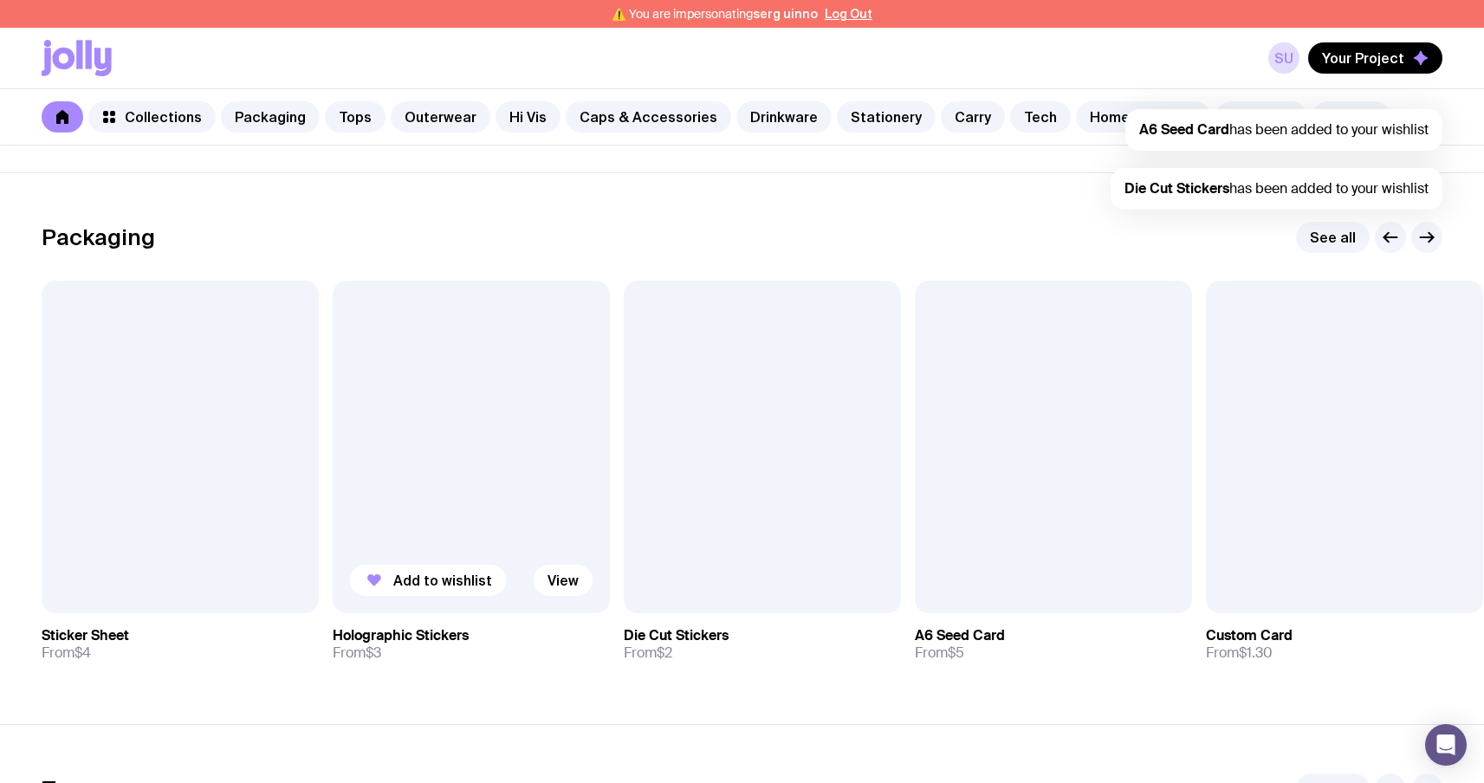
scroll to position [576, 0]
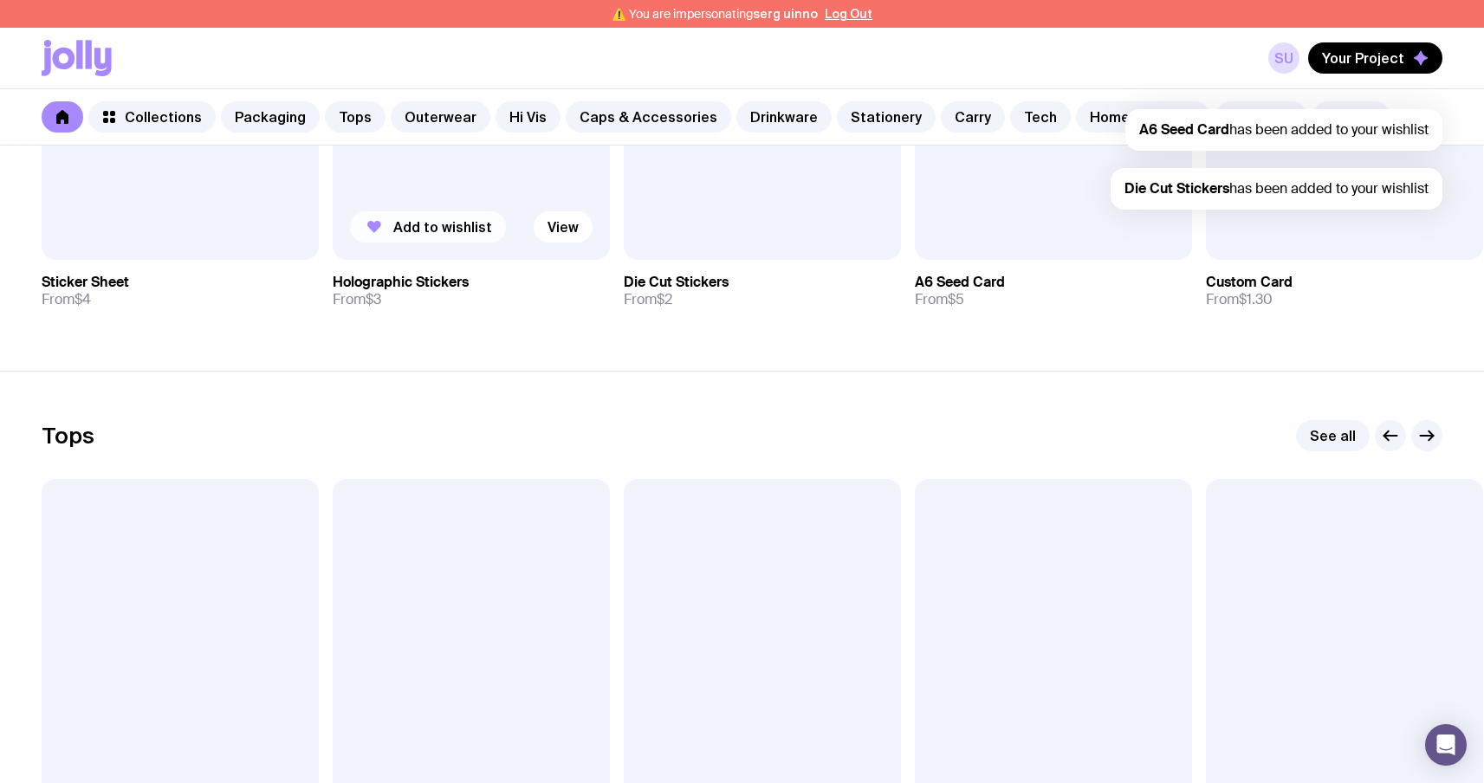
click at [440, 235] on span "Add to wishlist" at bounding box center [442, 226] width 99 height 17
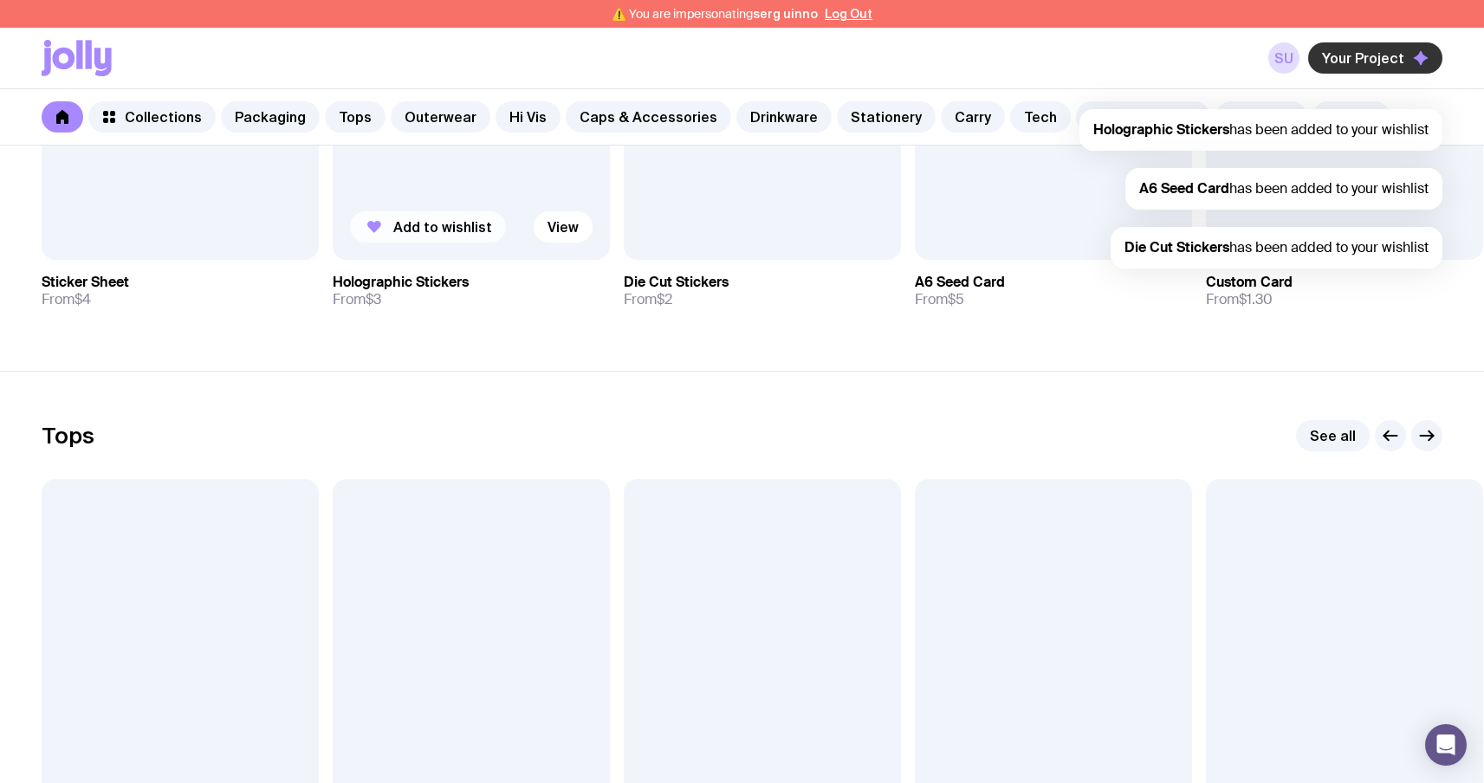
click at [1392, 51] on span "Your Project" at bounding box center [1363, 57] width 82 height 17
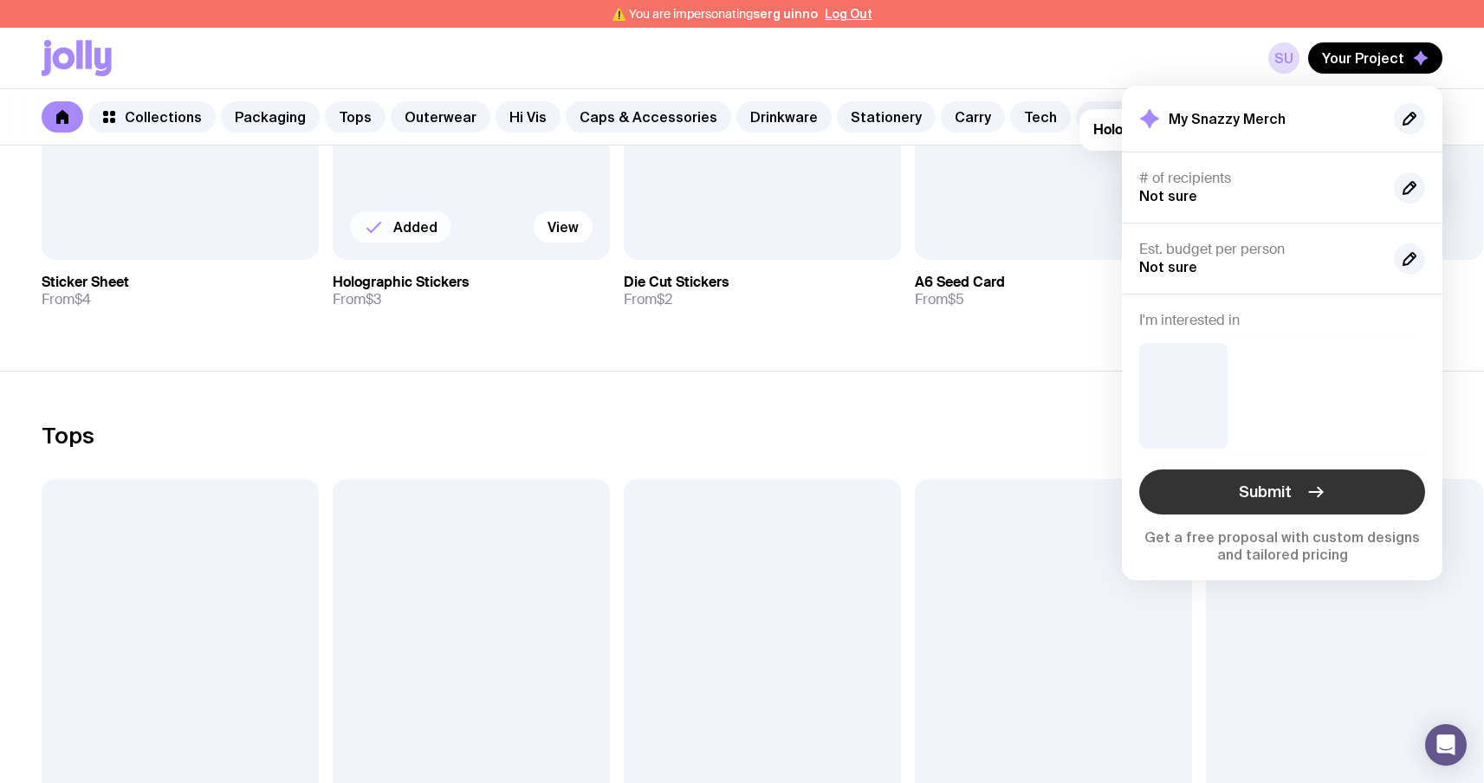
click at [1250, 508] on button "Submit" at bounding box center [1282, 491] width 286 height 45
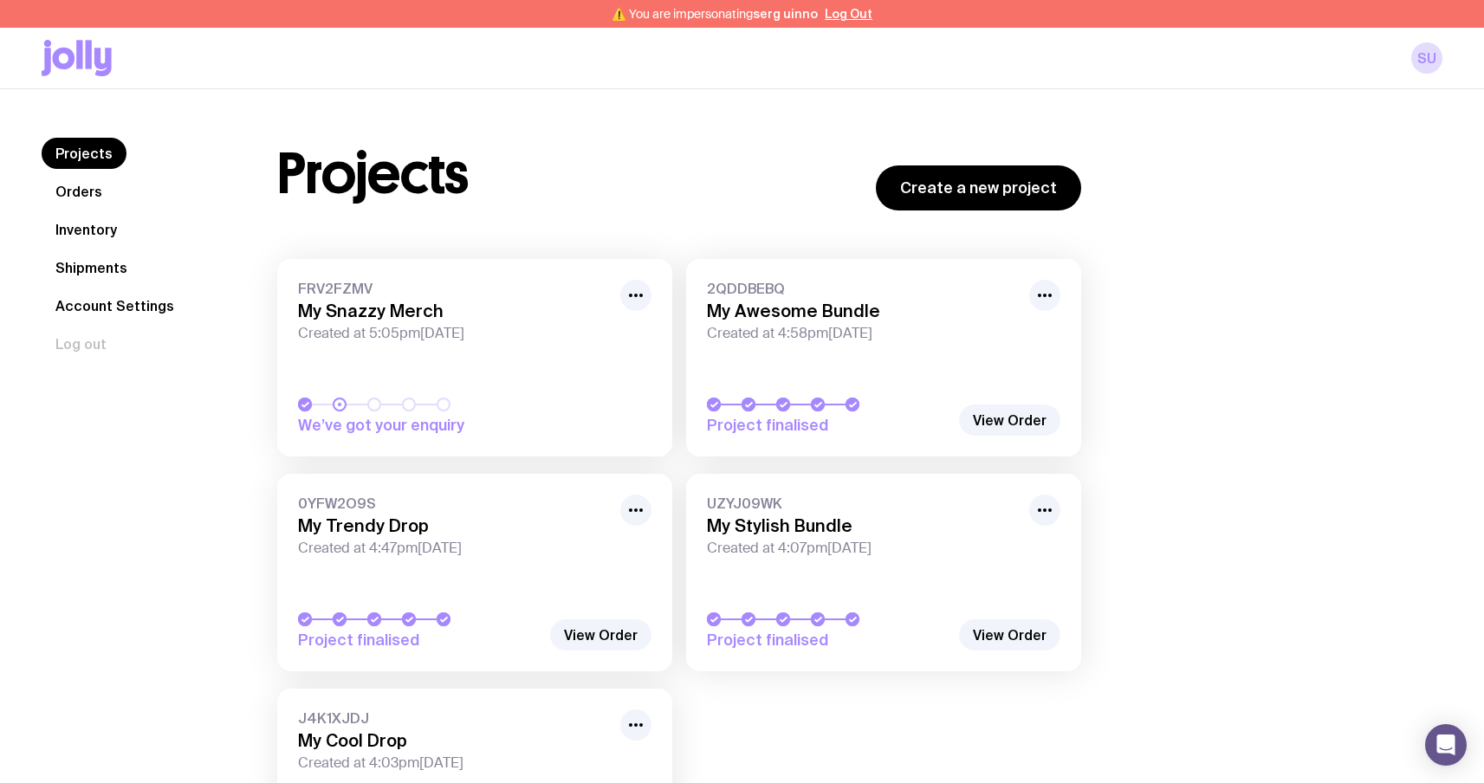
click at [56, 65] on icon at bounding box center [64, 59] width 23 height 22
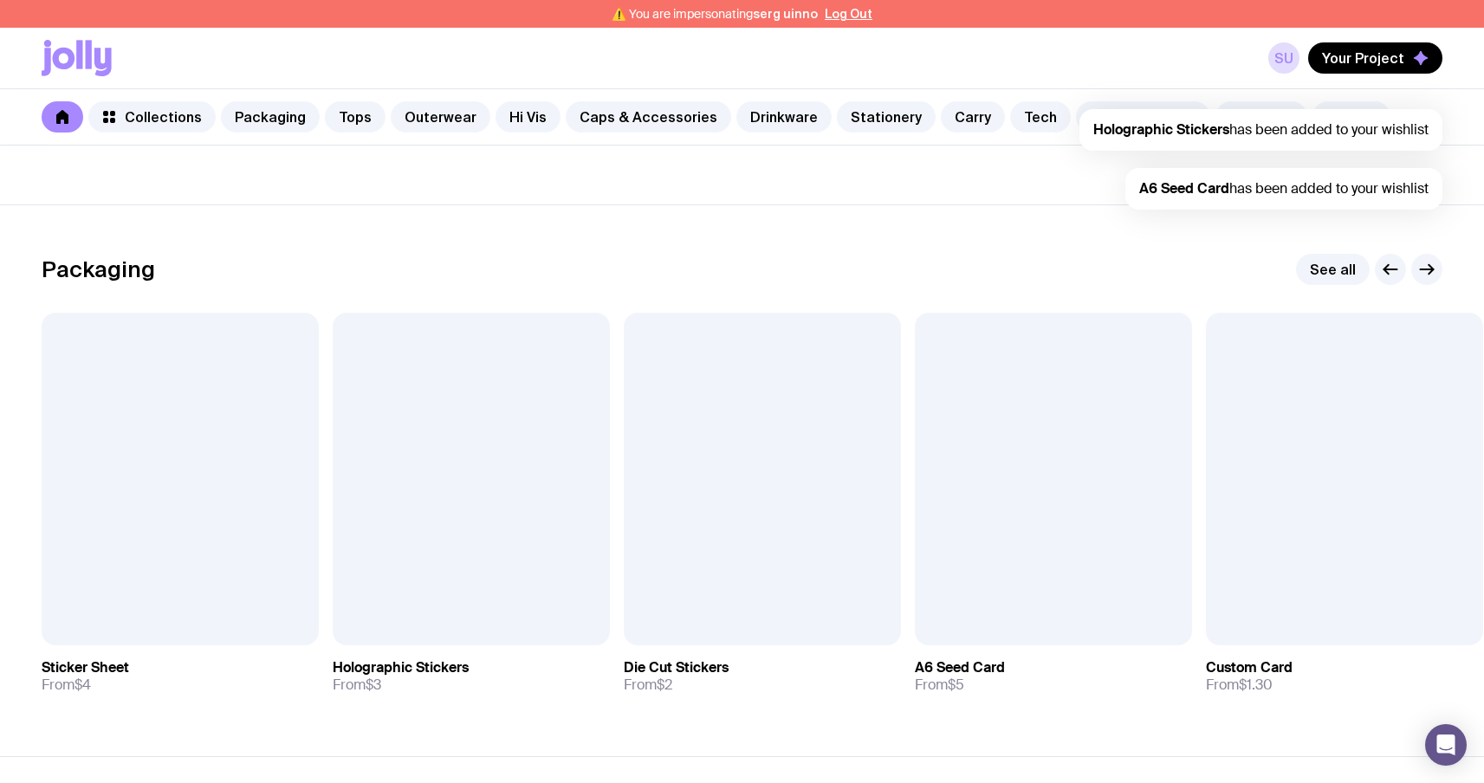
scroll to position [252, 0]
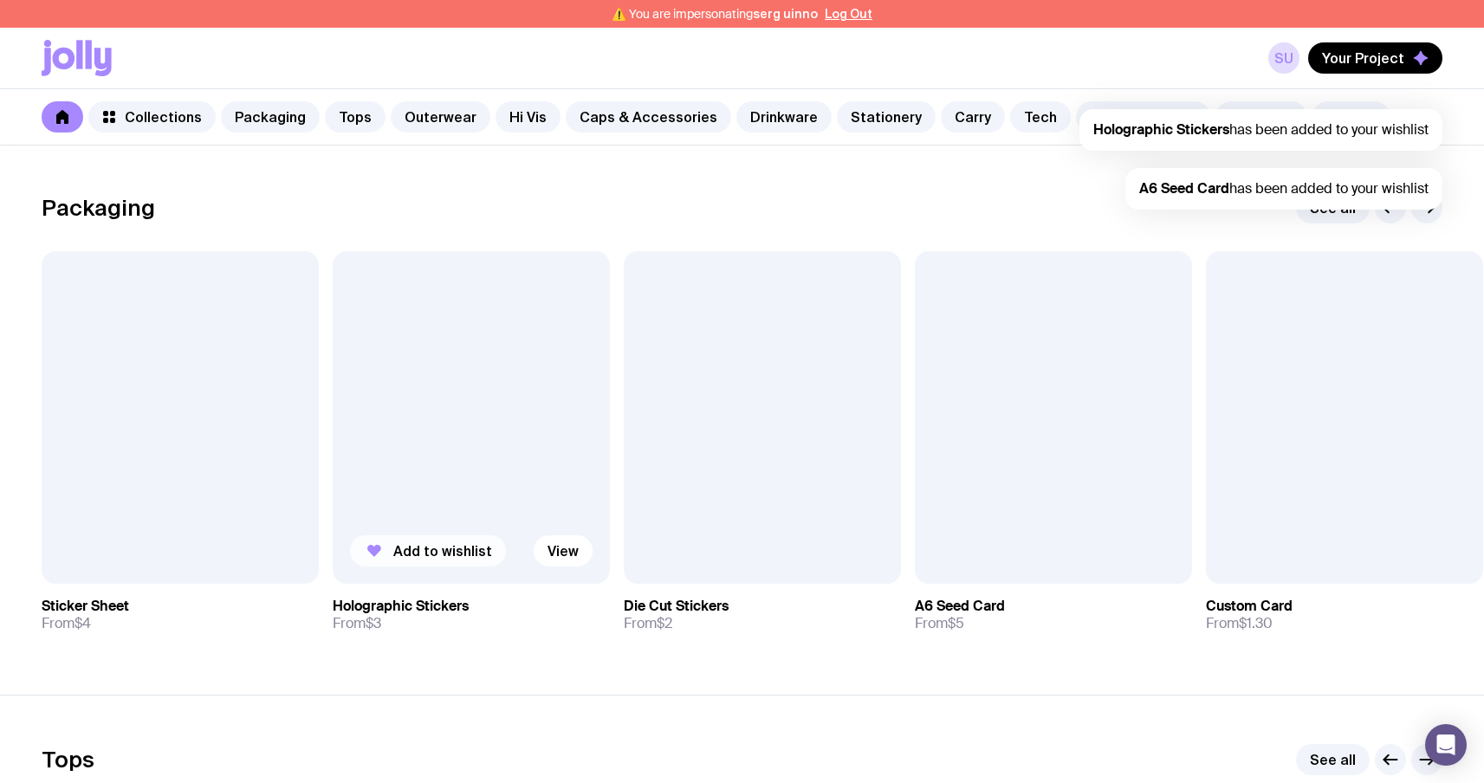
click at [440, 543] on span "Add to wishlist" at bounding box center [442, 550] width 99 height 17
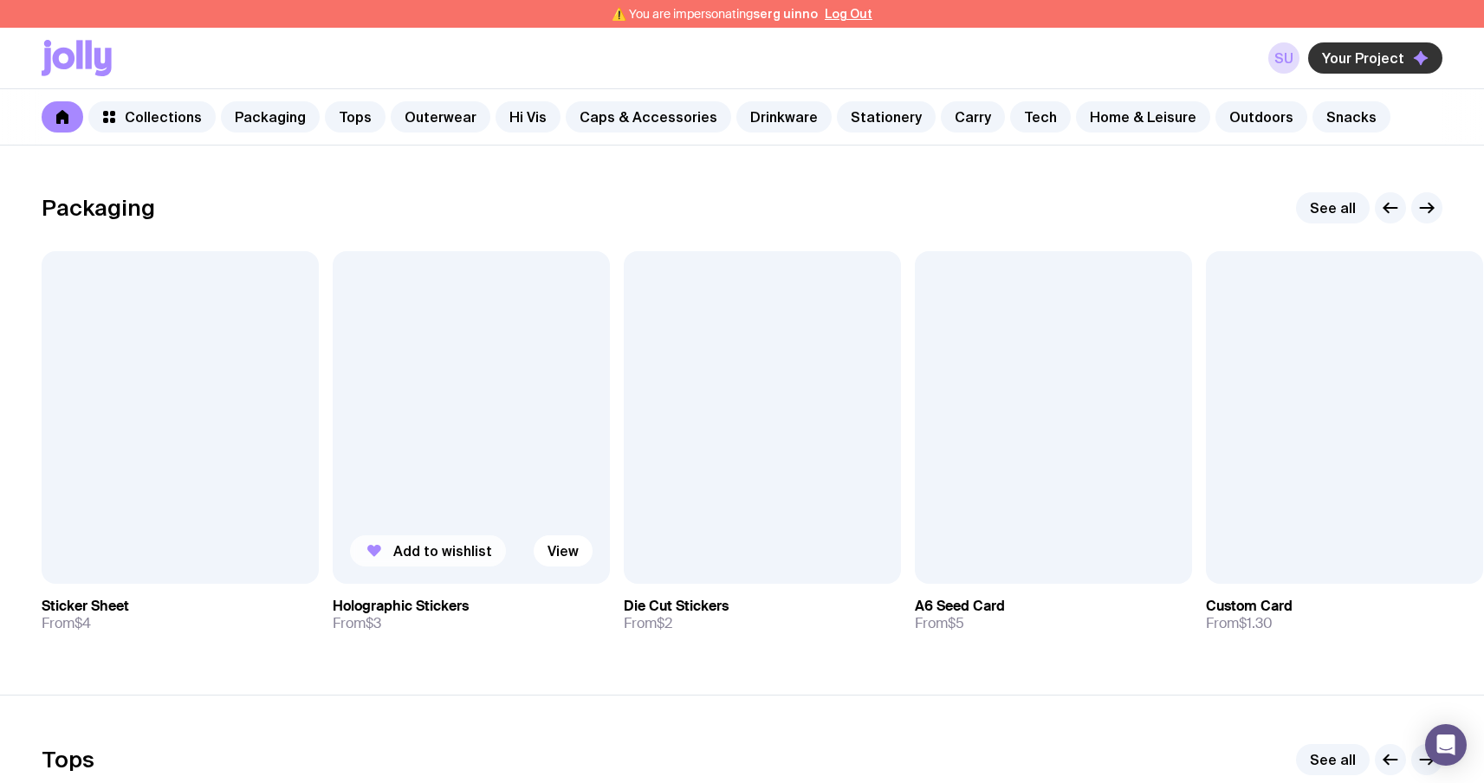
click at [1397, 60] on span "Your Project" at bounding box center [1363, 57] width 82 height 17
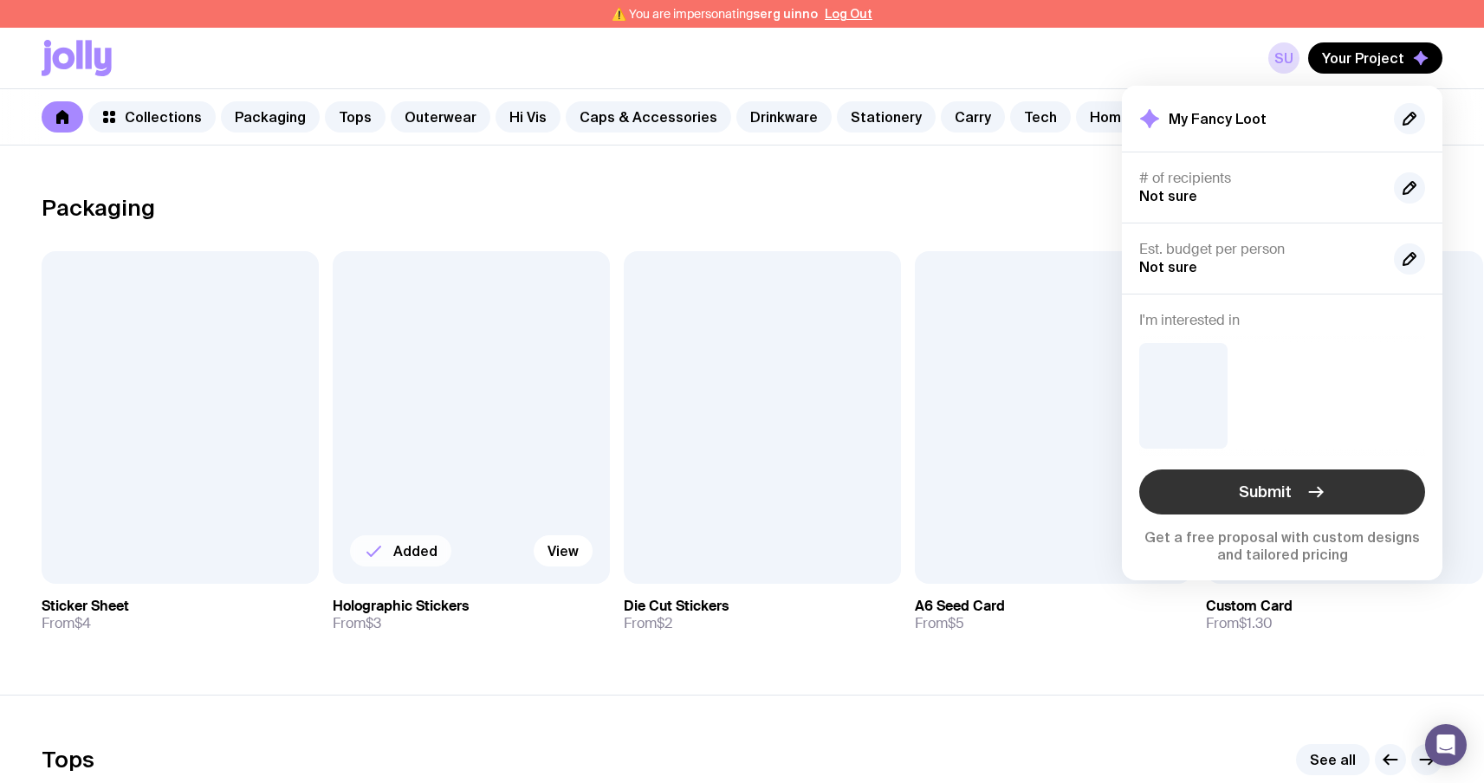
click at [1261, 495] on span "Submit" at bounding box center [1265, 492] width 53 height 21
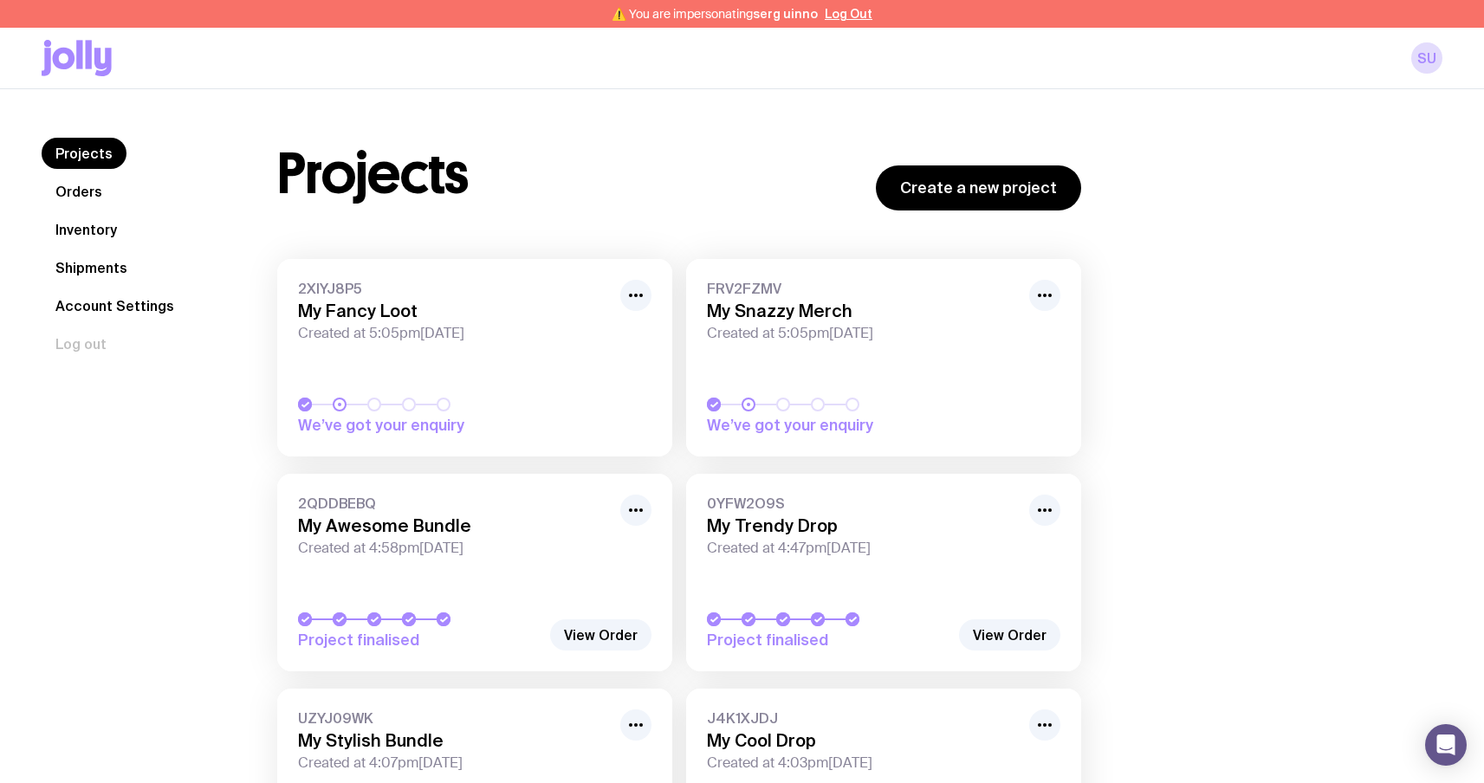
click at [730, 317] on h3 "My Snazzy Merch" at bounding box center [863, 311] width 312 height 21
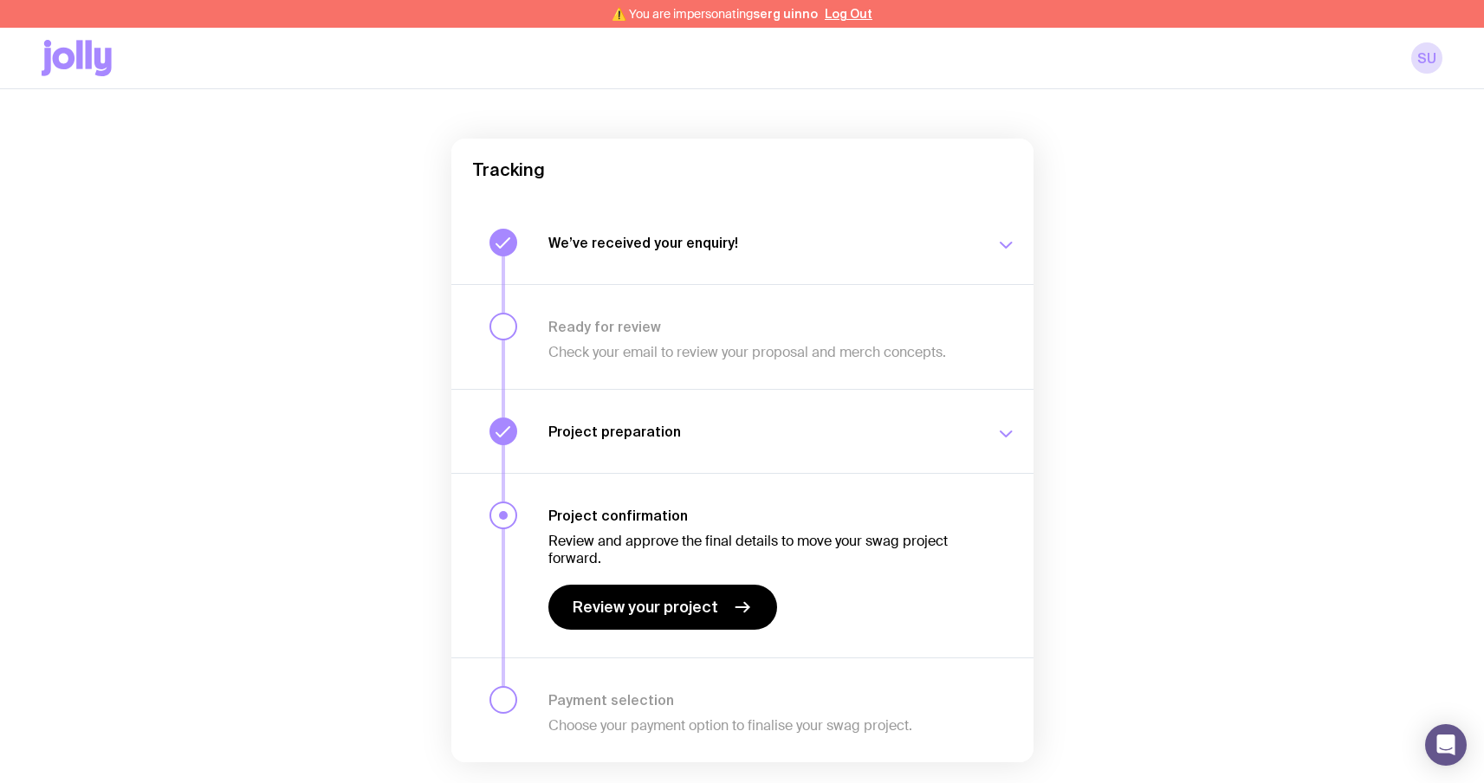
scroll to position [165, 0]
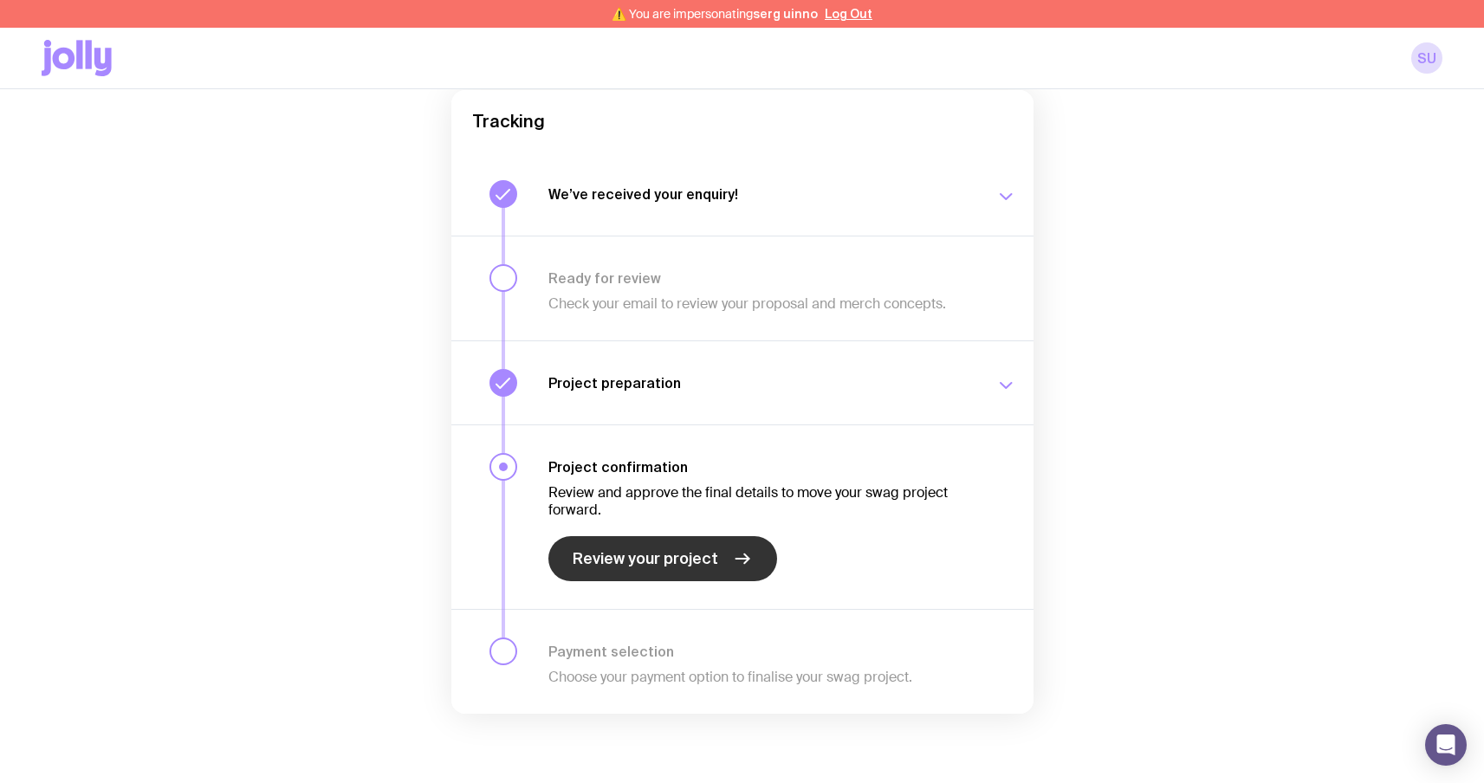
click at [702, 553] on span "Review your project" at bounding box center [646, 558] width 146 height 21
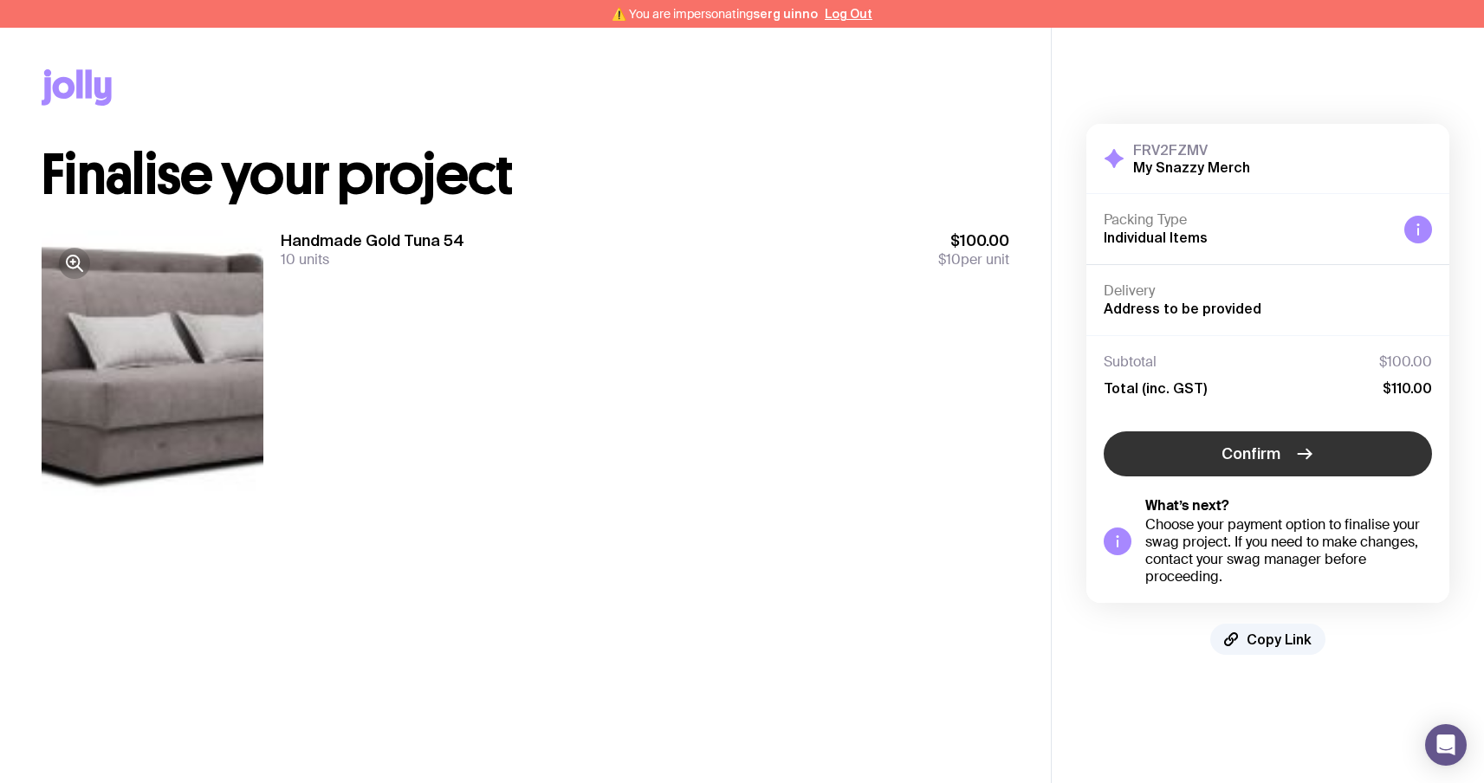
click at [1253, 460] on span "Confirm" at bounding box center [1250, 453] width 59 height 21
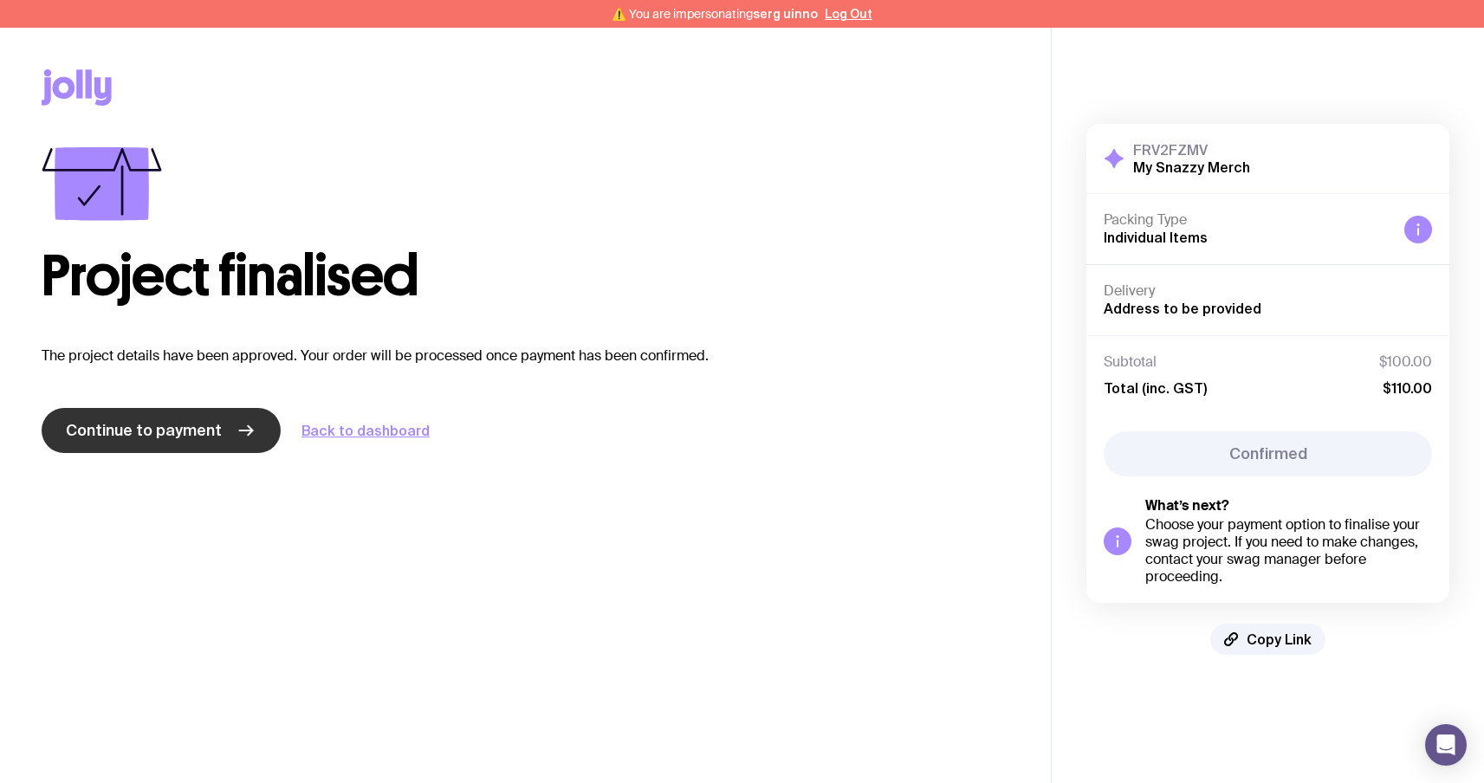
click at [159, 418] on link "Continue to payment" at bounding box center [161, 430] width 239 height 45
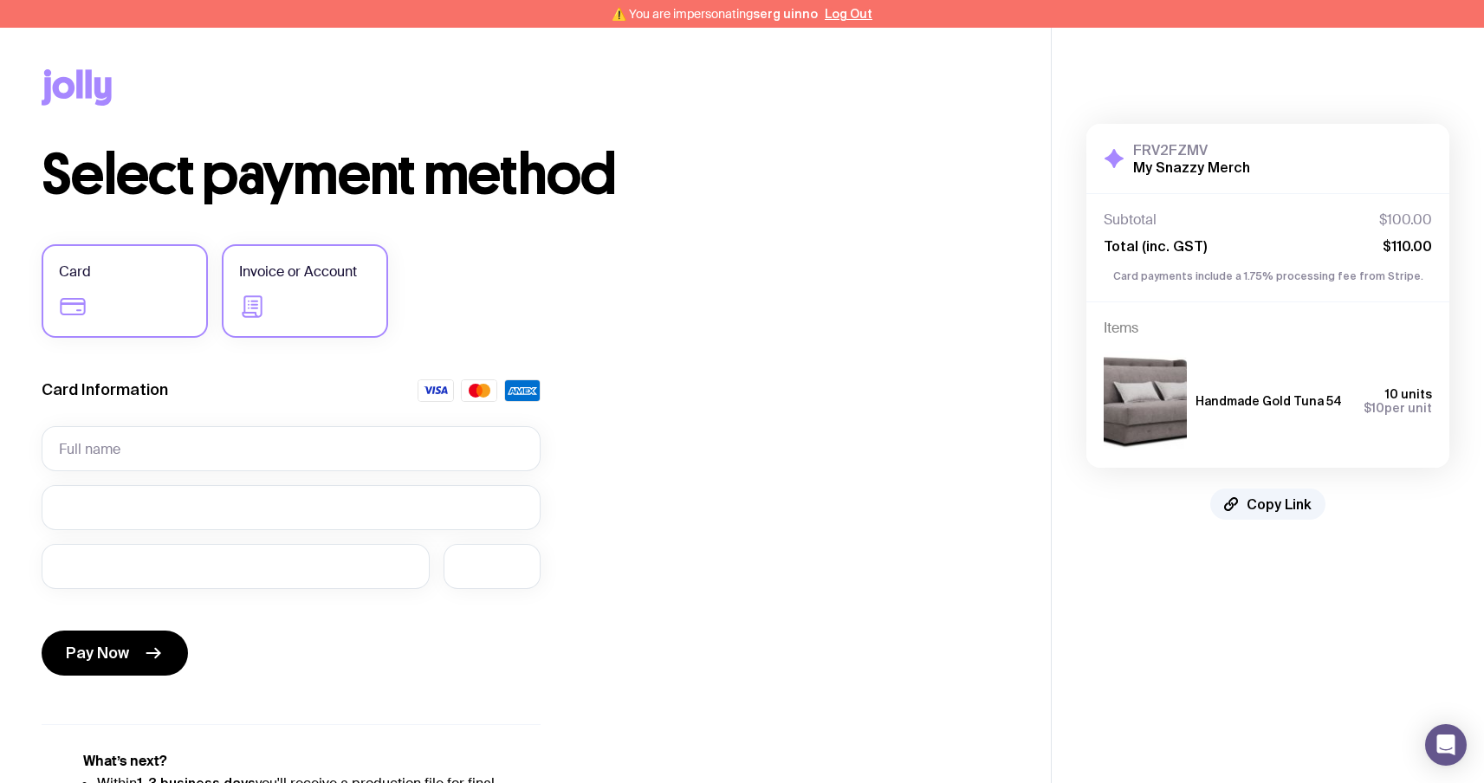
click at [320, 305] on label "Invoice or Account" at bounding box center [305, 291] width 166 height 94
click at [0, 0] on input "Invoice or Account" at bounding box center [0, 0] width 0 height 0
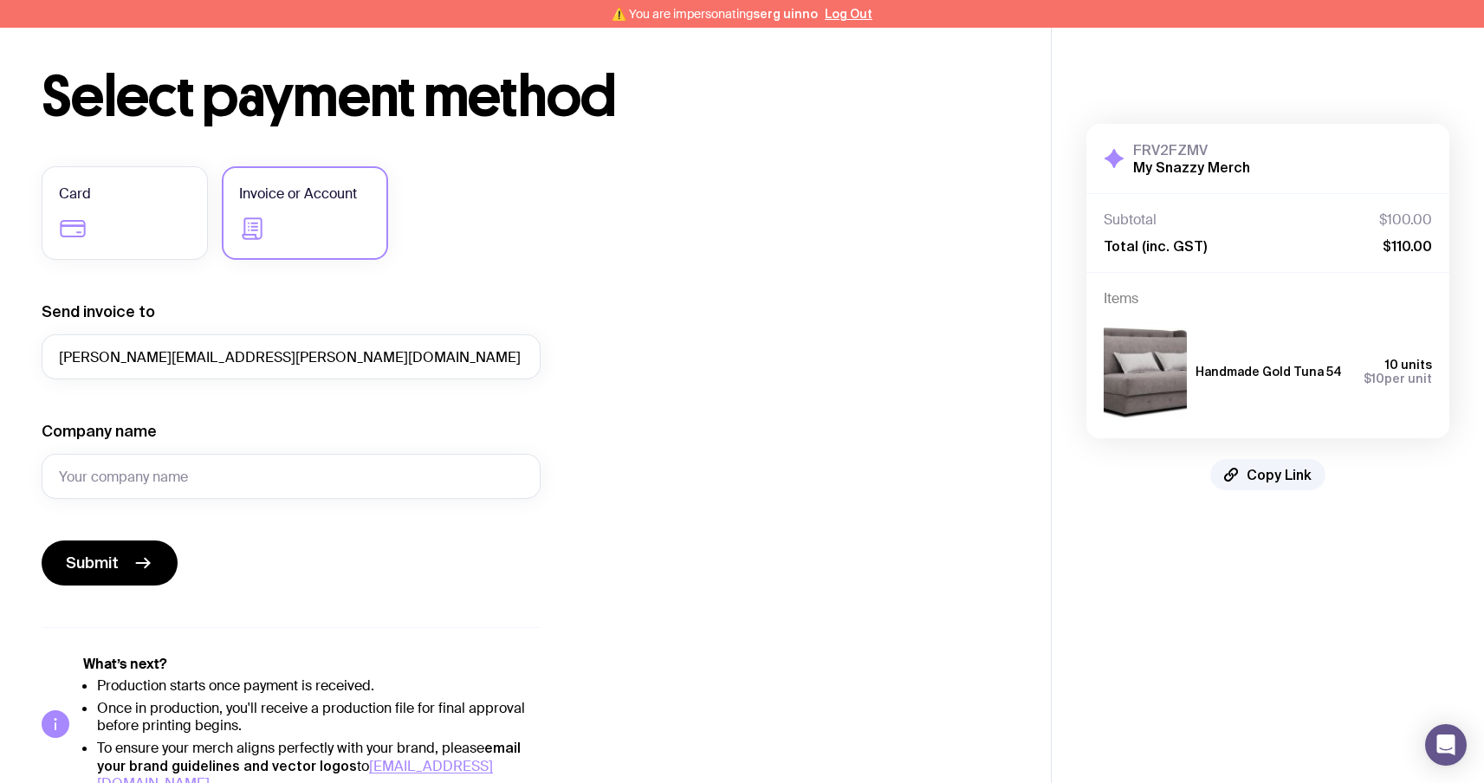
scroll to position [104, 0]
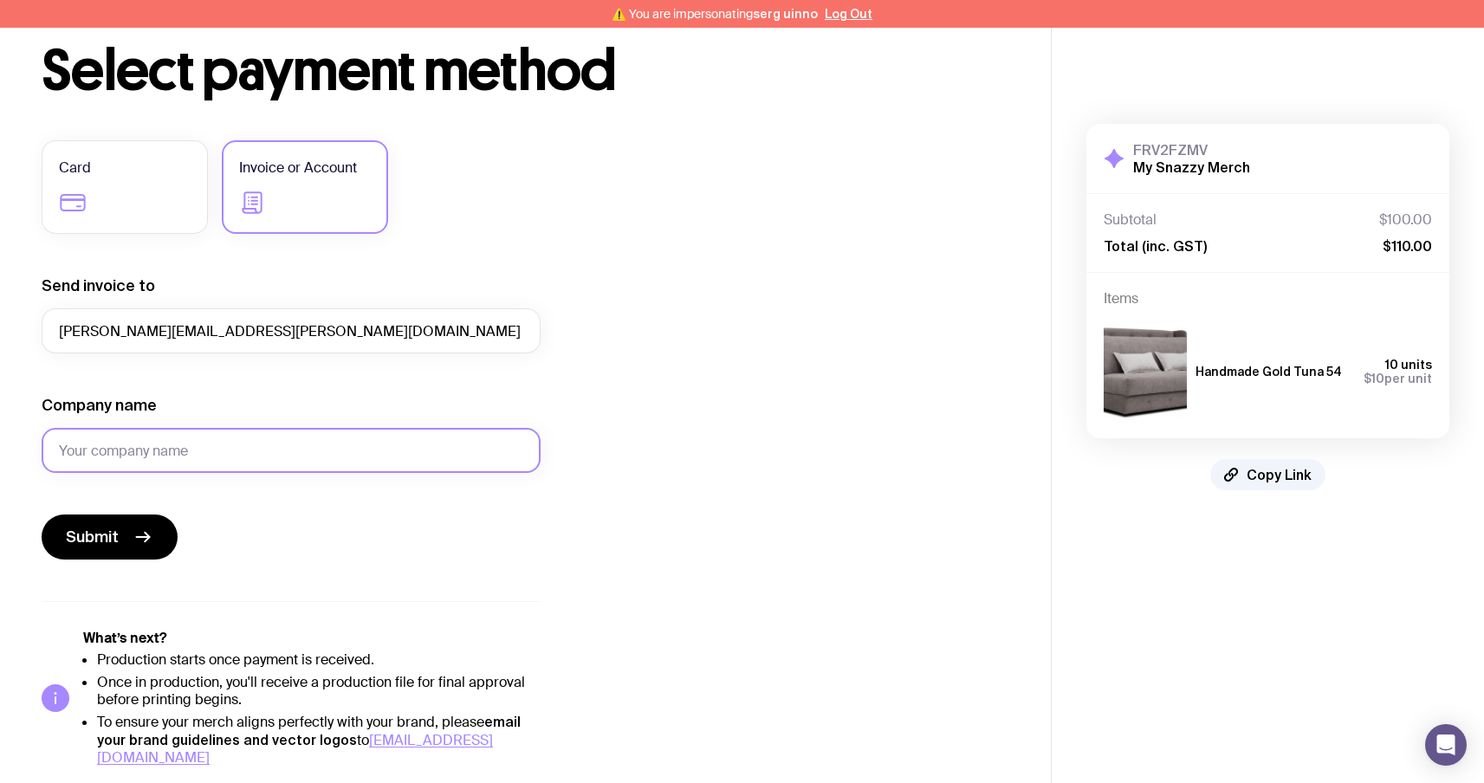
click at [230, 453] on input "Company name" at bounding box center [291, 450] width 499 height 45
type input "г"
type input "uinno"
click at [226, 542] on div "Submit" at bounding box center [291, 537] width 499 height 45
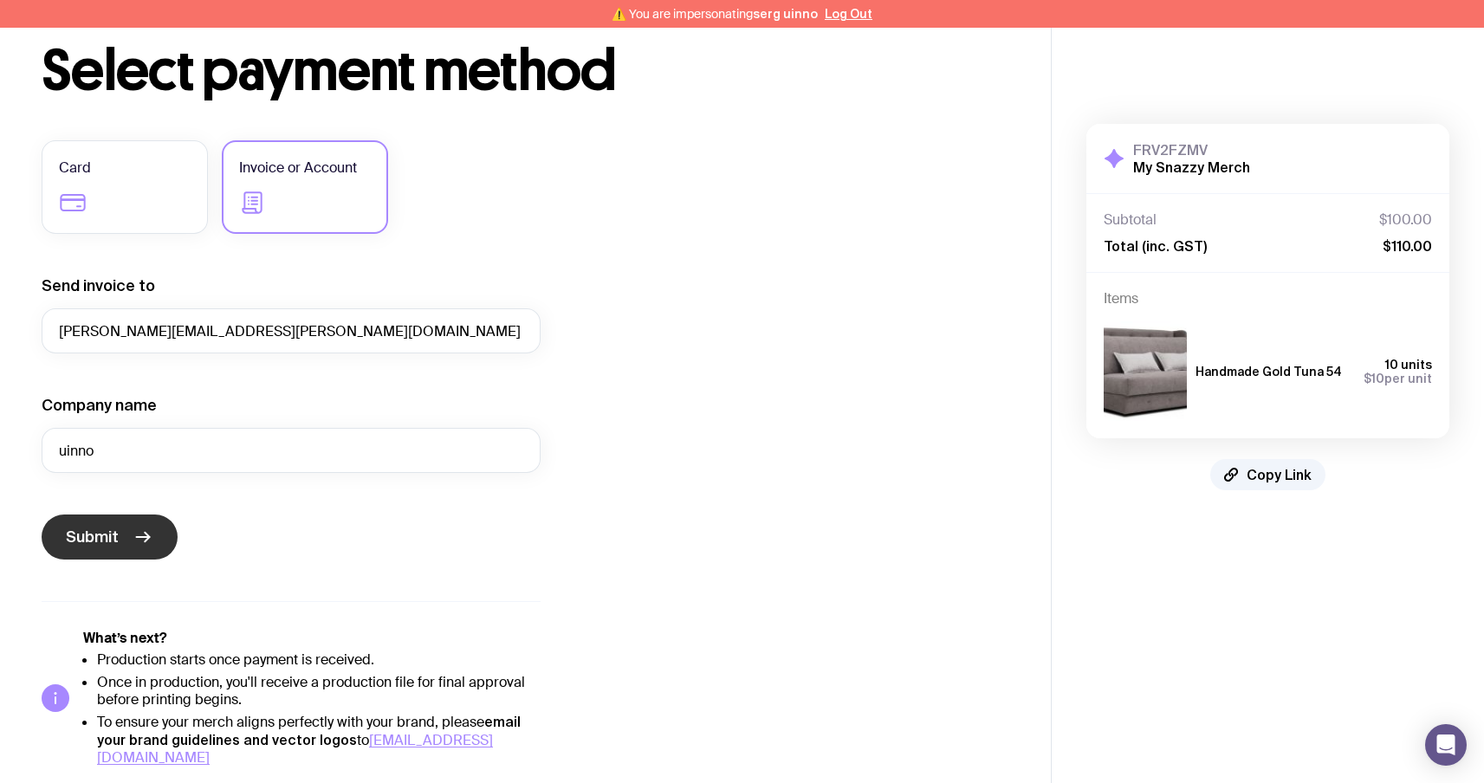
click at [137, 530] on icon "submit" at bounding box center [143, 537] width 21 height 21
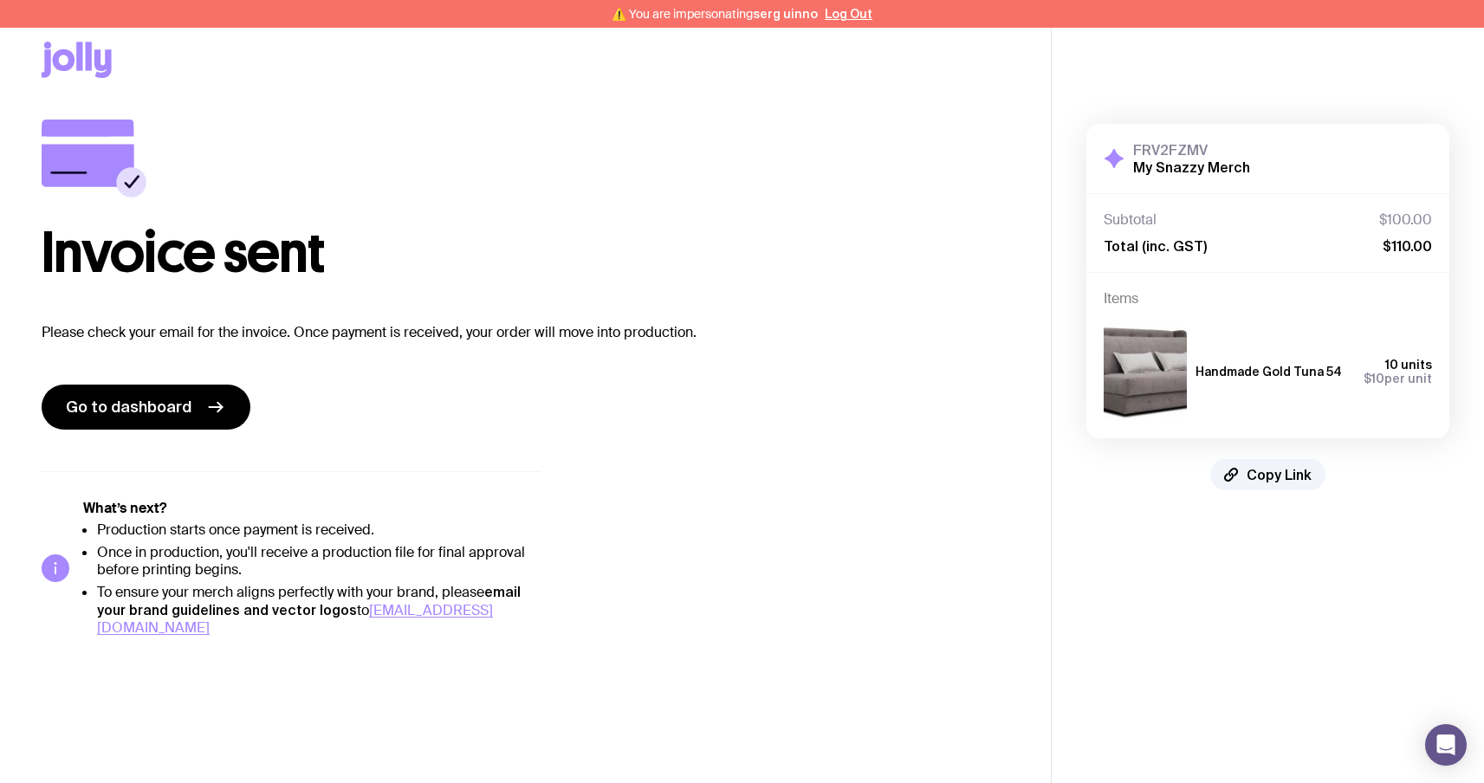
scroll to position [28, 0]
click at [55, 37] on div "Copy Link" at bounding box center [526, 60] width 968 height 120
click at [55, 60] on icon at bounding box center [64, 60] width 23 height 22
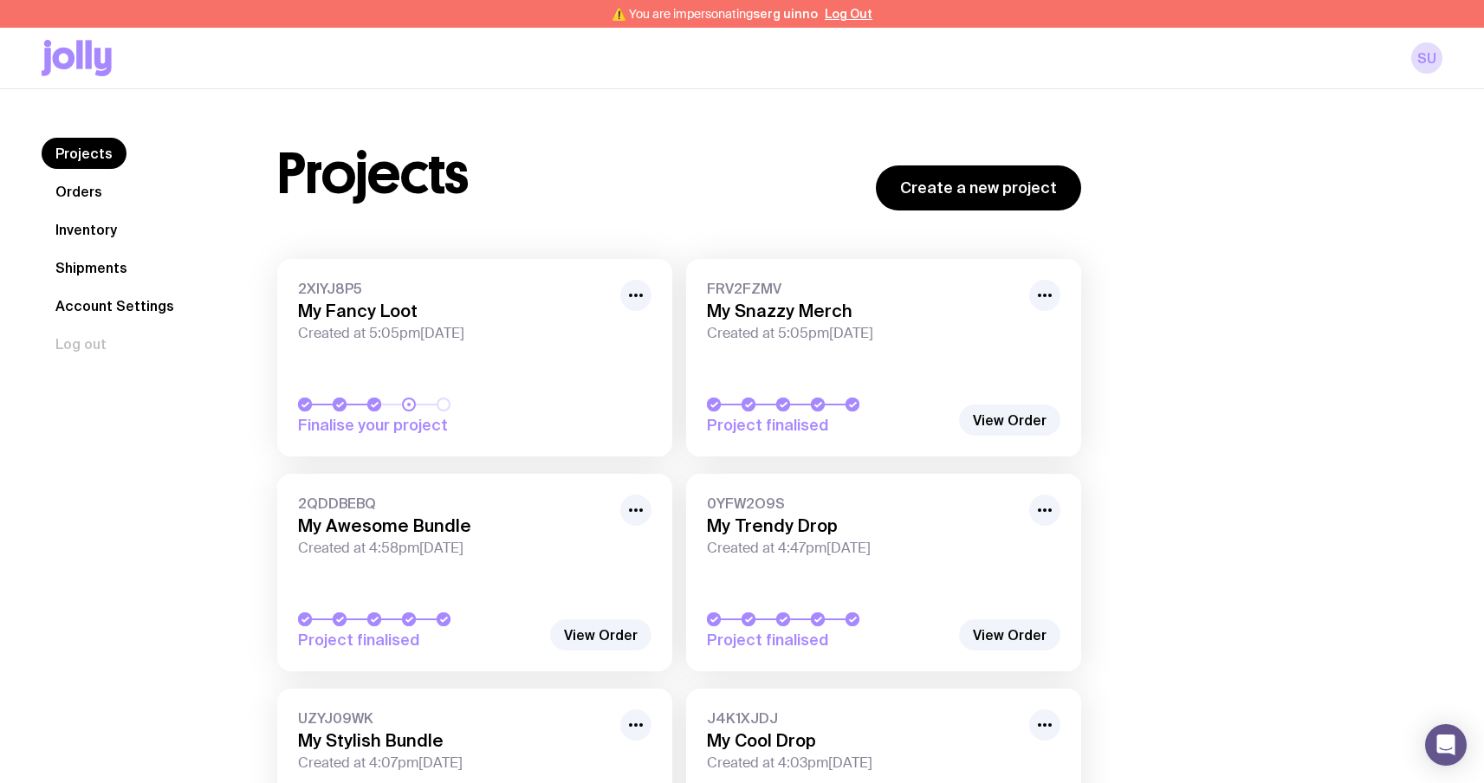
click at [404, 321] on div "2XIYJ8P5 My Fancy Loot Created at 5:05pm, Wed 17th Sep 2025" at bounding box center [474, 311] width 353 height 62
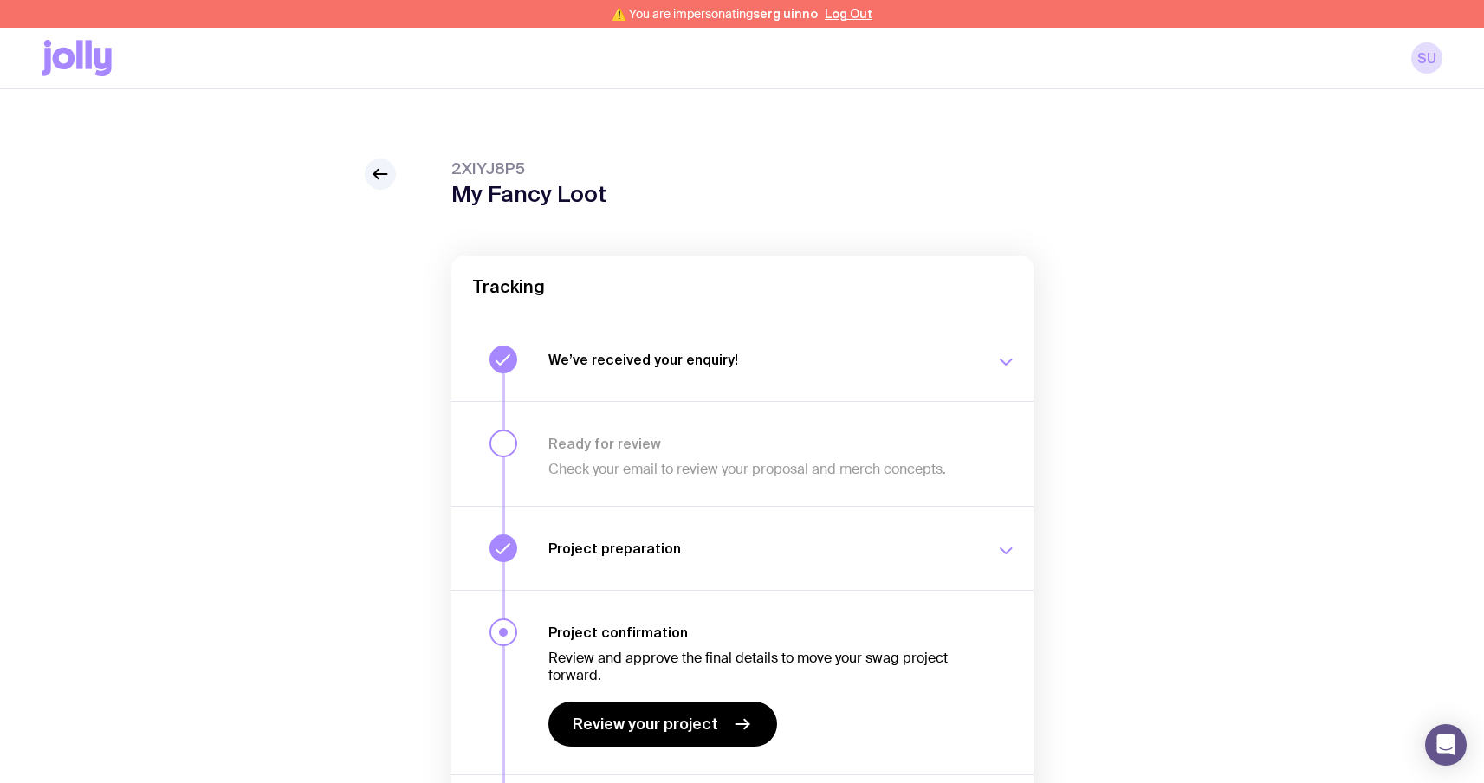
scroll to position [165, 0]
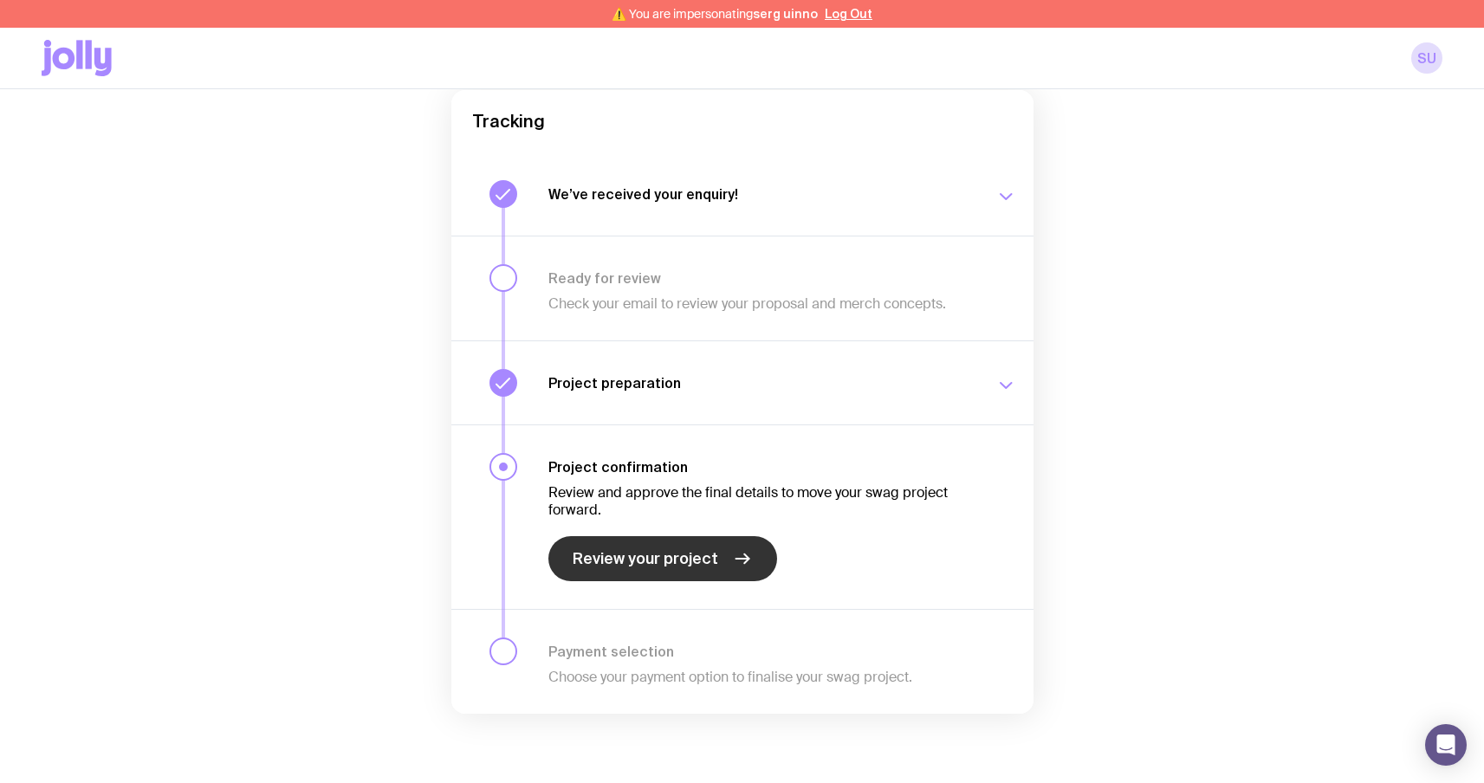
click at [638, 559] on span "Review your project" at bounding box center [646, 558] width 146 height 21
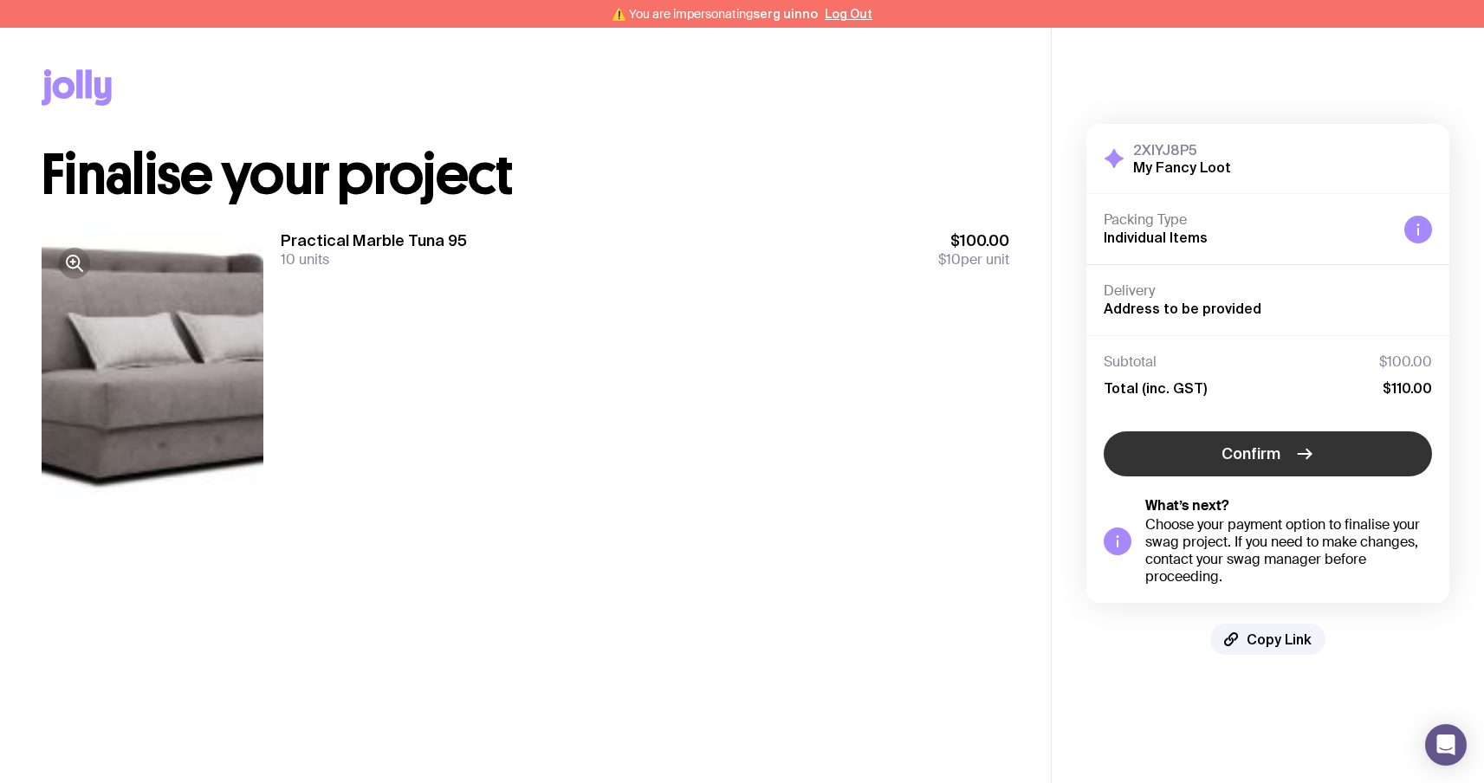
click at [1224, 437] on button "Confirm" at bounding box center [1268, 453] width 328 height 45
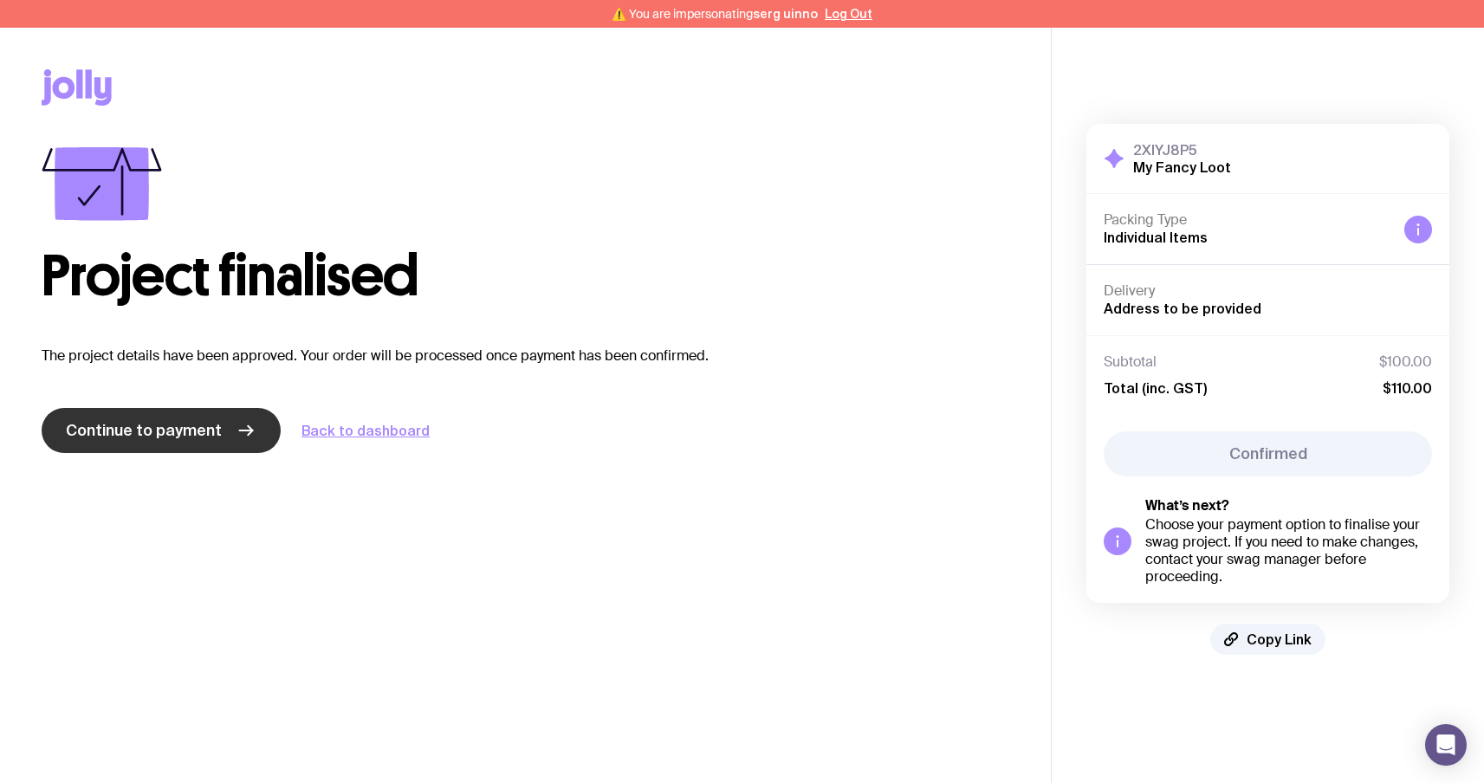
click at [159, 450] on link "Continue to payment" at bounding box center [161, 430] width 239 height 45
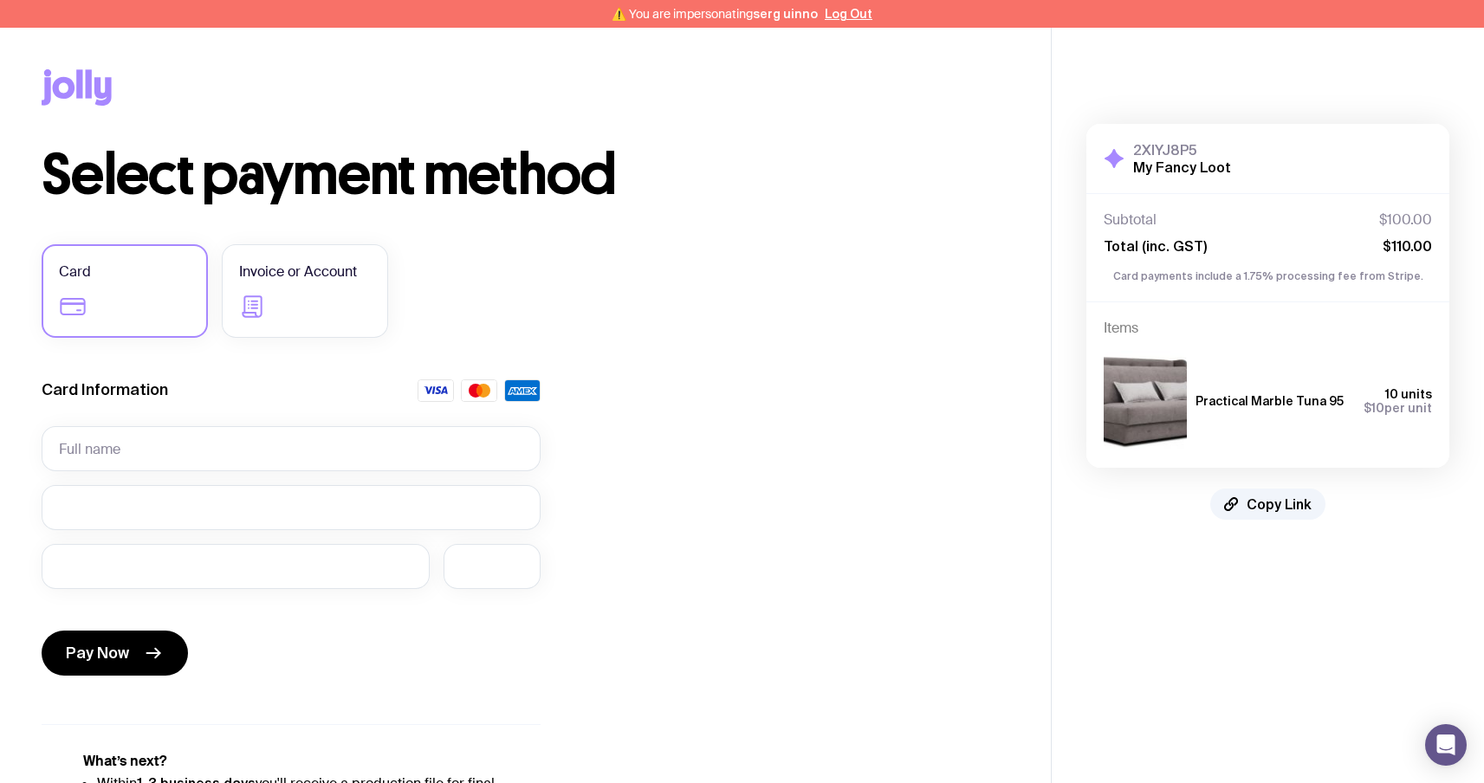
drag, startPoint x: 1150, startPoint y: 279, endPoint x: 1285, endPoint y: 289, distance: 135.5
click at [1285, 289] on div "Subtotal $100.00 Total (inc. GST) $110.00 Card payments include a 1.75% process…" at bounding box center [1267, 247] width 363 height 108
click at [224, 495] on div at bounding box center [291, 507] width 499 height 45
click at [71, 547] on div at bounding box center [236, 566] width 388 height 45
click at [237, 454] on input "text" at bounding box center [291, 448] width 499 height 45
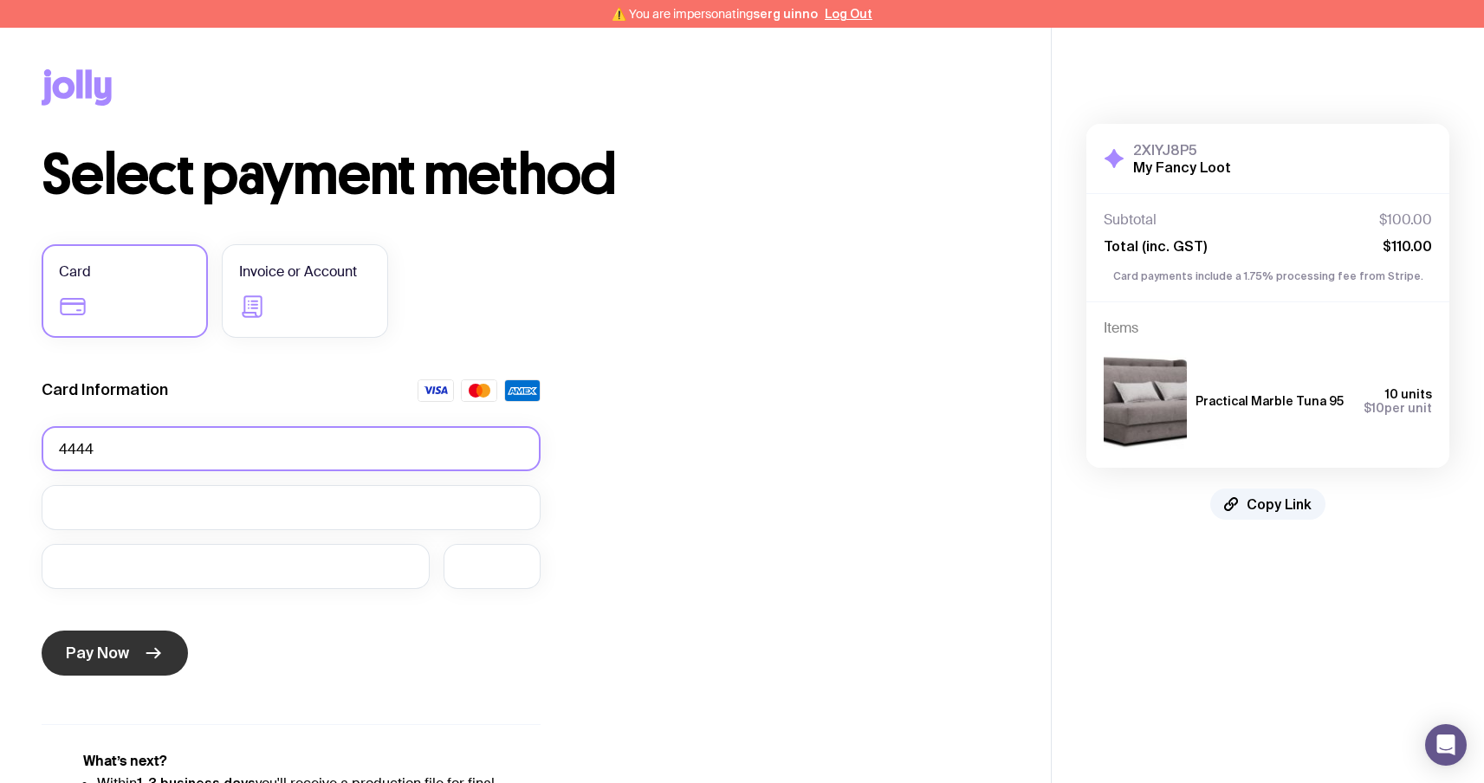
type input "4444"
click at [143, 651] on icon "submit" at bounding box center [153, 653] width 21 height 21
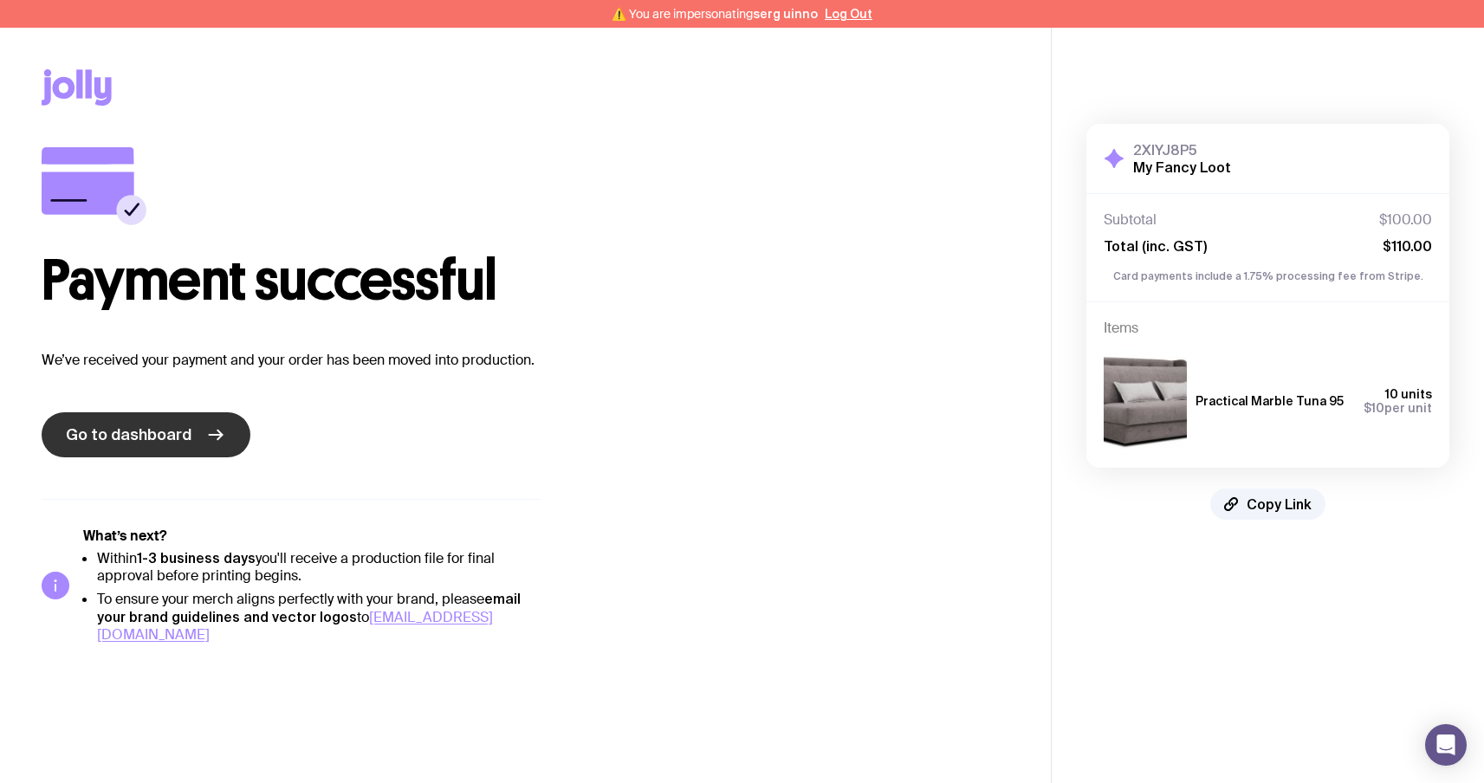
click at [159, 443] on span "Go to dashboard" at bounding box center [129, 434] width 126 height 21
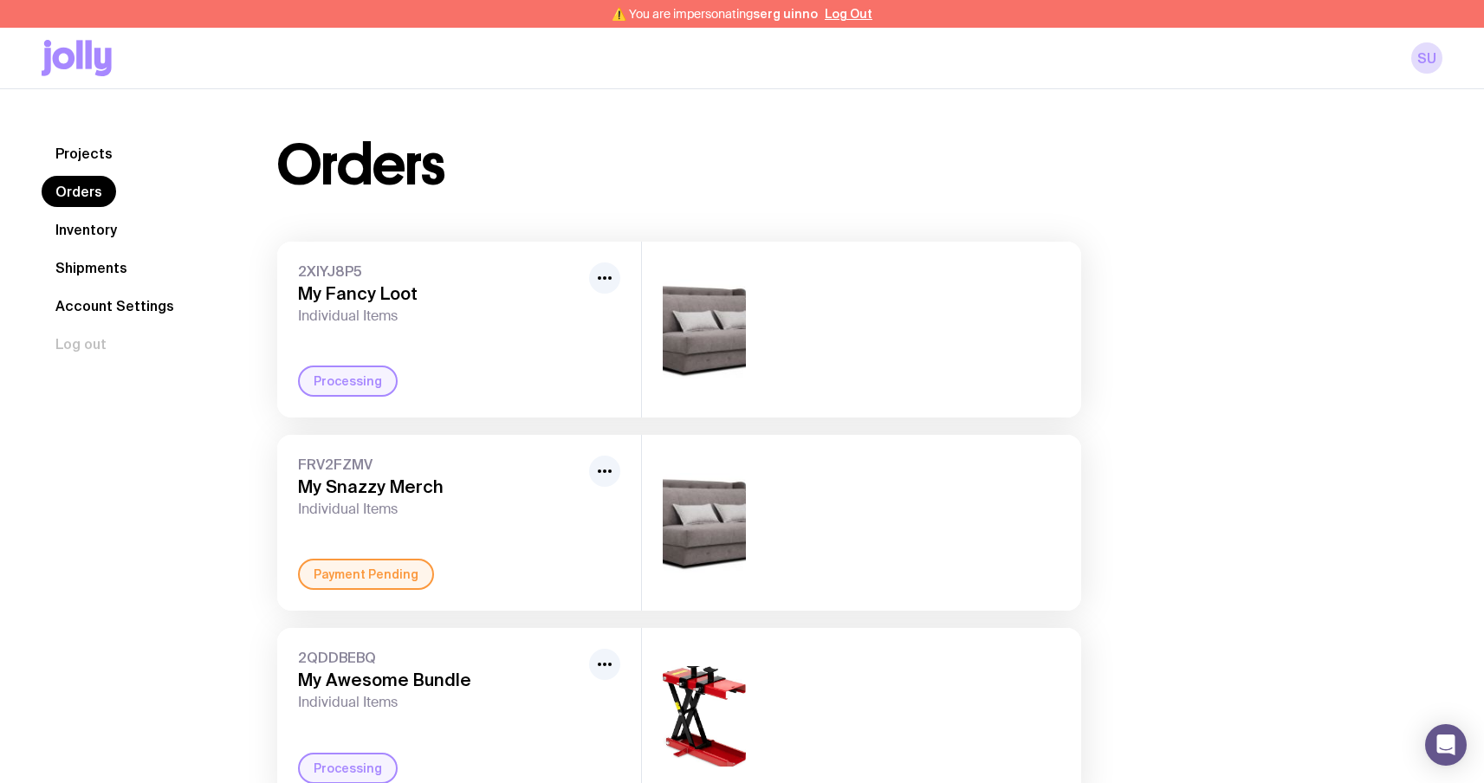
click at [104, 231] on link "Inventory" at bounding box center [86, 229] width 89 height 31
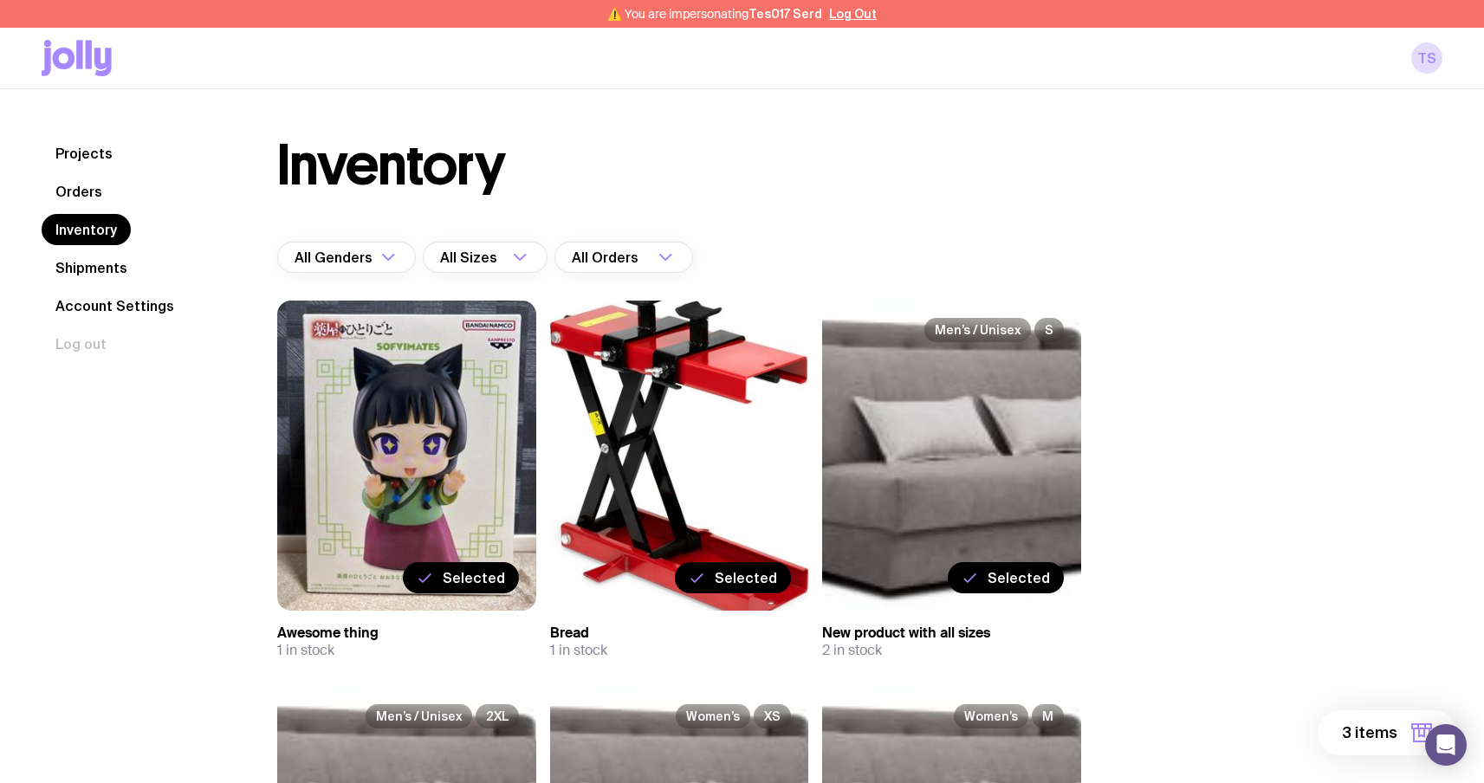
click at [478, 587] on label "Selected" at bounding box center [461, 577] width 116 height 31
click at [0, 0] on input "Selected" at bounding box center [0, 0] width 0 height 0
click at [1359, 725] on span "2 items" at bounding box center [1369, 732] width 56 height 21
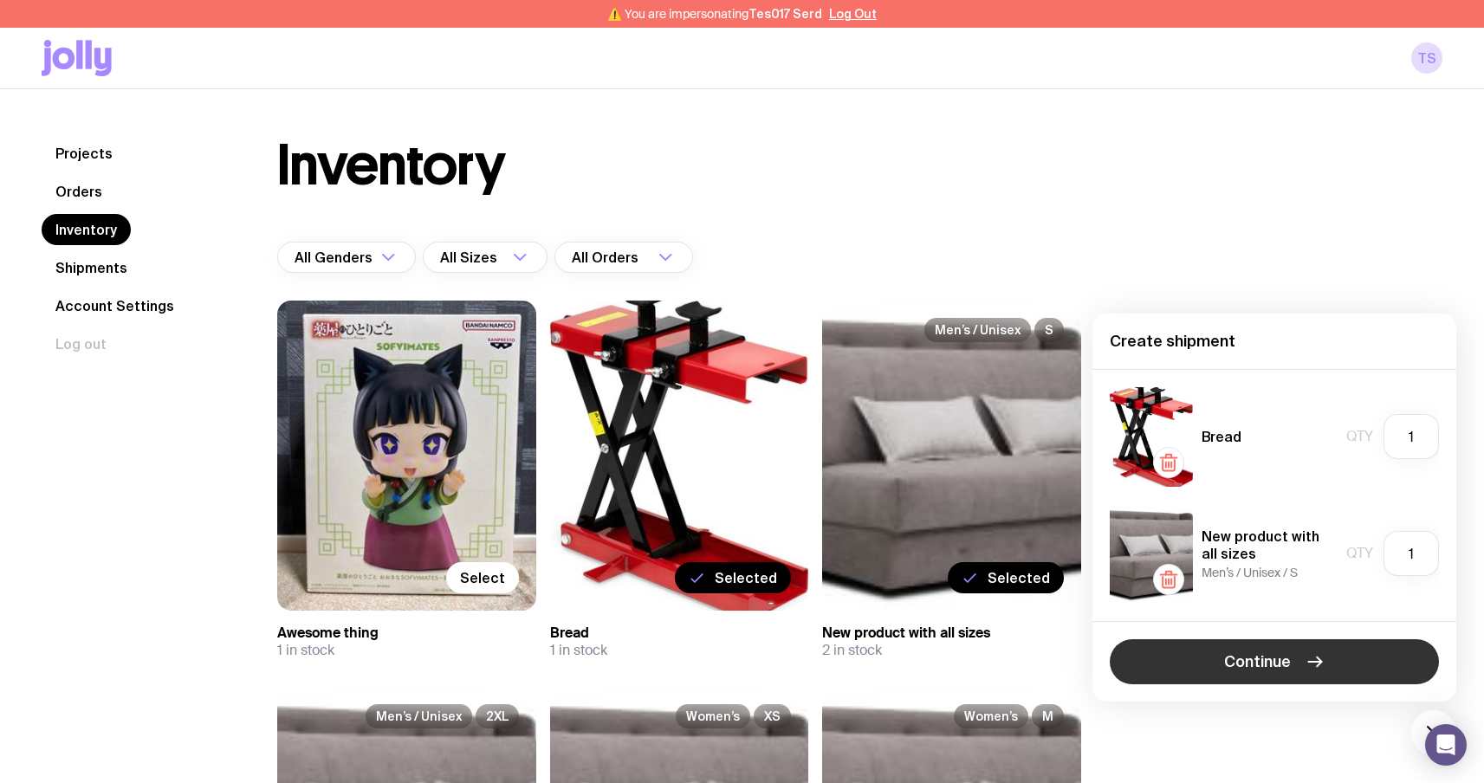
click at [1275, 657] on span "Continue" at bounding box center [1257, 661] width 67 height 21
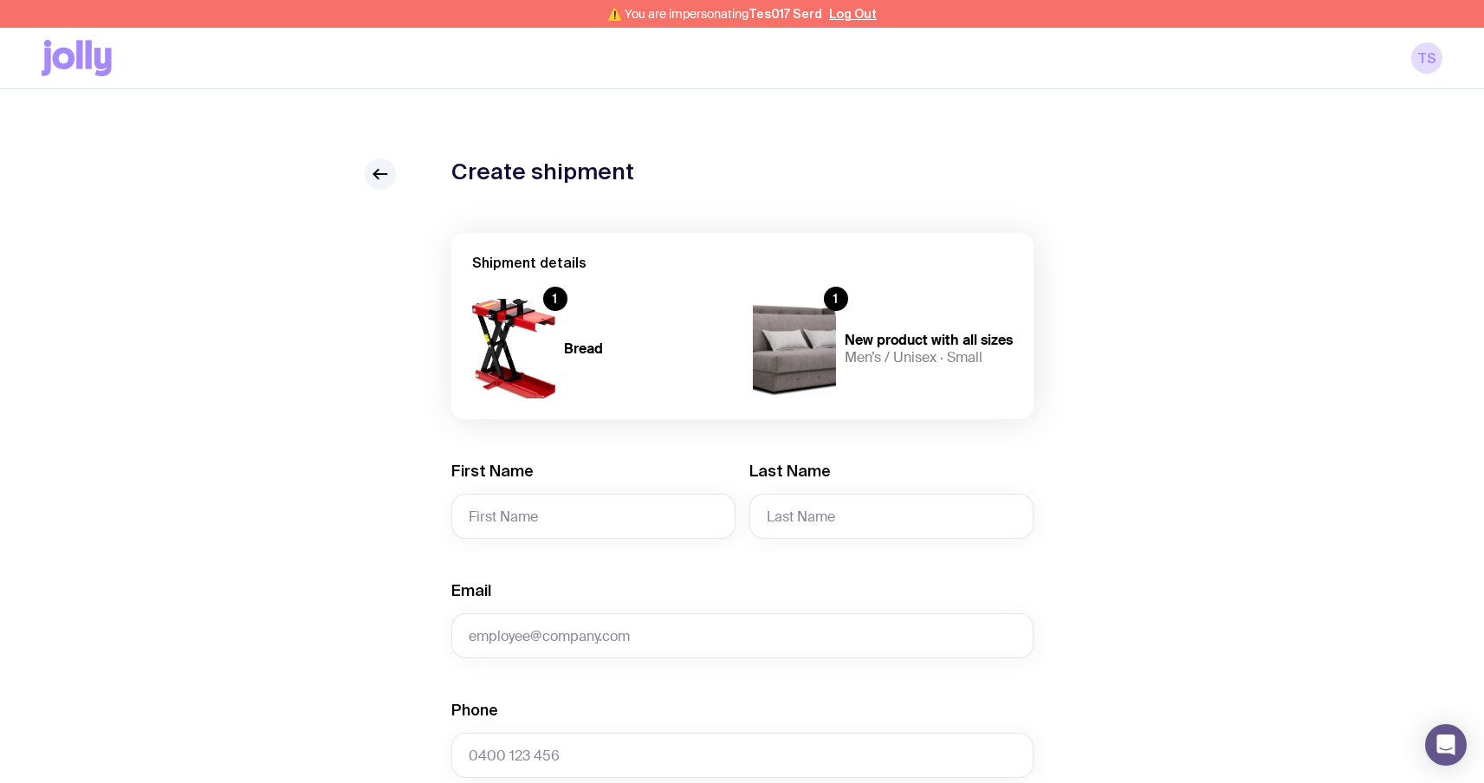
drag, startPoint x: 970, startPoint y: 485, endPoint x: 970, endPoint y: 86, distance: 399.3
click at [970, 92] on div "Create shipment Shipment details 1 Bread 1 New product with all sizes Men’s / U…" at bounding box center [742, 782] width 1484 height 1387
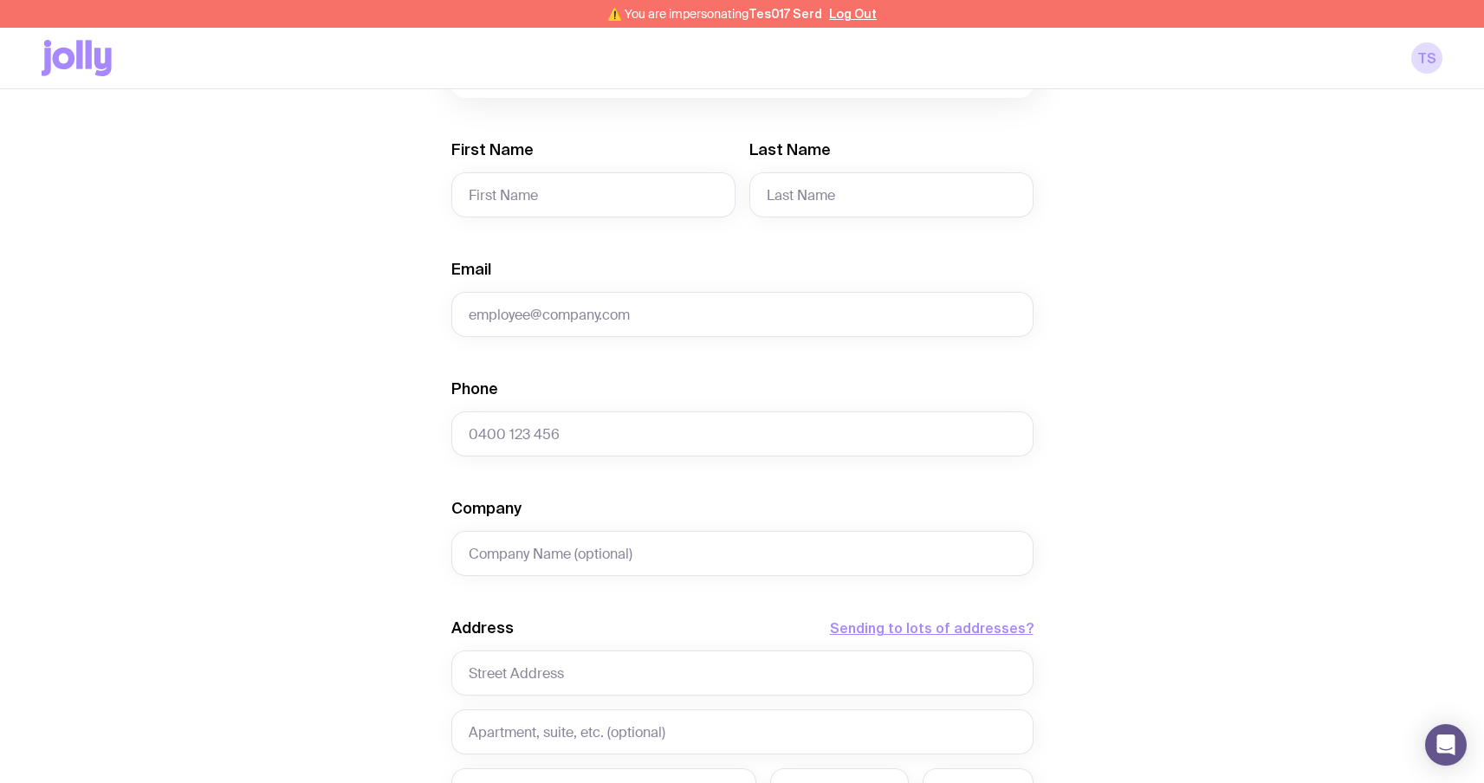
scroll to position [320, 0]
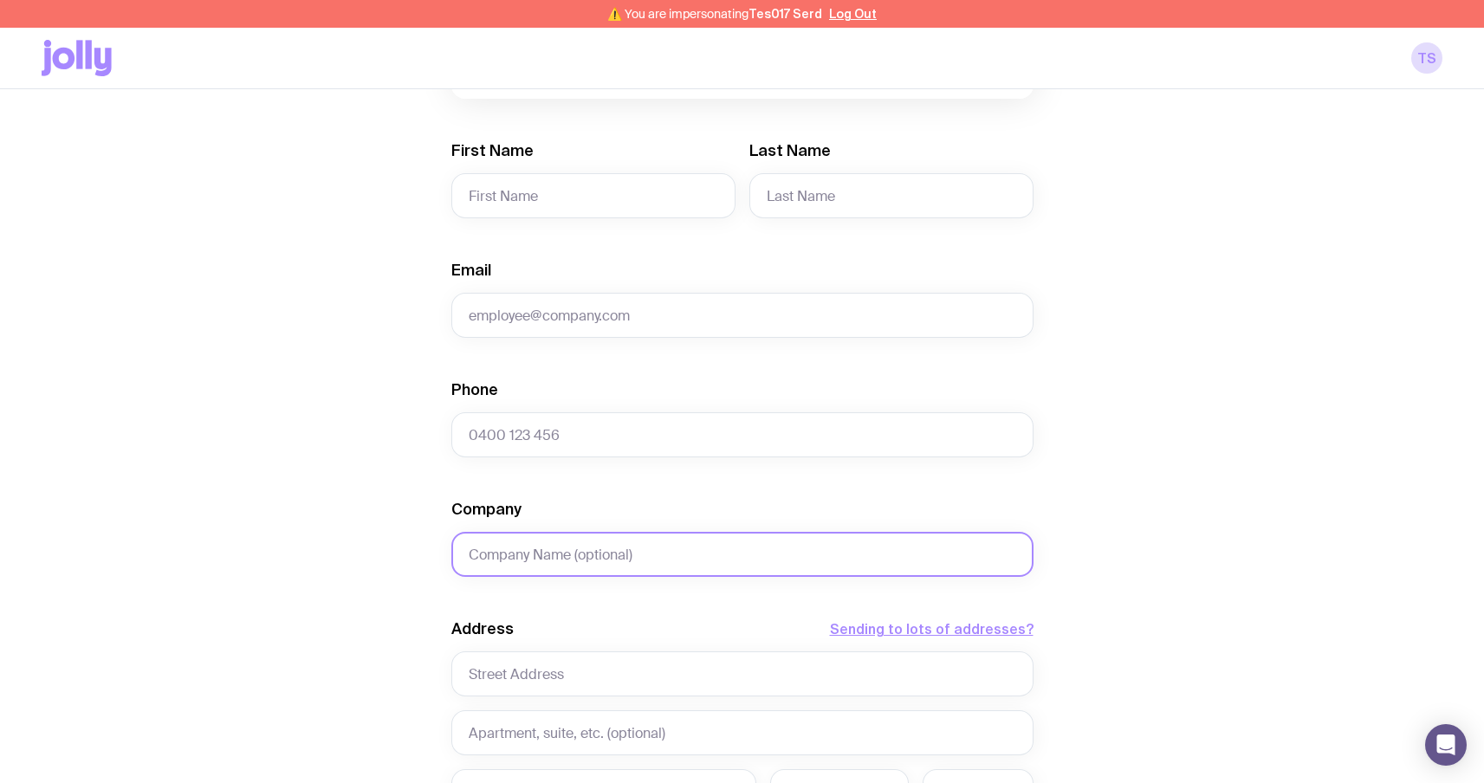
click at [678, 547] on input "Company" at bounding box center [742, 554] width 582 height 45
type input "test"
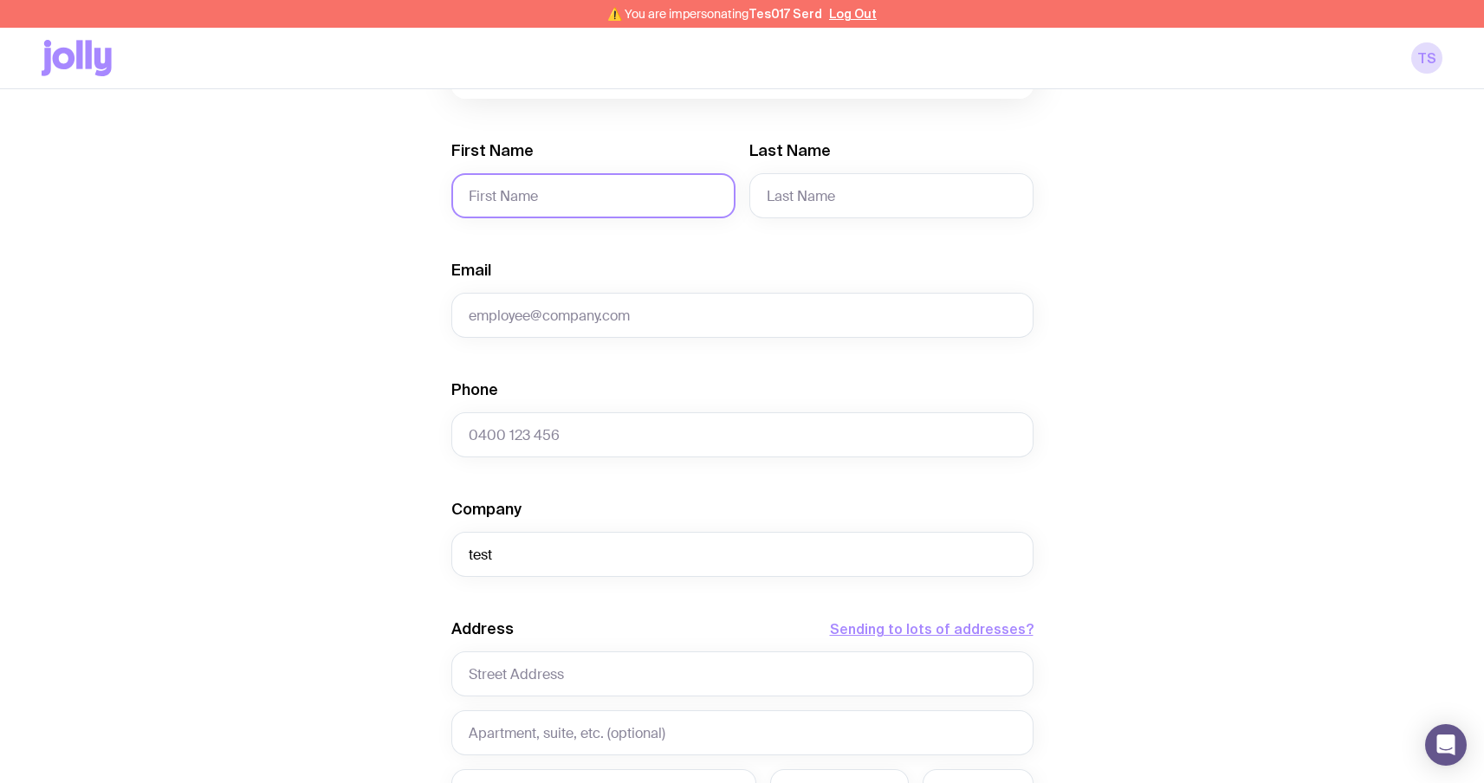
click at [520, 203] on input "First Name" at bounding box center [593, 195] width 284 height 45
type input "serg"
click at [872, 179] on input "Last Name" at bounding box center [891, 195] width 284 height 45
type input "last"
click at [644, 324] on input "Email" at bounding box center [742, 315] width 582 height 45
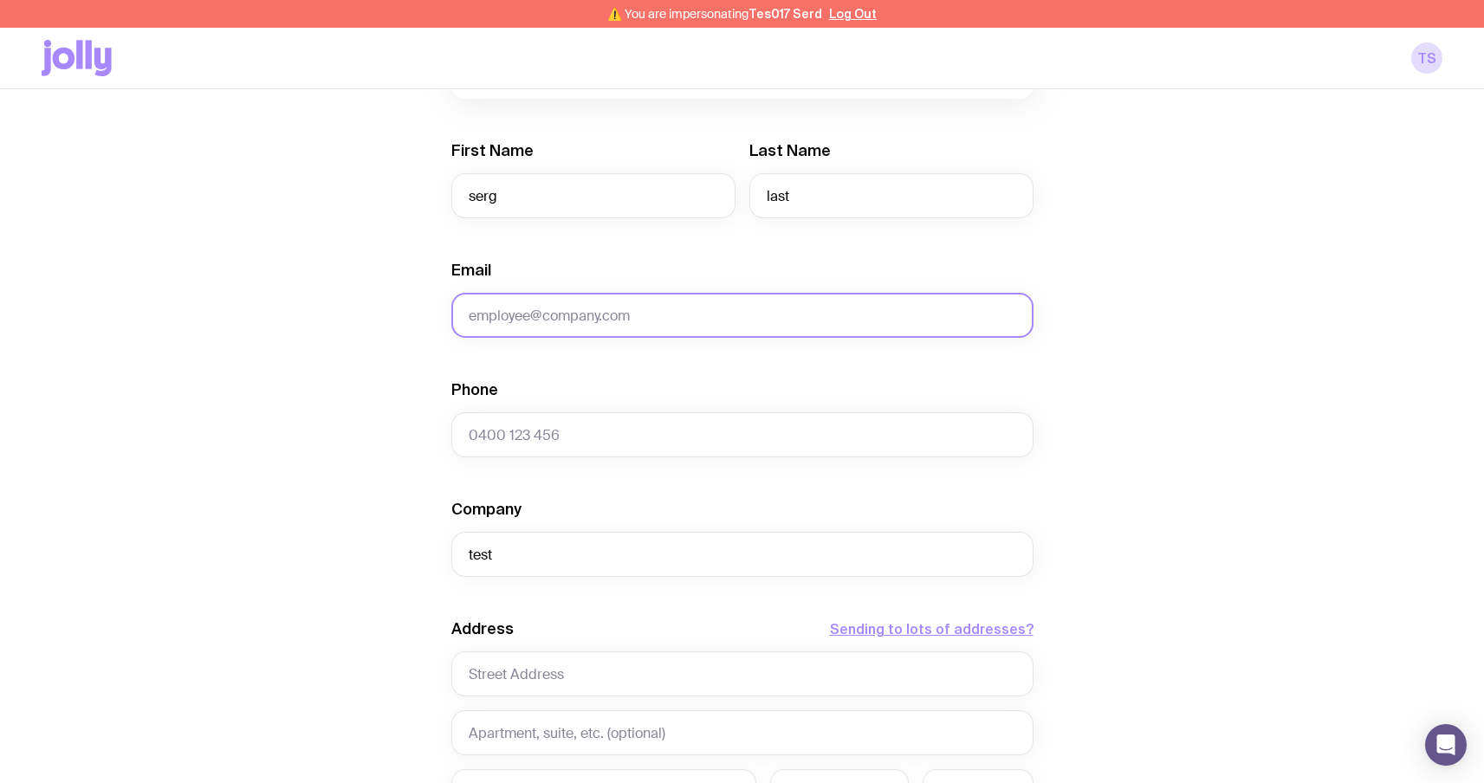
type input "[EMAIL_ADDRESS][DOMAIN_NAME]"
type input "0664130449"
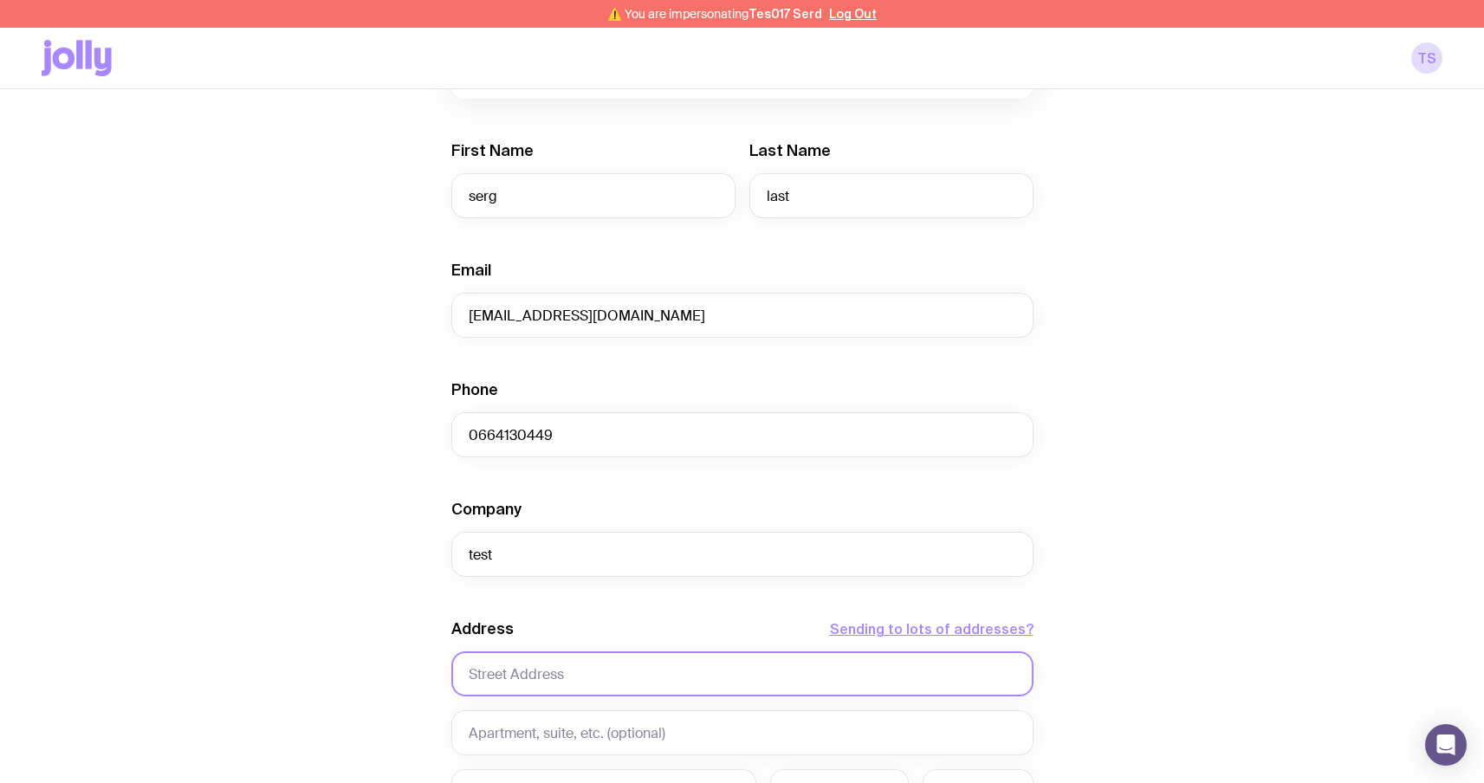
type input "Sviatoho Mykolaia St 67, apt. 14"
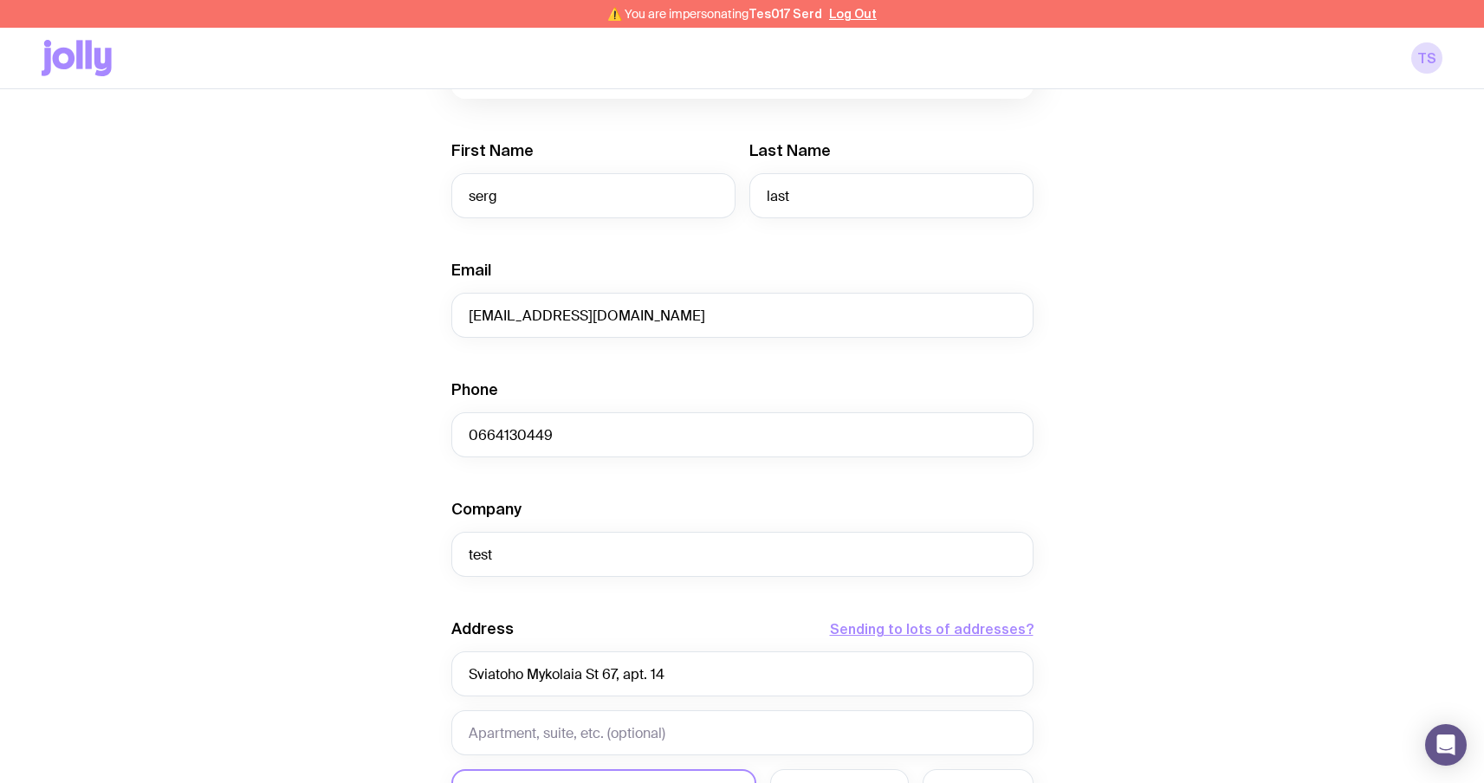
type input "Zaporizhzhia"
type input "6900"
drag, startPoint x: 628, startPoint y: 314, endPoint x: 400, endPoint y: 314, distance: 227.8
click at [400, 314] on div "Create shipment Shipment details 1 Bread 1 New product with all sizes Men’s / U…" at bounding box center [742, 496] width 1401 height 1317
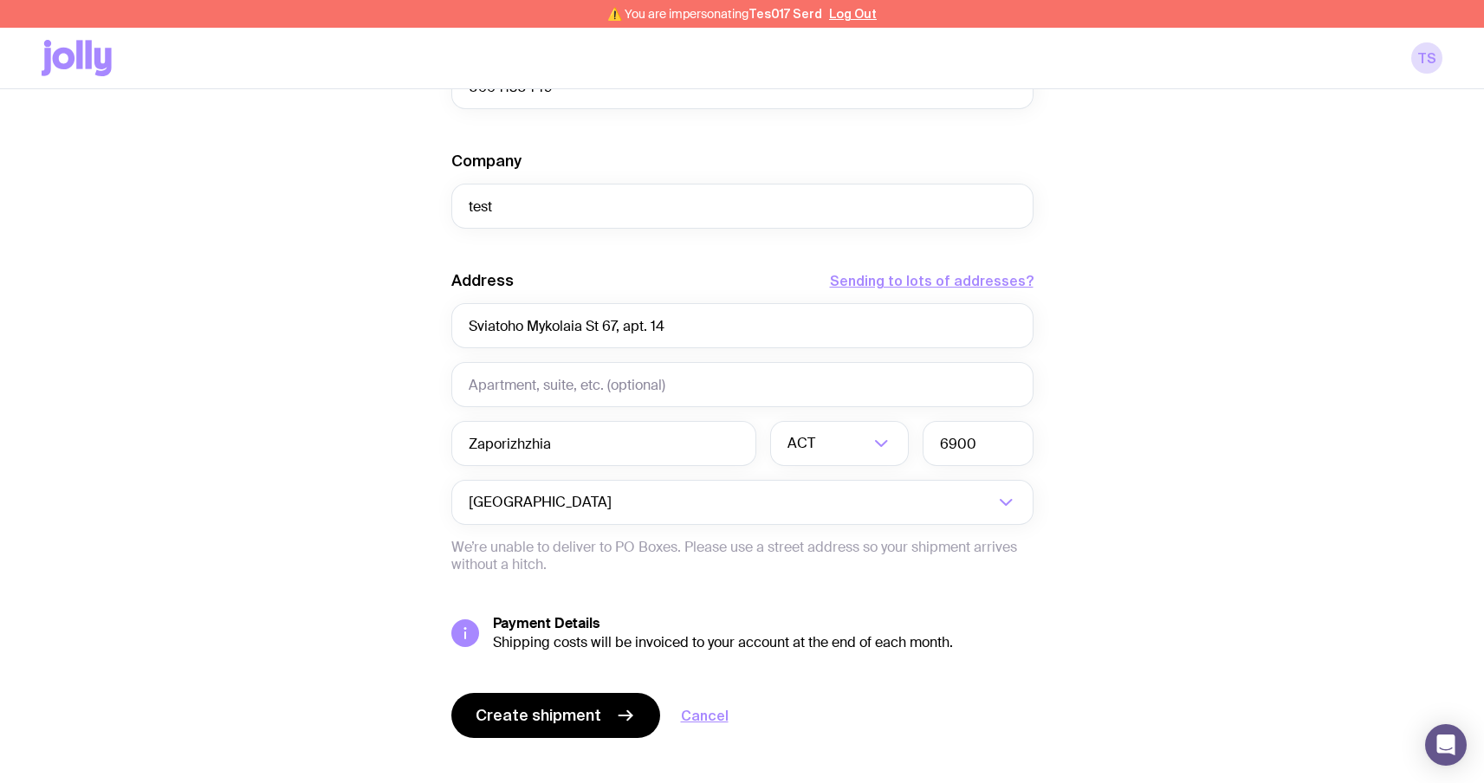
scroll to position [693, 0]
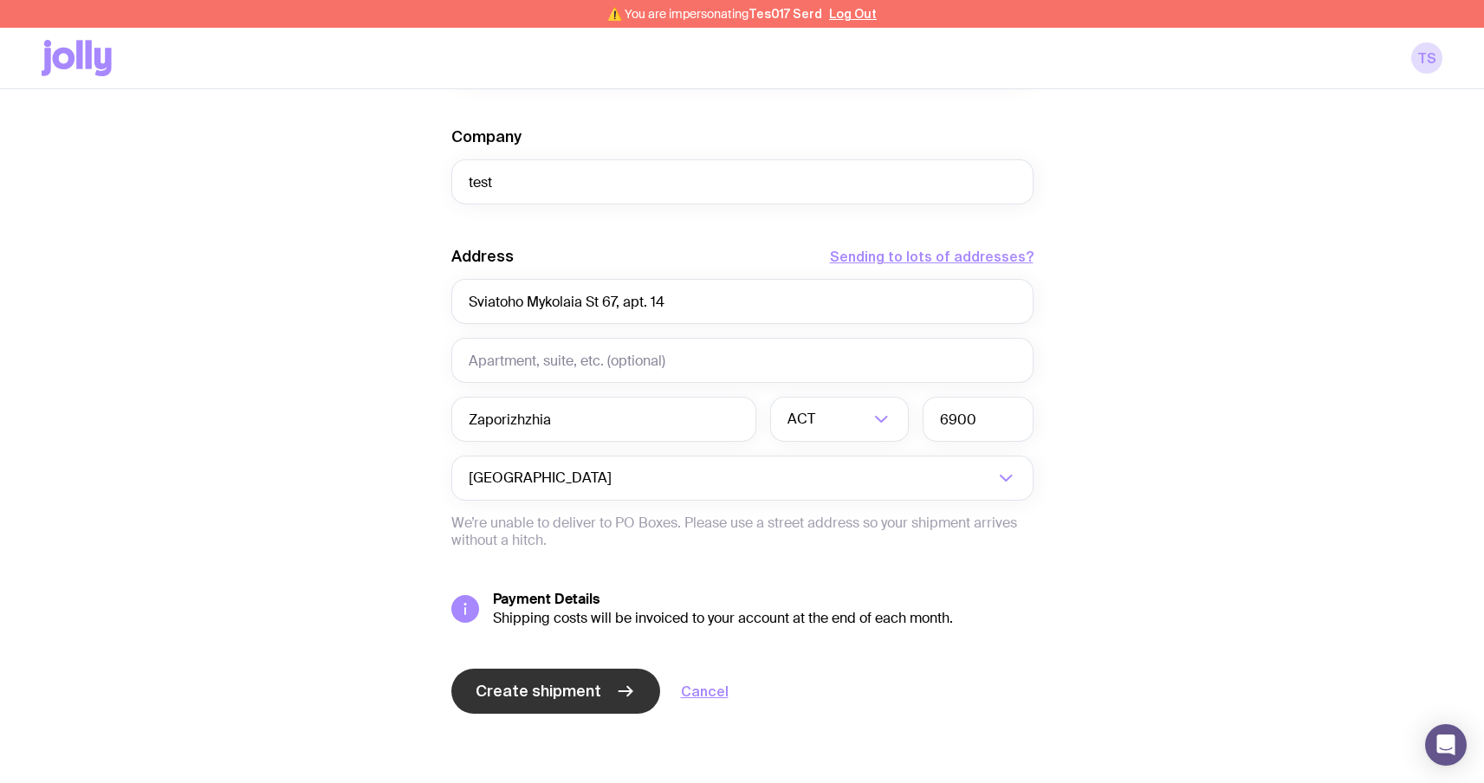
type input "[PERSON_NAME][EMAIL_ADDRESS][PERSON_NAME][DOMAIN_NAME]"
click at [576, 697] on span "Create shipment" at bounding box center [539, 691] width 126 height 21
